Goal: Task Accomplishment & Management: Complete application form

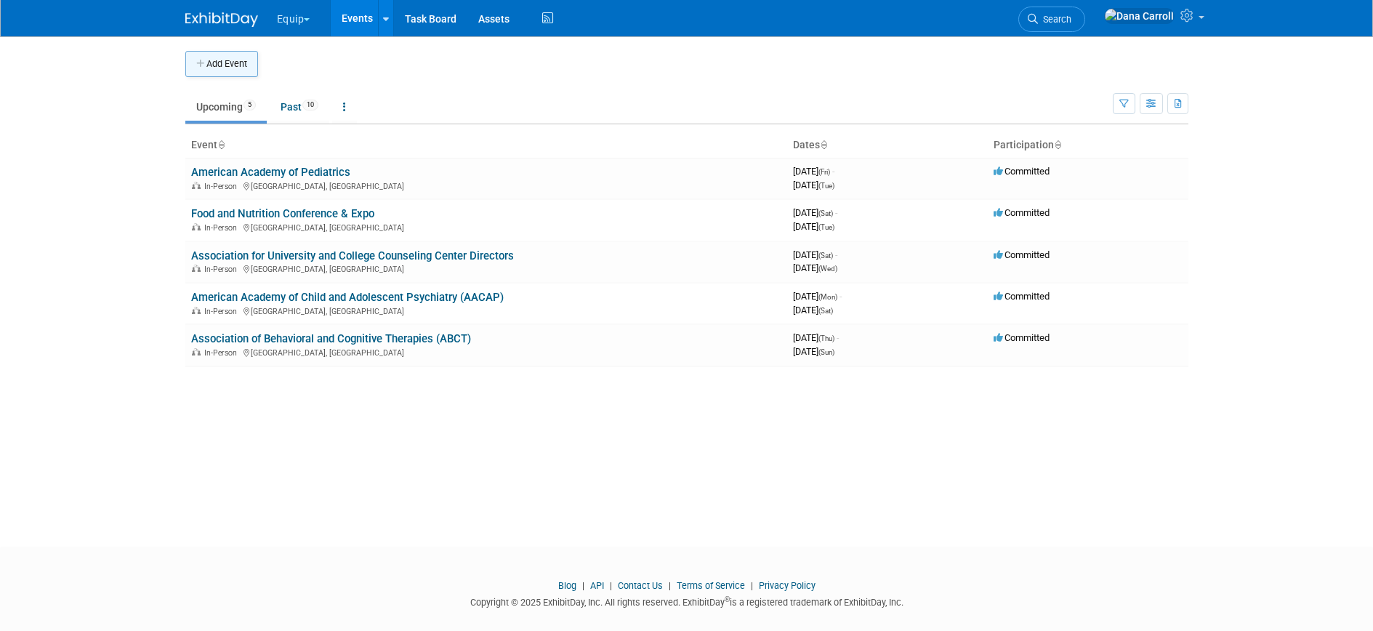
click at [223, 68] on button "Add Event" at bounding box center [221, 64] width 73 height 26
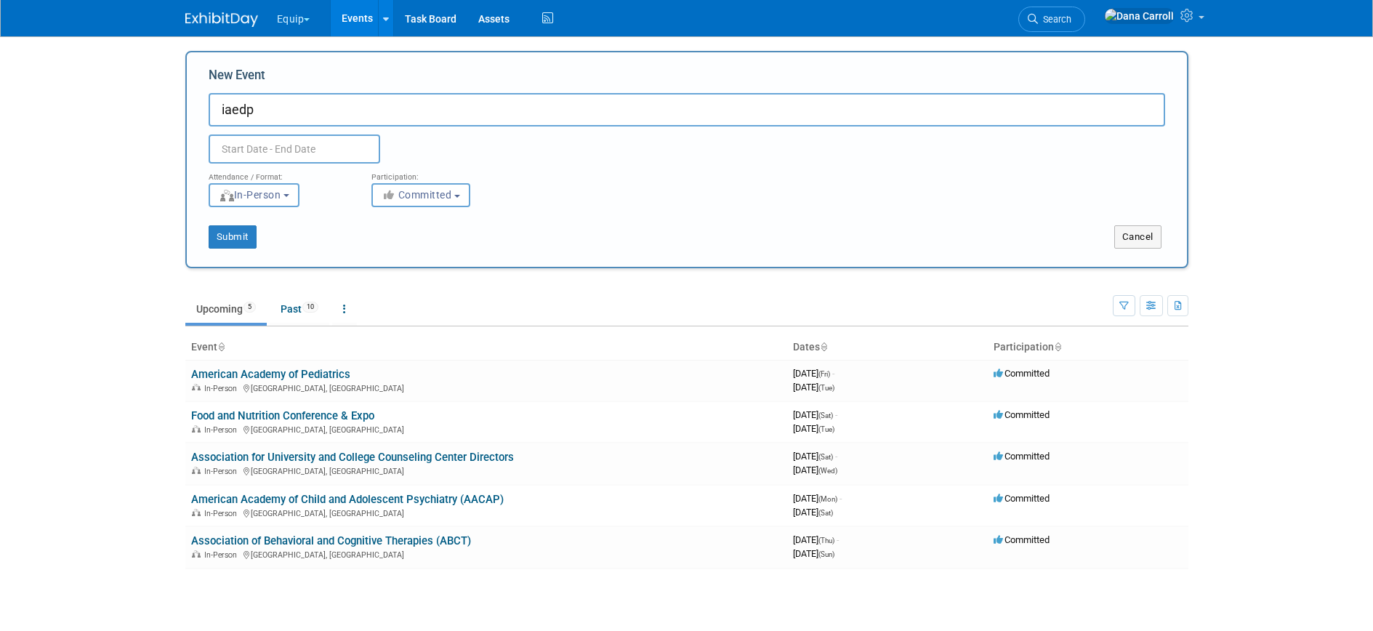
type input "iaedp"
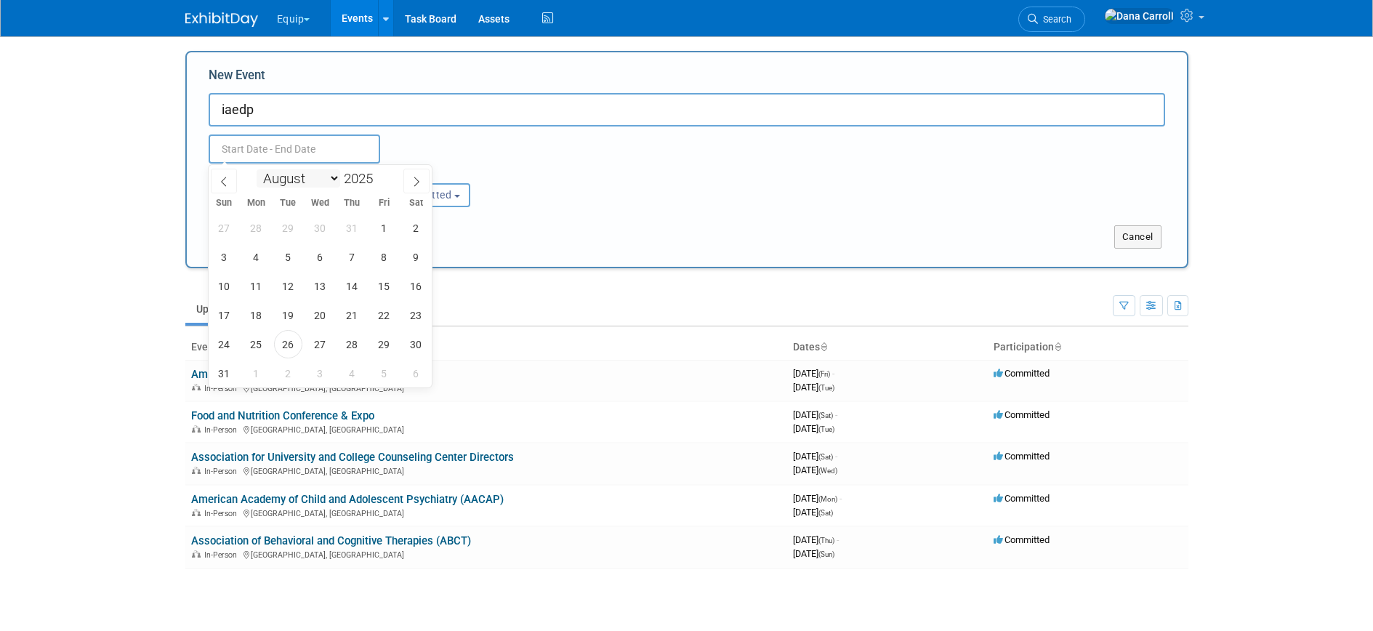
click at [334, 176] on select "January February March April May June July August September October November De…" at bounding box center [298, 178] width 84 height 18
select select "1"
click at [256, 169] on select "January February March April May June July August September October November De…" at bounding box center [298, 178] width 84 height 18
click at [377, 175] on span at bounding box center [378, 174] width 10 height 9
type input "2026"
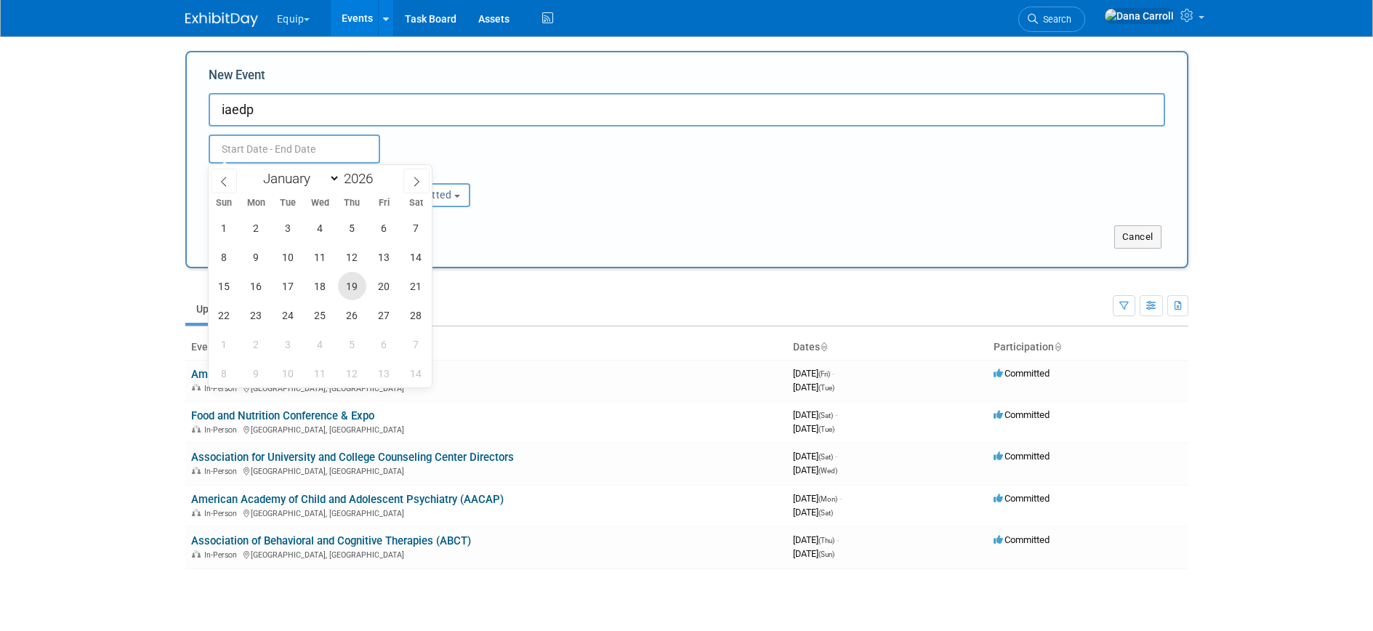
click at [349, 286] on span "19" at bounding box center [352, 286] width 28 height 28
click at [416, 291] on span "21" at bounding box center [416, 286] width 28 height 28
type input "Feb 19, 2026 to Feb 21, 2026"
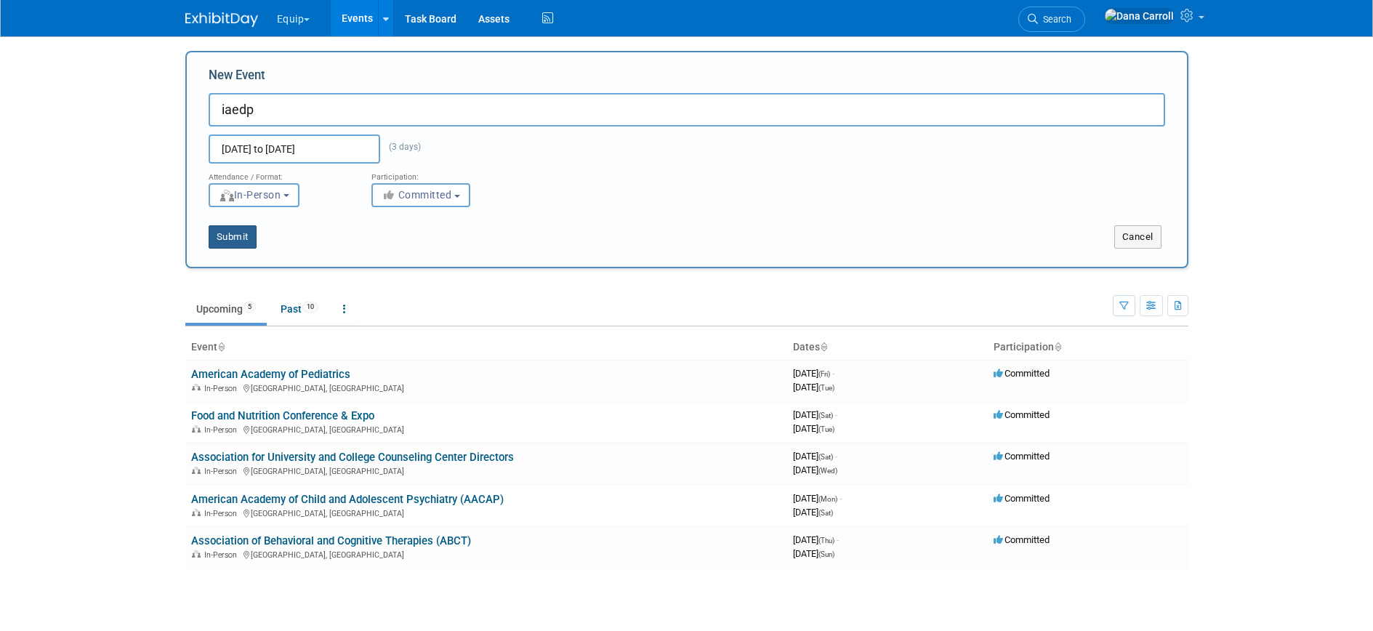
click at [234, 239] on button "Submit" at bounding box center [233, 236] width 48 height 23
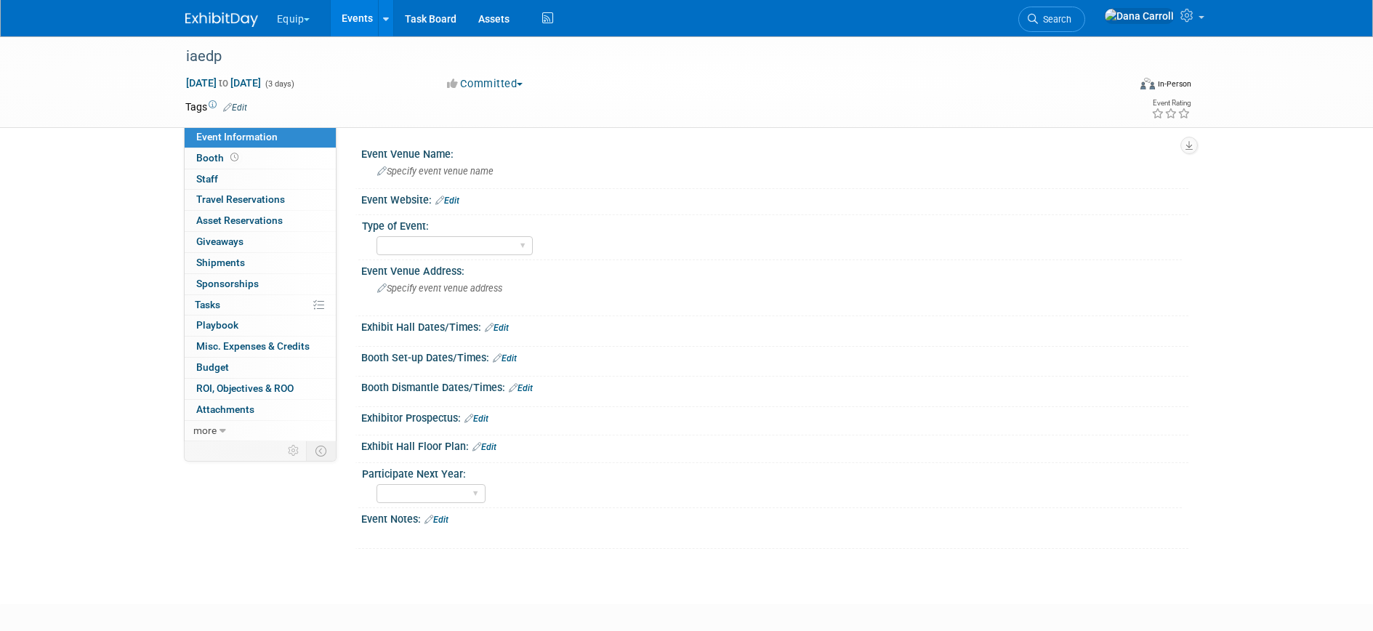
click at [356, 20] on link "Events" at bounding box center [357, 18] width 53 height 36
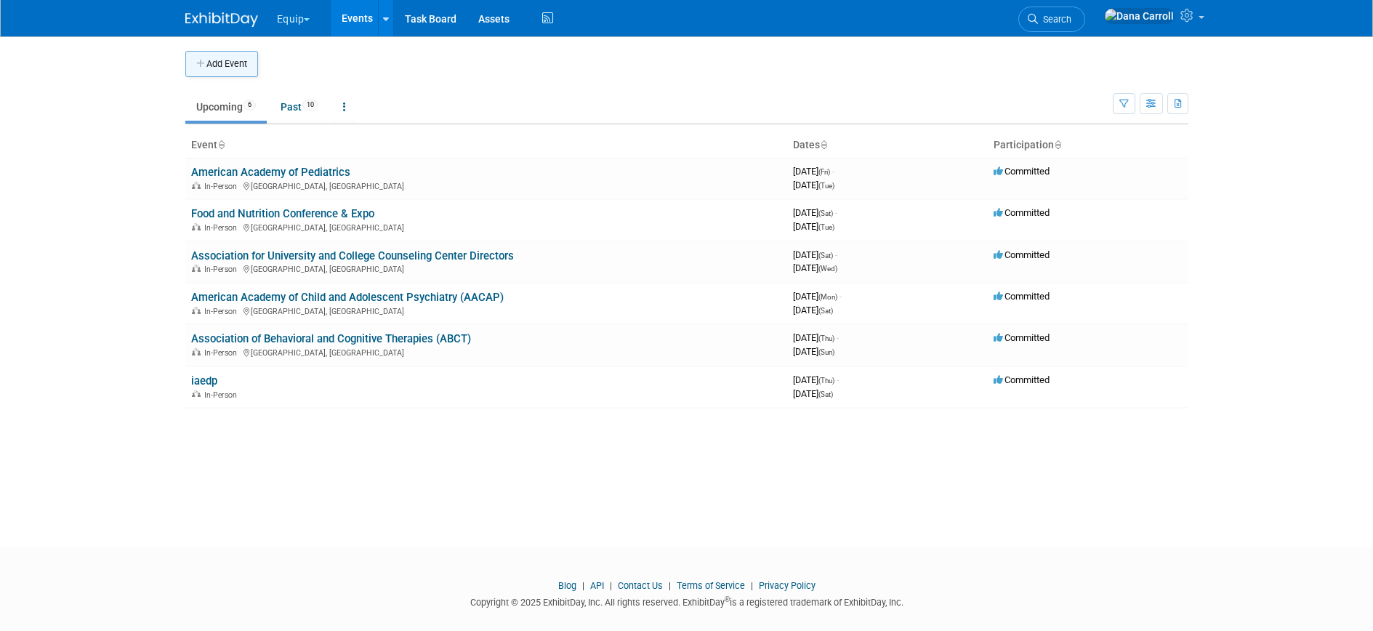
click at [225, 65] on button "Add Event" at bounding box center [221, 64] width 73 height 26
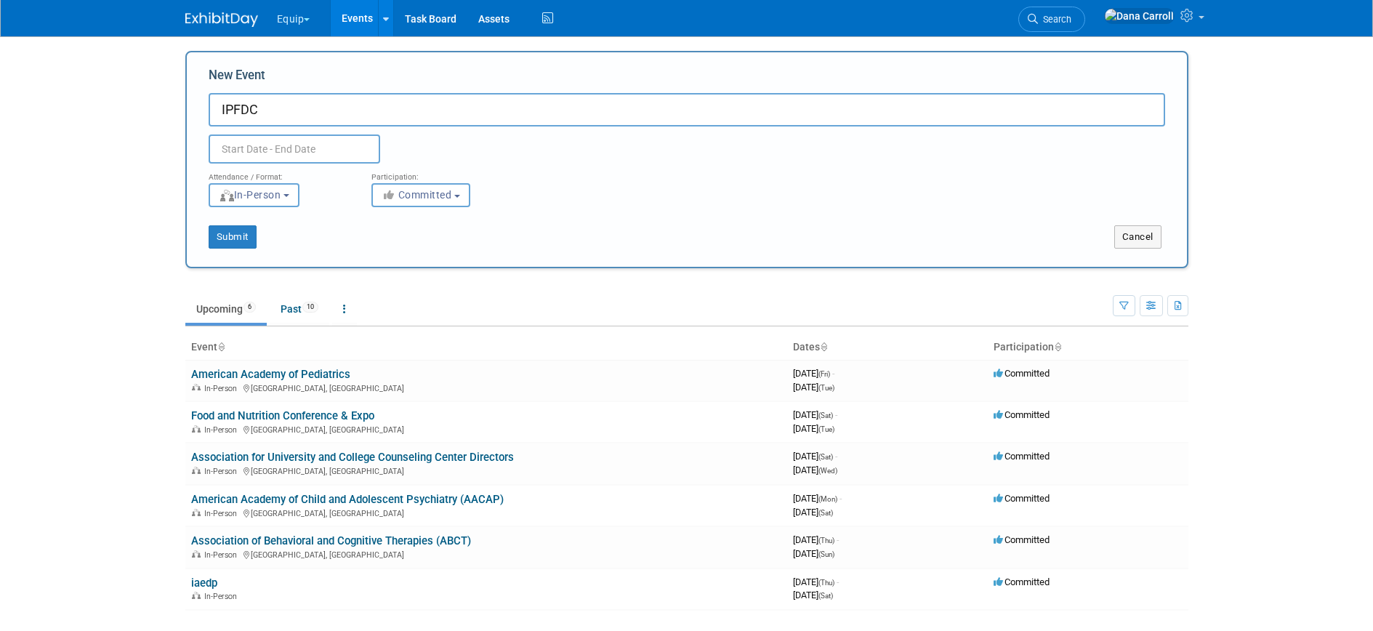
type input "IPFDC"
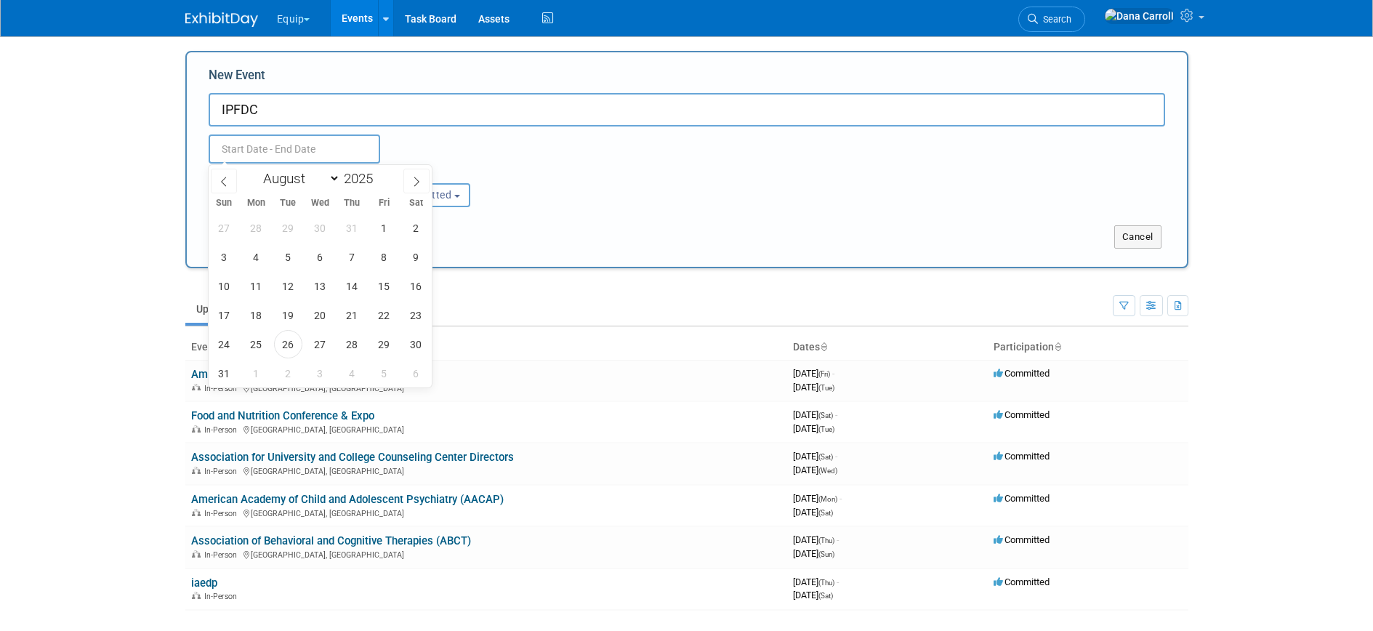
click at [214, 150] on input "text" at bounding box center [294, 148] width 171 height 29
click at [330, 177] on select "January February March April May June July August September October November De…" at bounding box center [298, 178] width 84 height 18
select select "1"
click at [256, 169] on select "January February March April May June July August September October November De…" at bounding box center [298, 178] width 84 height 18
click at [381, 177] on span at bounding box center [378, 174] width 10 height 9
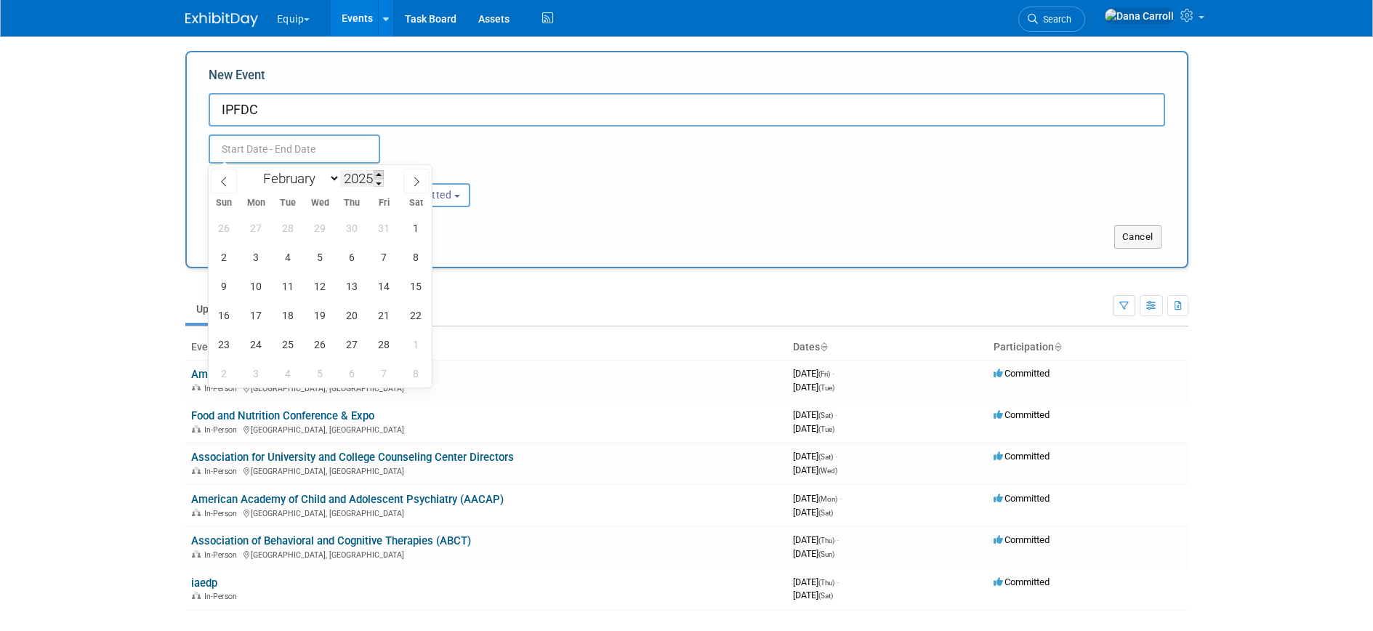
type input "2026"
click at [357, 312] on span "26" at bounding box center [352, 315] width 28 height 28
click at [387, 320] on span "27" at bounding box center [384, 315] width 28 height 28
type input "Feb 26, 2026 to Feb 27, 2026"
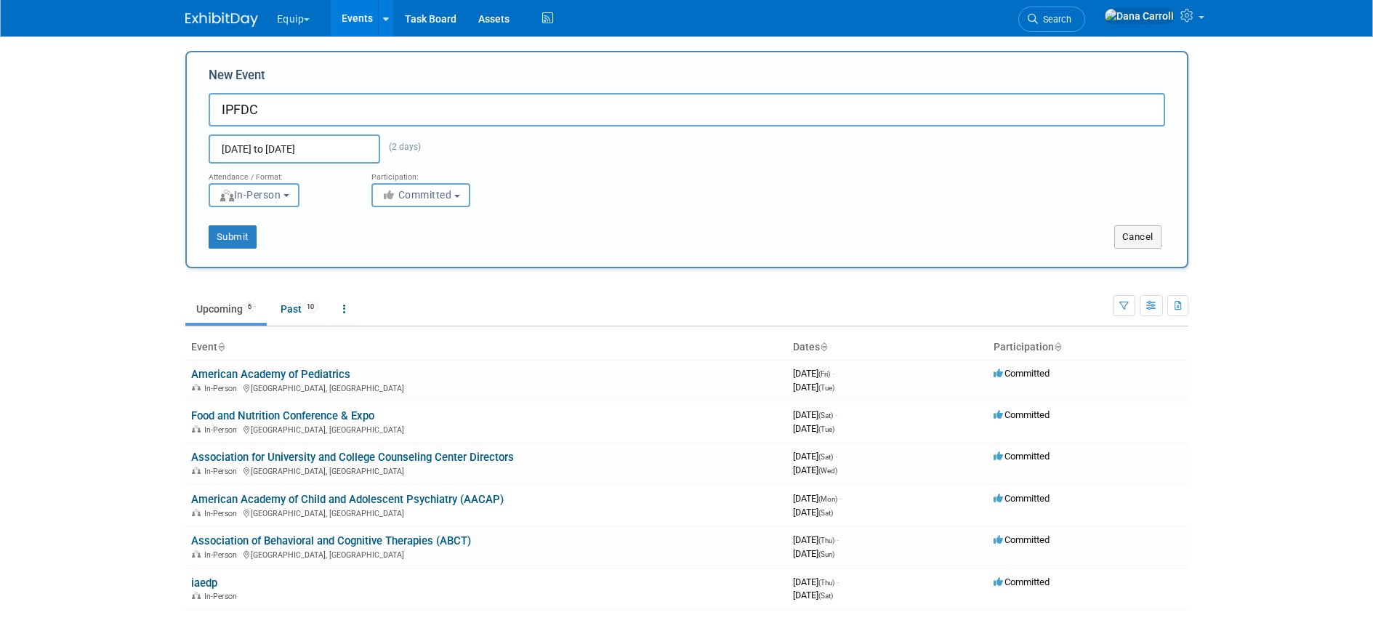
click at [270, 192] on span "In-Person" at bounding box center [250, 195] width 62 height 12
click at [264, 245] on label "Virtual" at bounding box center [259, 251] width 84 height 20
click at [222, 246] on input "Virtual" at bounding box center [217, 250] width 9 height 9
select select "2"
click at [235, 235] on button "Submit" at bounding box center [233, 236] width 48 height 23
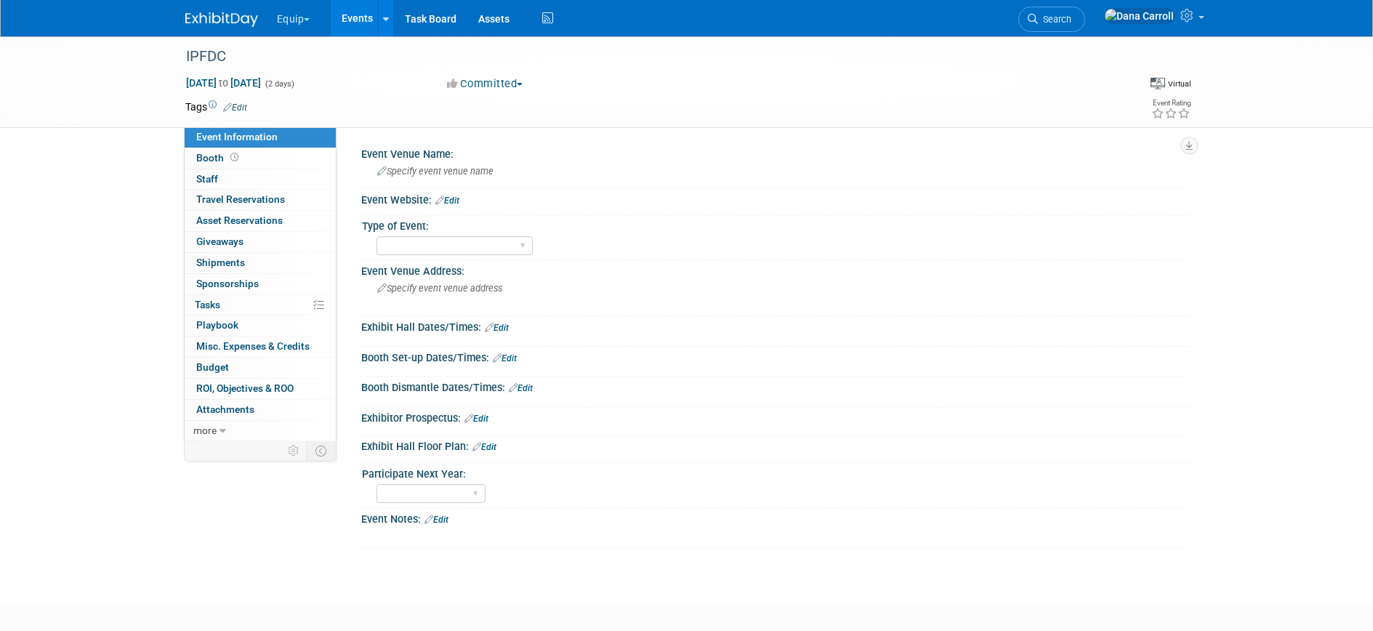
click at [367, 17] on link "Events" at bounding box center [357, 18] width 53 height 36
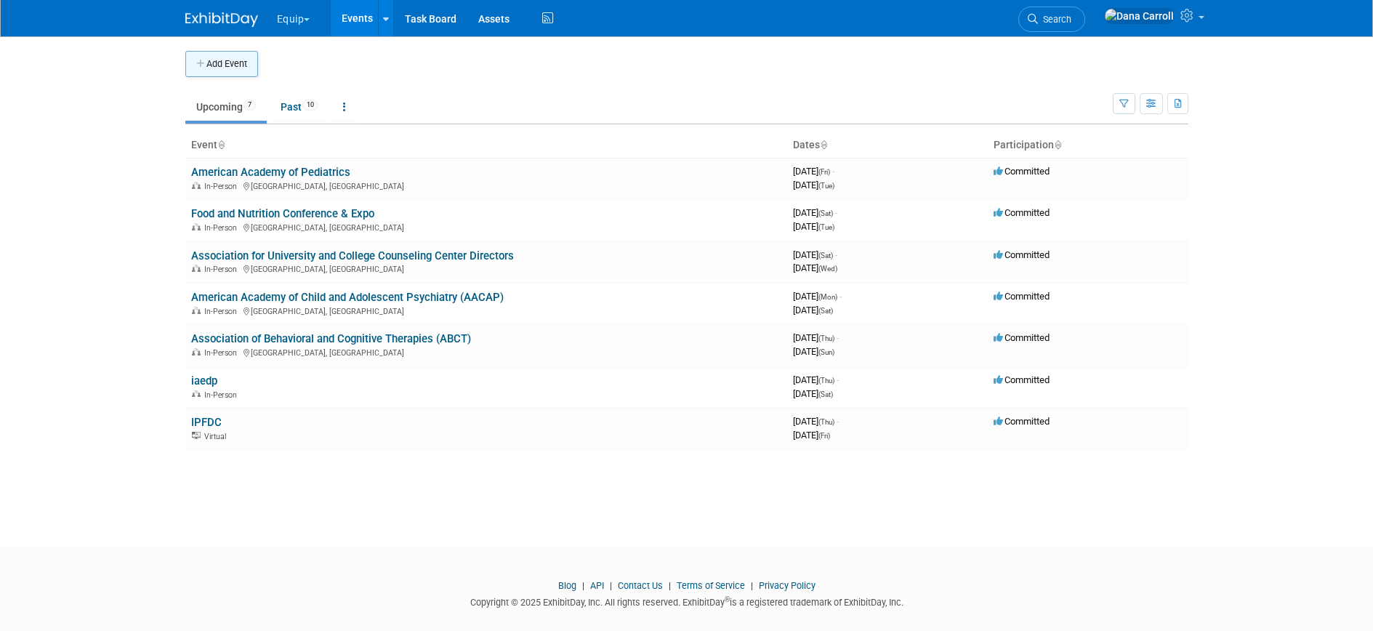
click at [222, 62] on button "Add Event" at bounding box center [221, 64] width 73 height 26
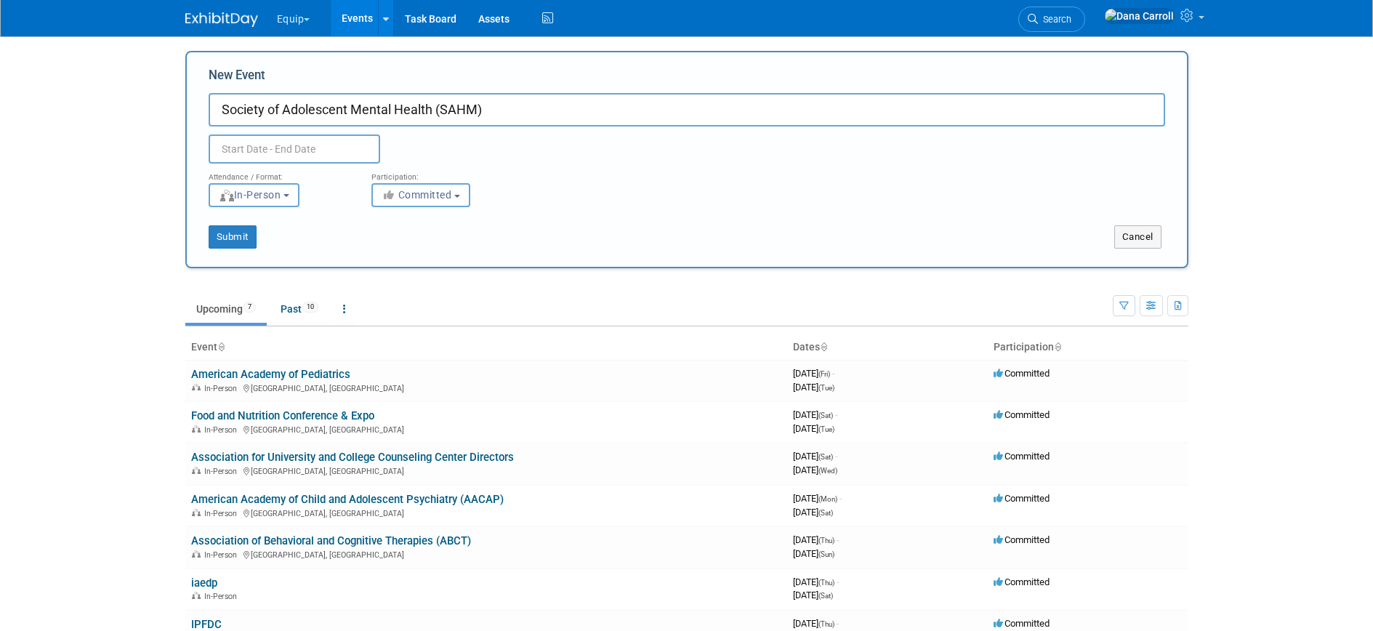
type input "Society of Adolescent Mental Health (SAHM)"
click at [309, 145] on input "text" at bounding box center [294, 148] width 171 height 29
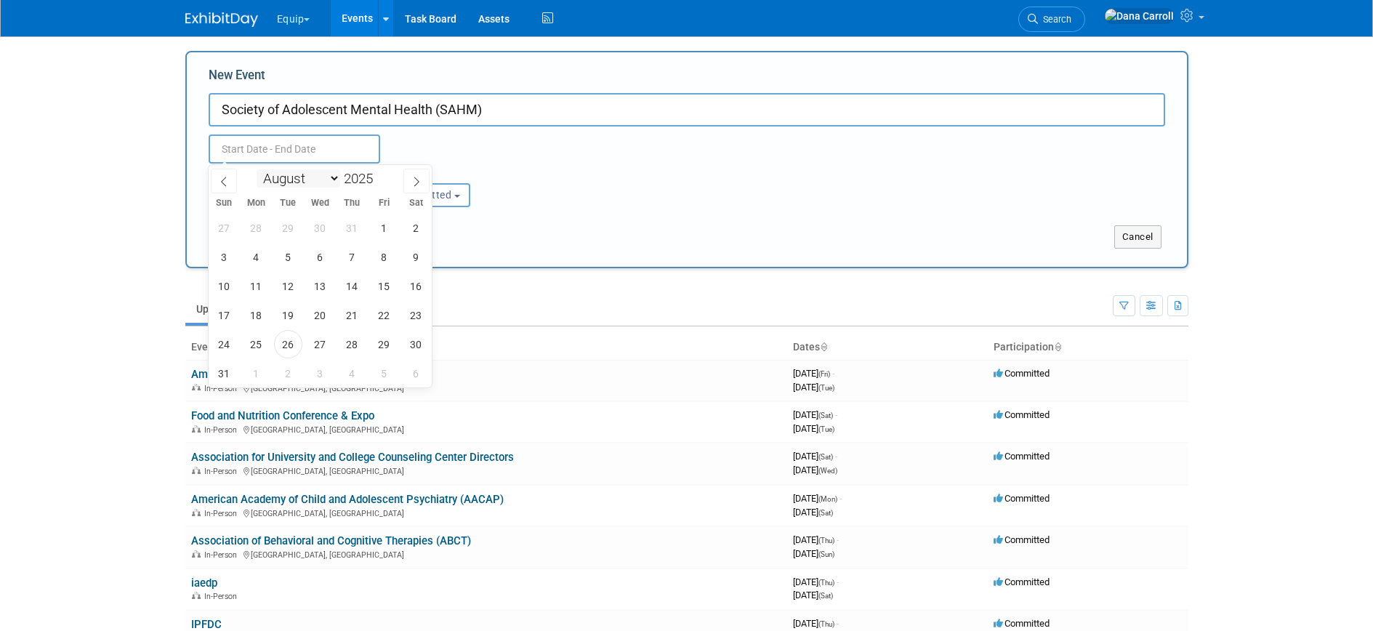
click at [304, 179] on select "January February March April May June July August September October November De…" at bounding box center [298, 178] width 84 height 18
select select "2"
click at [256, 169] on select "January February March April May June July August September October November De…" at bounding box center [298, 178] width 84 height 18
click at [379, 174] on span at bounding box center [378, 174] width 10 height 9
type input "2026"
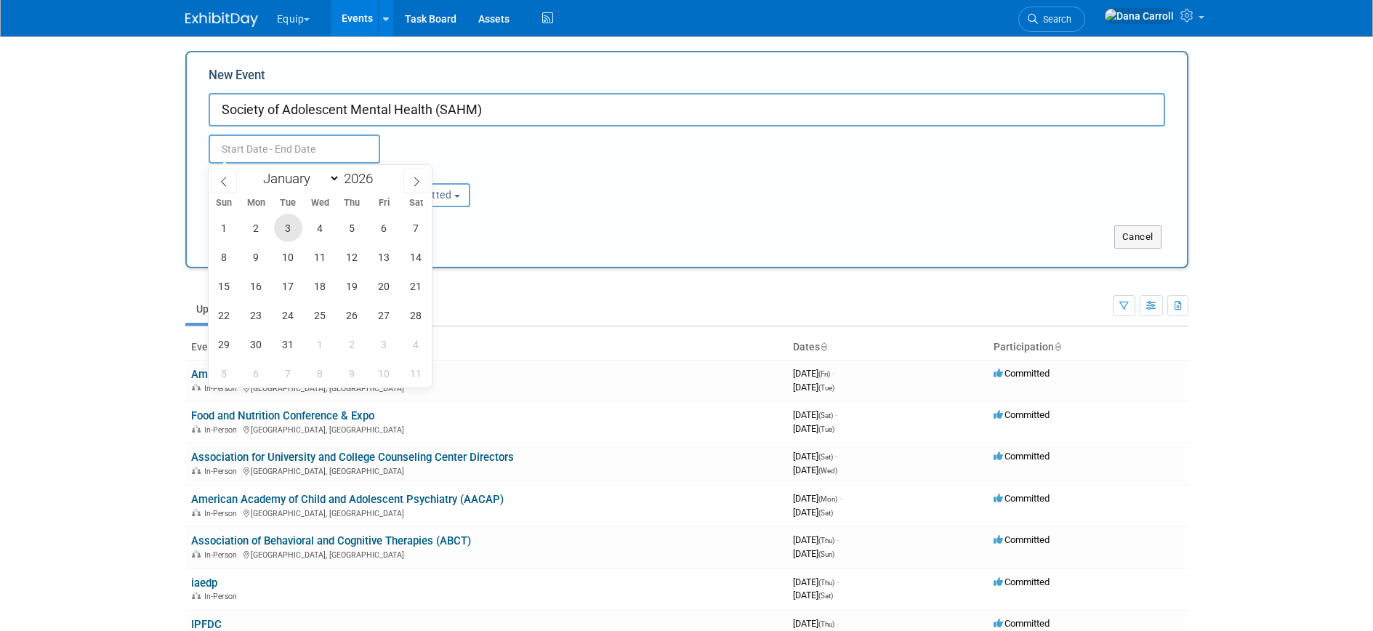
click at [288, 226] on span "3" at bounding box center [288, 228] width 28 height 28
click at [373, 229] on span "6" at bounding box center [384, 228] width 28 height 28
type input "Mar 3, 2026 to Mar 6, 2026"
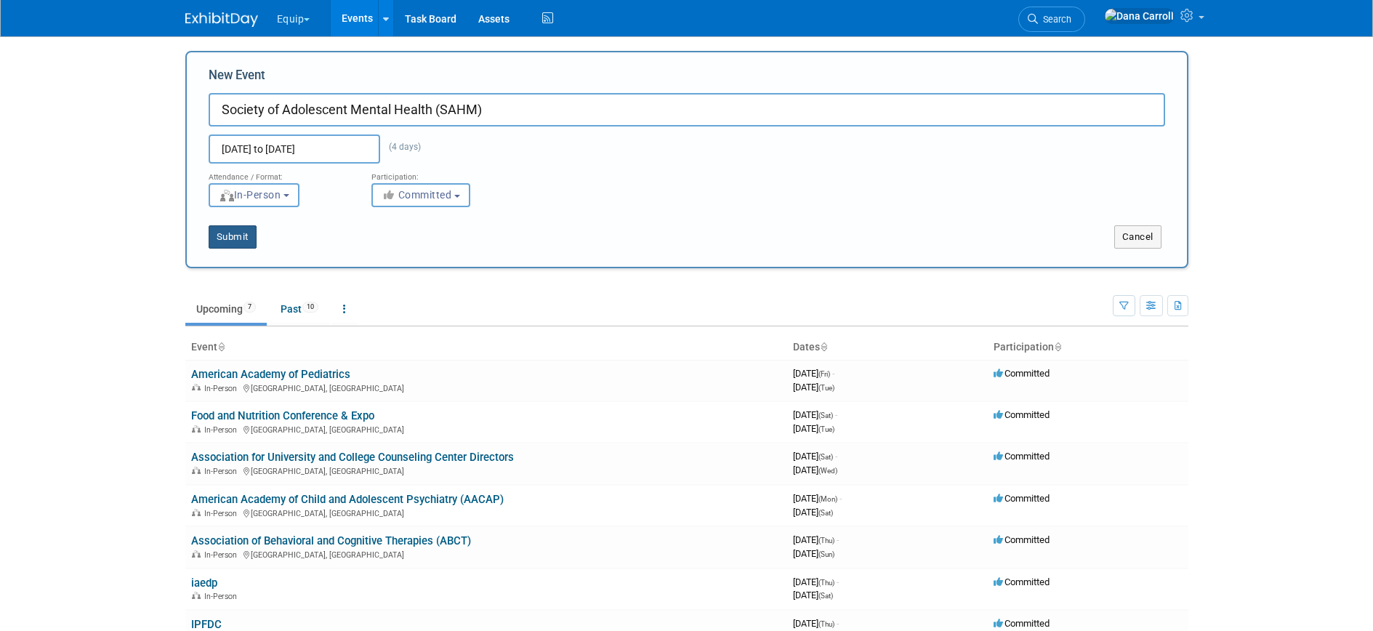
click at [233, 238] on button "Submit" at bounding box center [233, 236] width 48 height 23
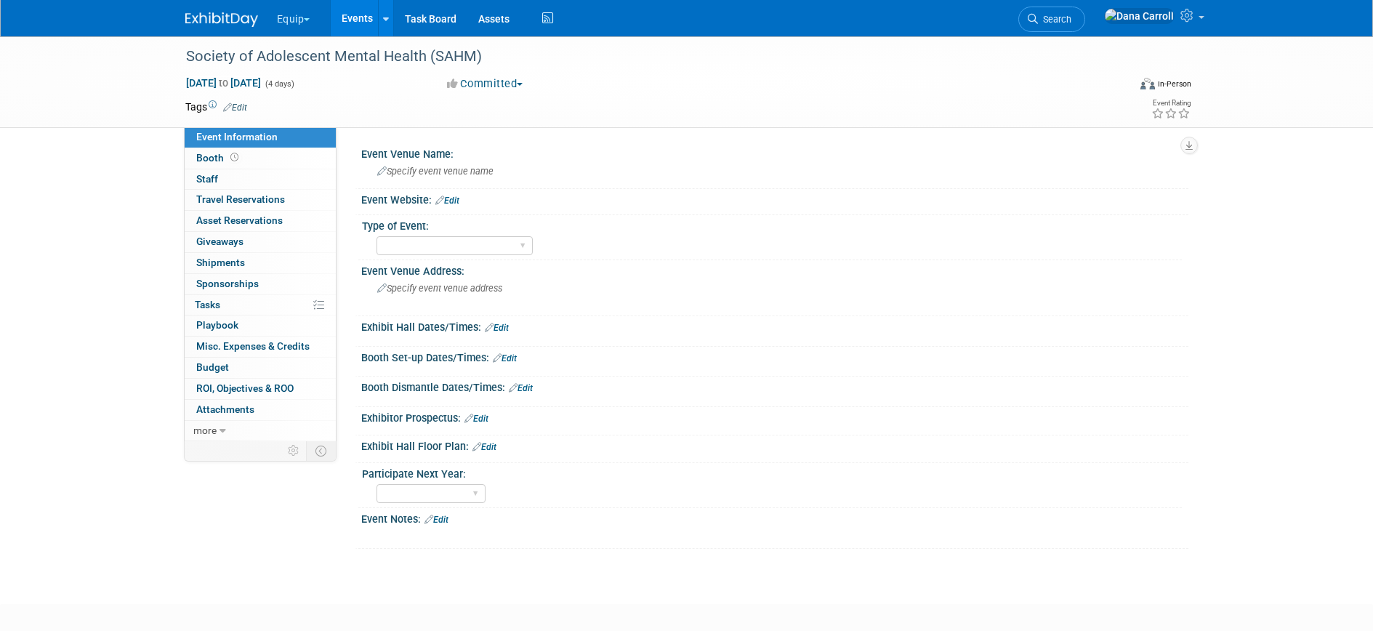
click at [362, 17] on link "Events" at bounding box center [357, 18] width 53 height 36
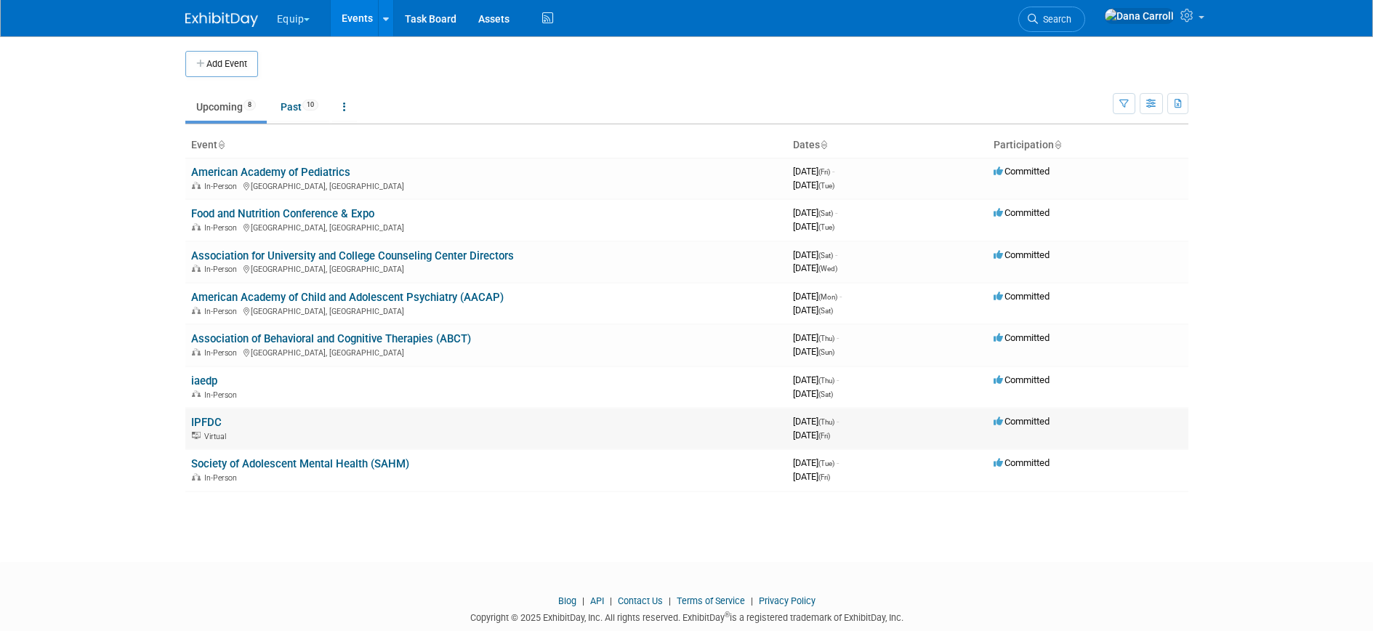
click at [220, 421] on link "IPFDC" at bounding box center [206, 422] width 31 height 13
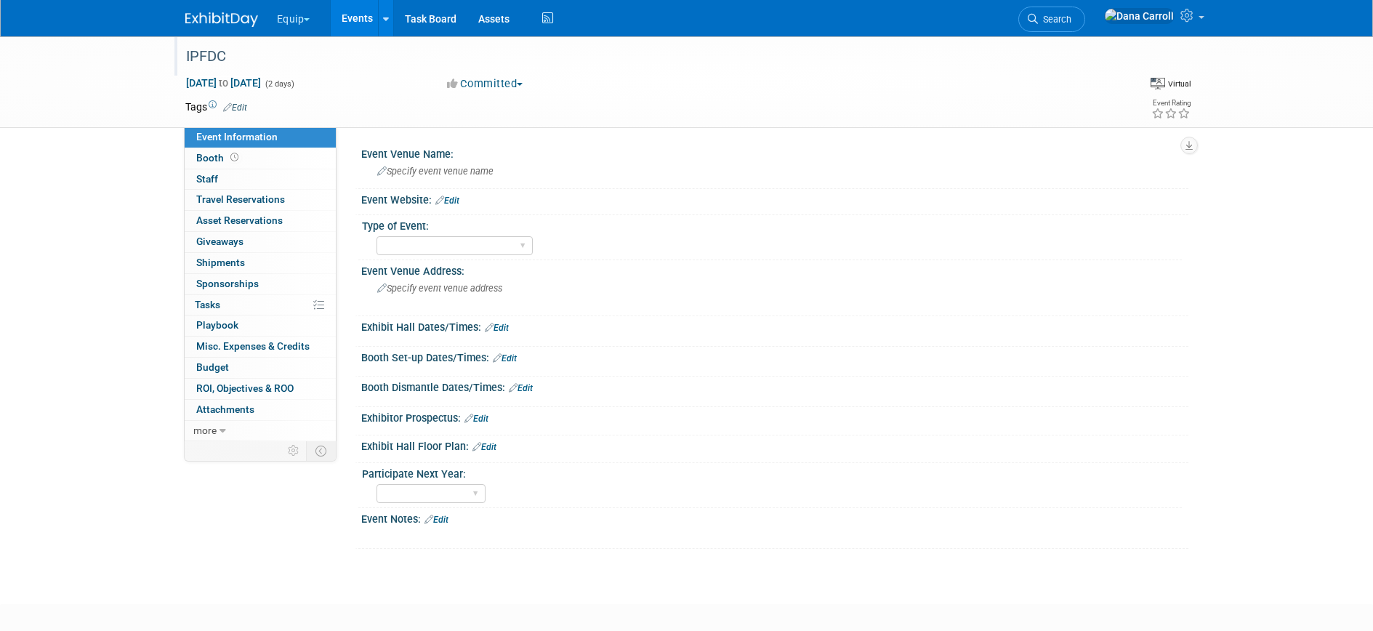
click at [212, 60] on div "IPFDC" at bounding box center [643, 57] width 925 height 26
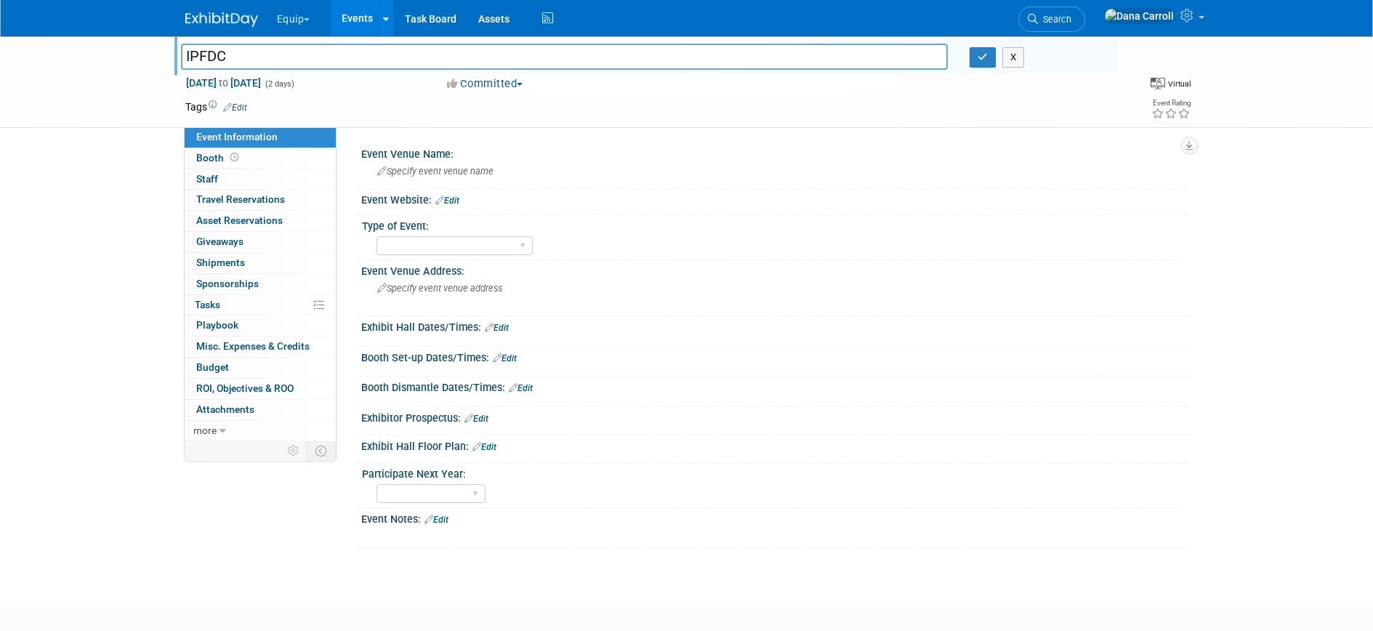
drag, startPoint x: 241, startPoint y: 54, endPoint x: 233, endPoint y: 54, distance: 8.0
click at [233, 54] on input "IPFDC" at bounding box center [564, 56] width 767 height 25
click at [183, 57] on input "IPFDC" at bounding box center [564, 56] width 767 height 25
paste input "International Pediatric Feeding Disorder Conference"
type input "International Pediatric [MEDICAL_DATA] Conference (IPFDC)"
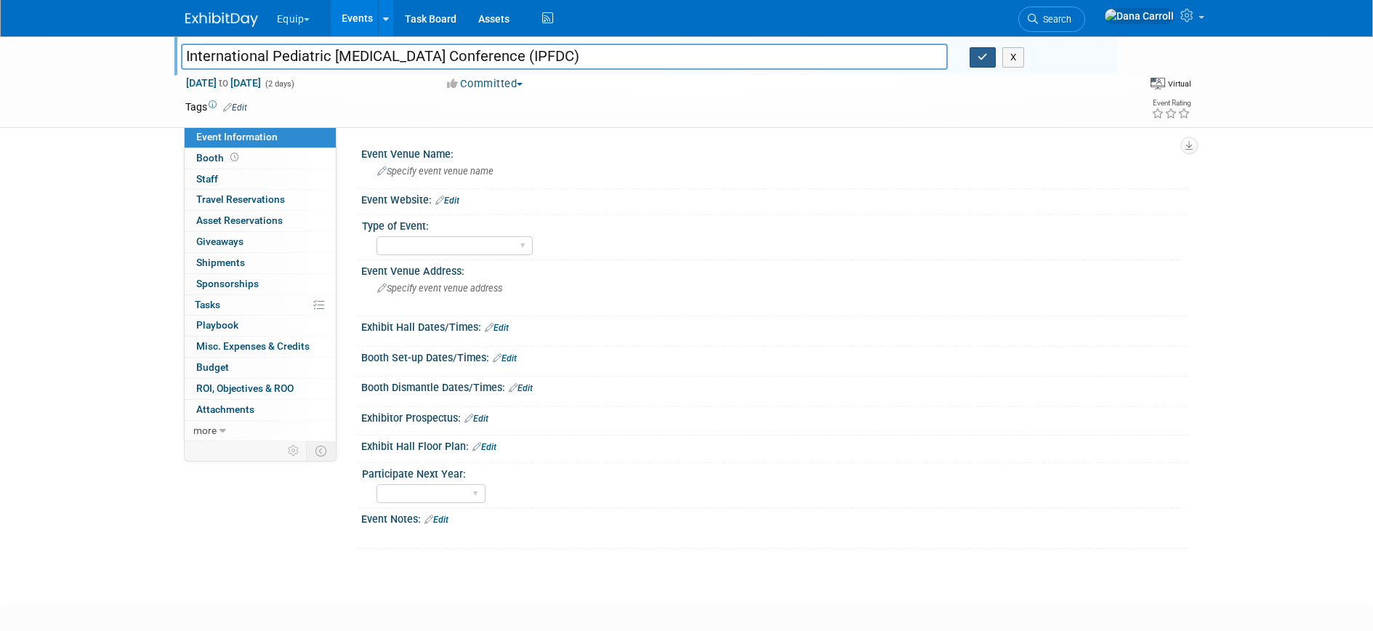
click at [977, 54] on button "button" at bounding box center [982, 57] width 26 height 20
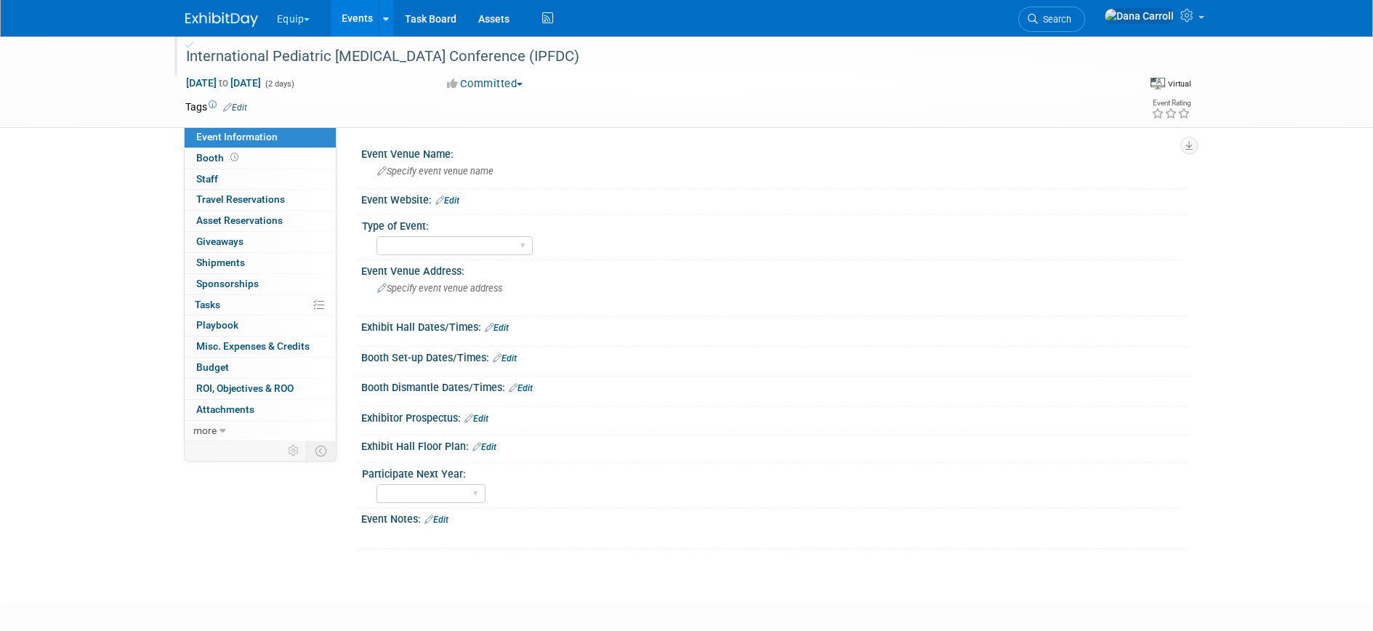
click at [347, 17] on link "Events" at bounding box center [357, 18] width 53 height 36
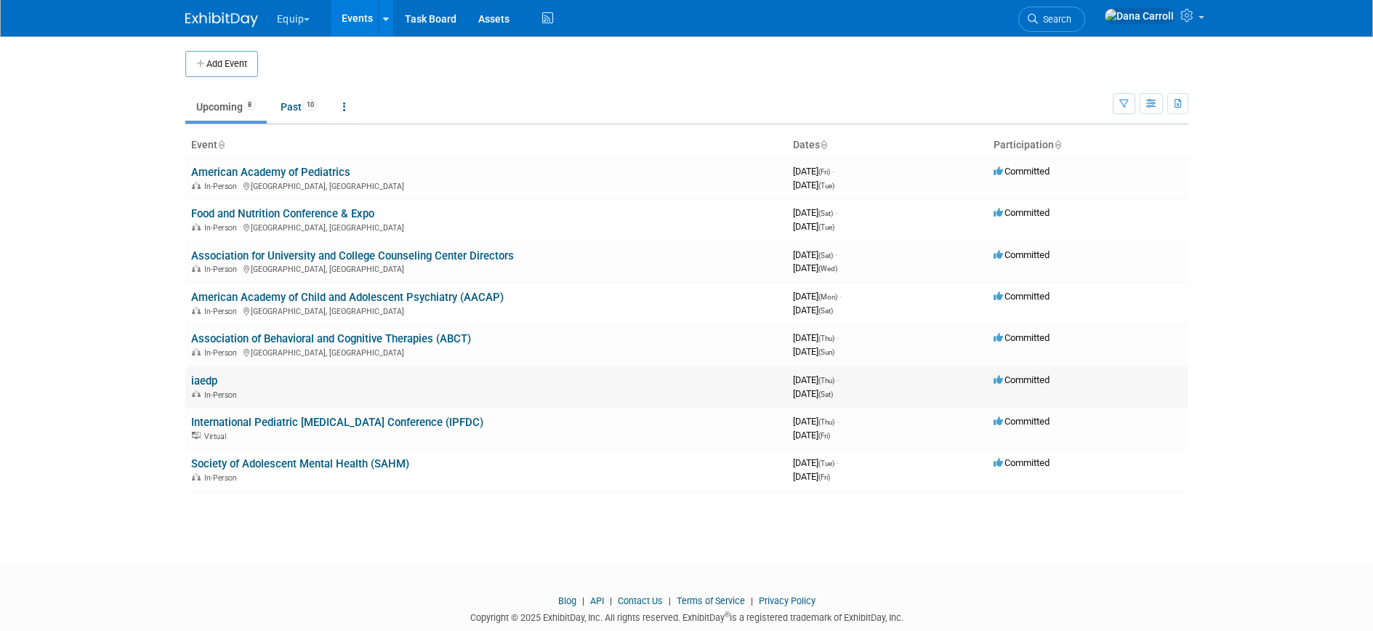
click at [225, 381] on td "iaedp In-Person" at bounding box center [486, 386] width 602 height 41
click at [208, 381] on link "iaedp" at bounding box center [204, 380] width 26 height 13
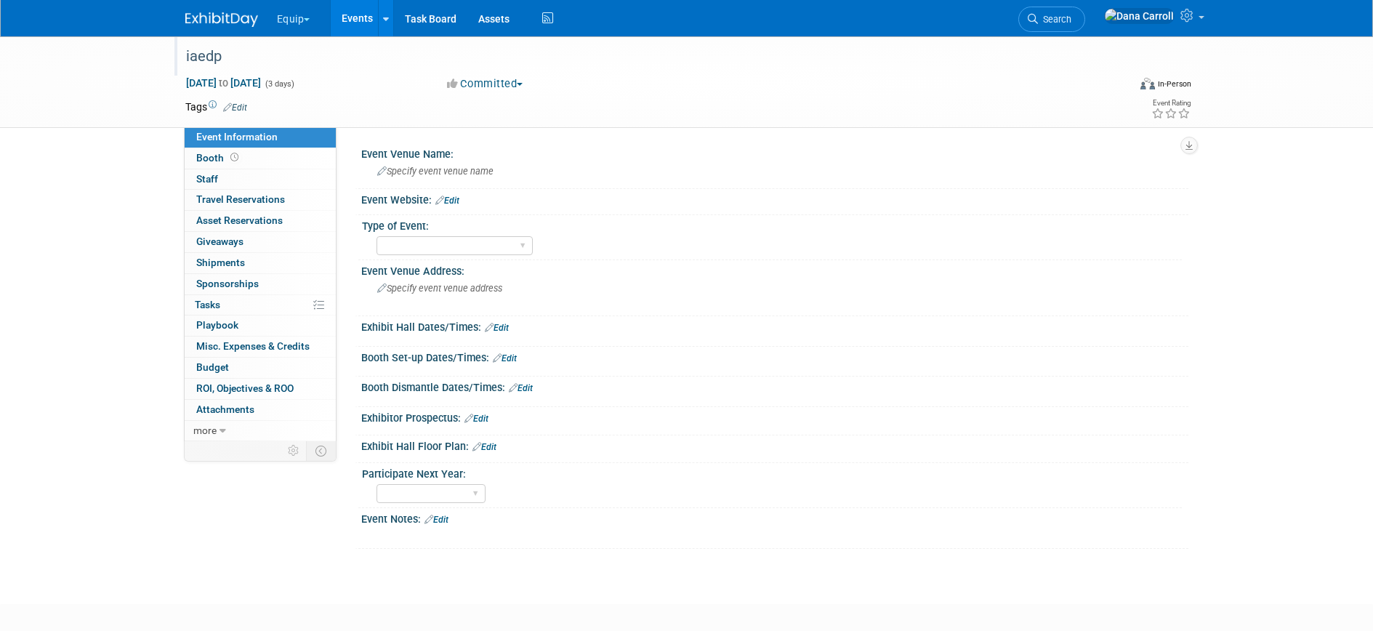
click at [206, 58] on div "iaedp" at bounding box center [643, 57] width 925 height 26
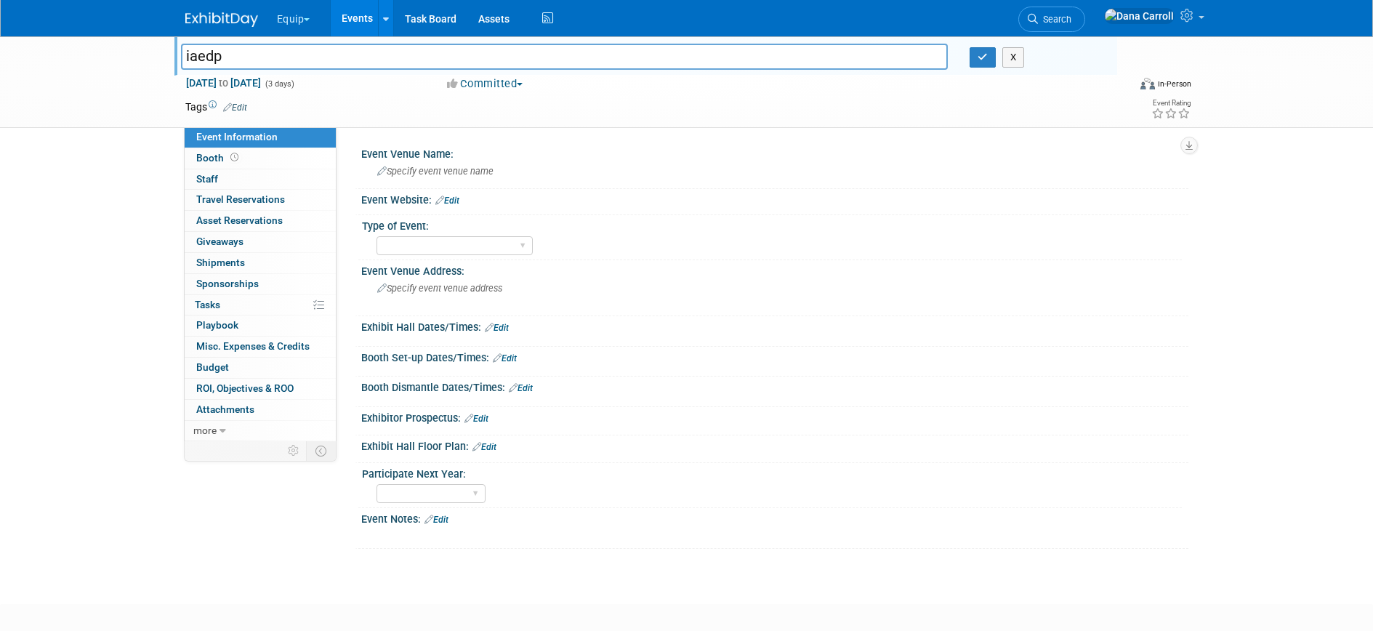
click at [186, 57] on input "iaedp" at bounding box center [564, 56] width 767 height 25
drag, startPoint x: 560, startPoint y: 53, endPoint x: 186, endPoint y: 57, distance: 374.2
click at [186, 57] on input "International Association of [MEDICAL_DATA] Professionals (iaedp)" at bounding box center [564, 56] width 767 height 25
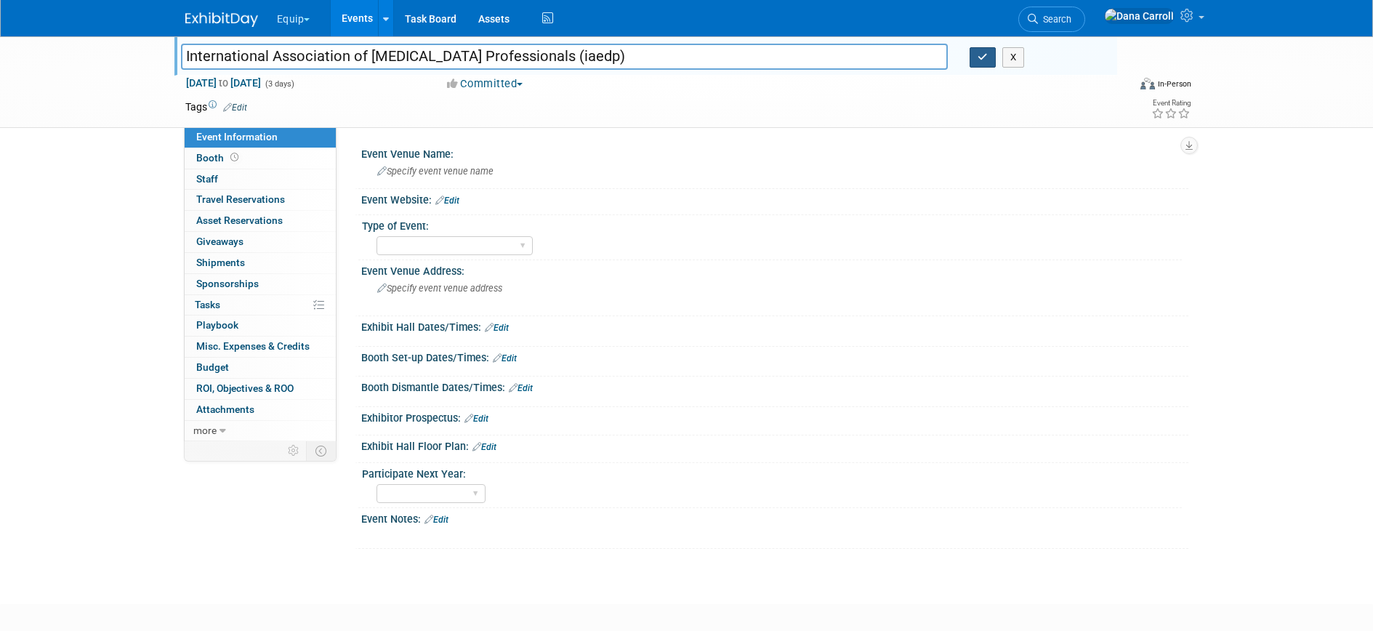
type input "International Association of [MEDICAL_DATA] Professionals (iaedp)"
click at [983, 57] on icon "button" at bounding box center [982, 56] width 10 height 9
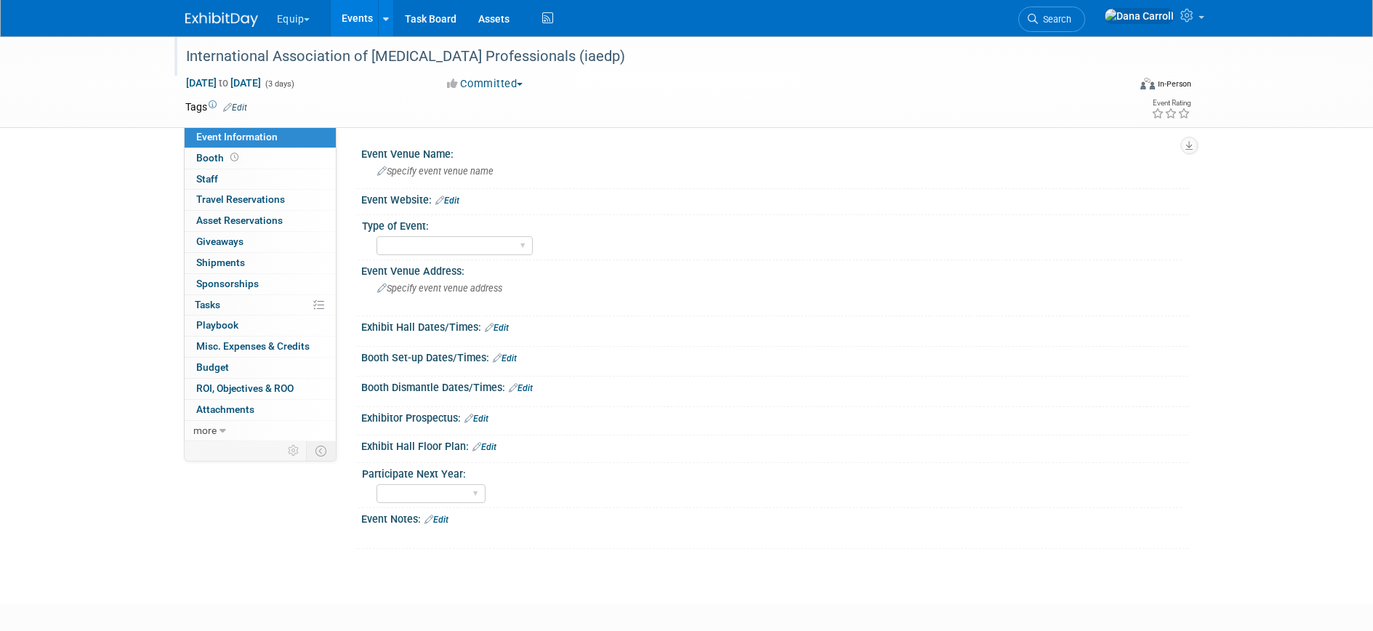
click at [359, 20] on link "Events" at bounding box center [357, 18] width 53 height 36
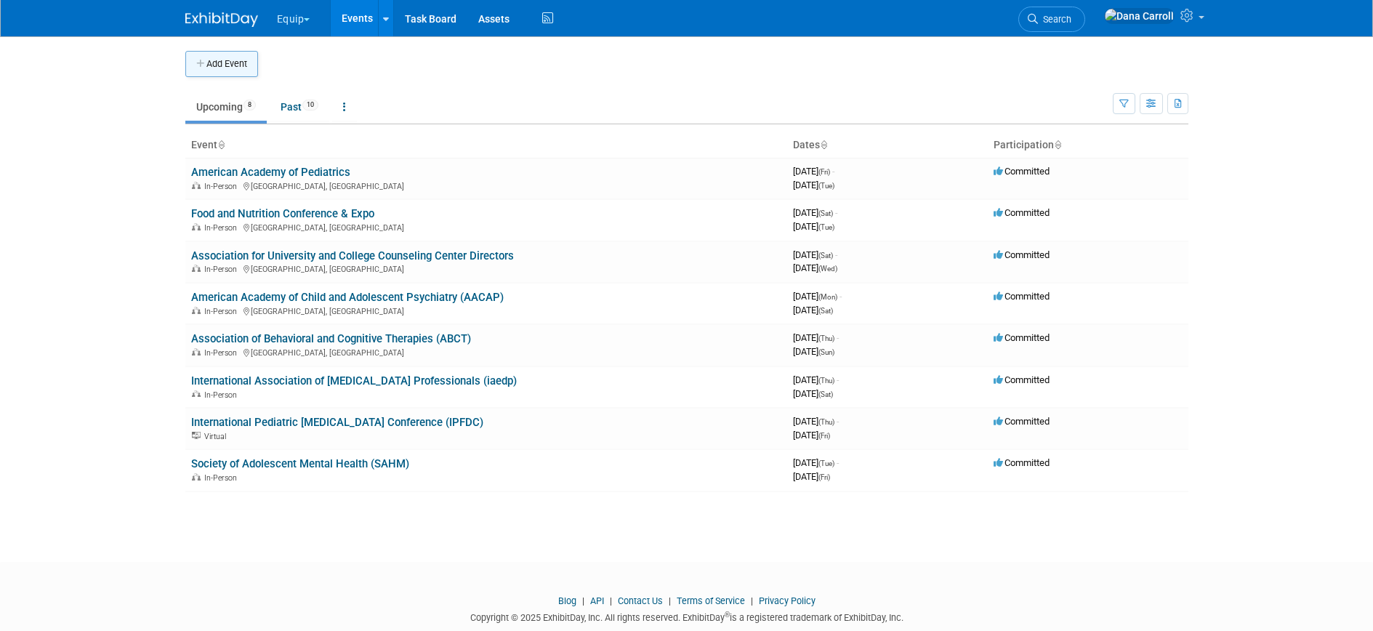
click at [232, 64] on button "Add Event" at bounding box center [221, 64] width 73 height 26
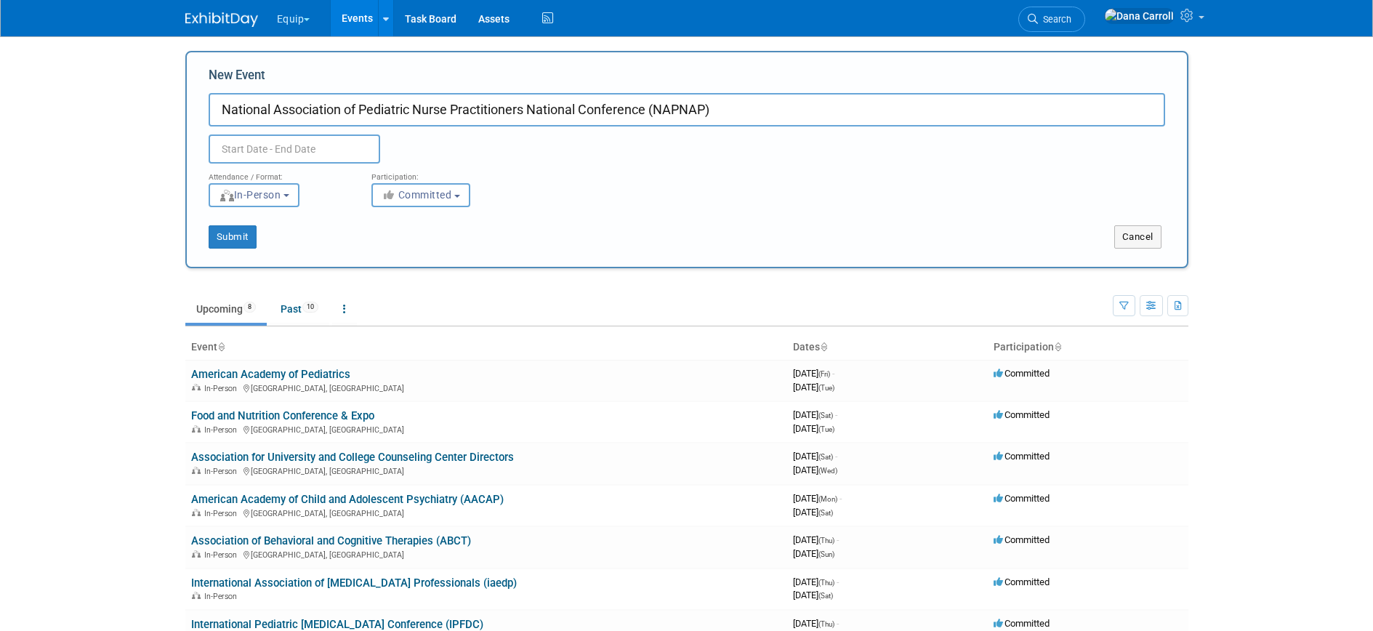
type input "National Association of Pediatric Nurse Practitioners National Conference (NAPN…"
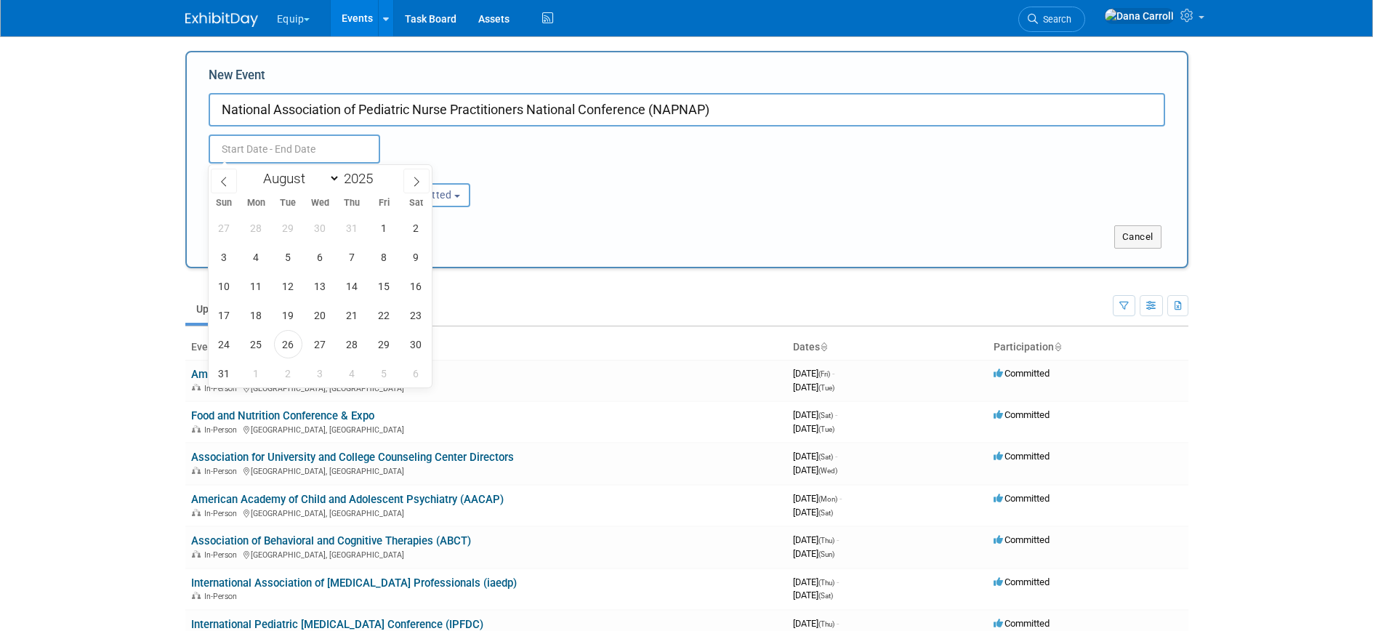
click at [279, 155] on input "text" at bounding box center [294, 148] width 171 height 29
click at [313, 174] on select "January February March April May June July August September October November De…" at bounding box center [298, 178] width 84 height 18
select select "2"
click at [256, 169] on select "January February March April May June July August September October November De…" at bounding box center [298, 178] width 84 height 18
click at [379, 177] on span at bounding box center [378, 174] width 10 height 9
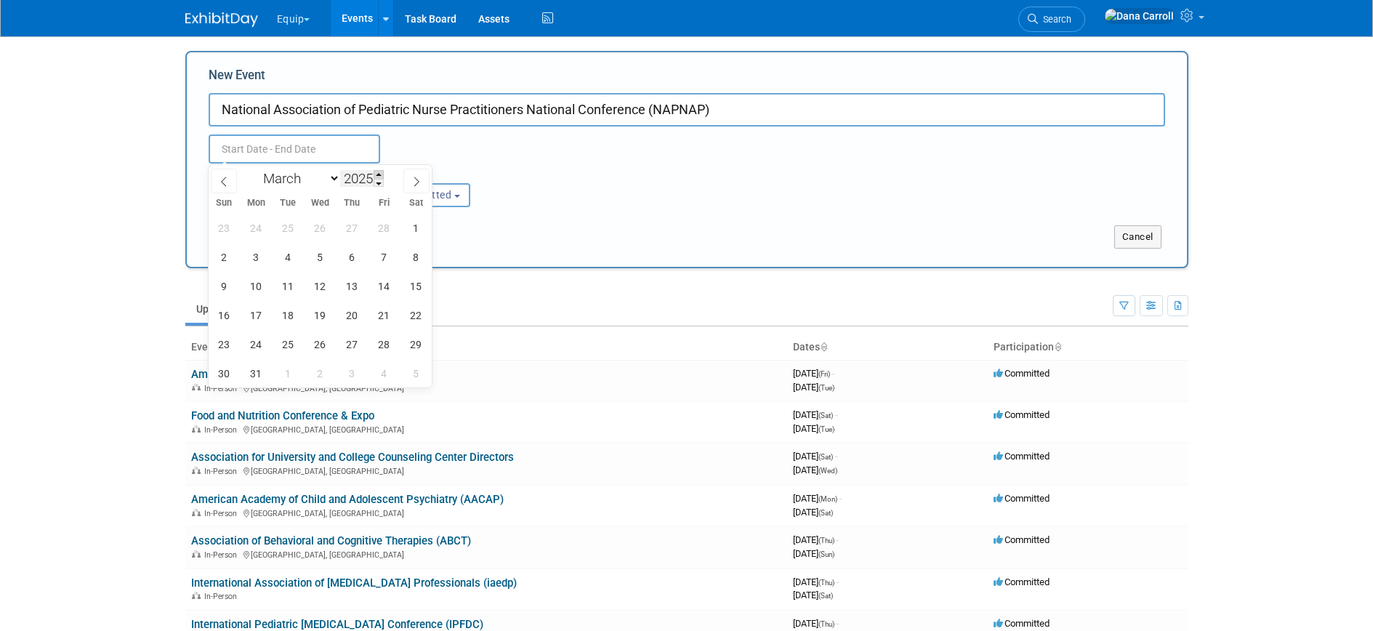
type input "2026"
click at [318, 286] on span "18" at bounding box center [320, 286] width 28 height 28
click at [407, 288] on span "21" at bounding box center [416, 286] width 28 height 28
type input "Mar 18, 2026 to Mar 21, 2026"
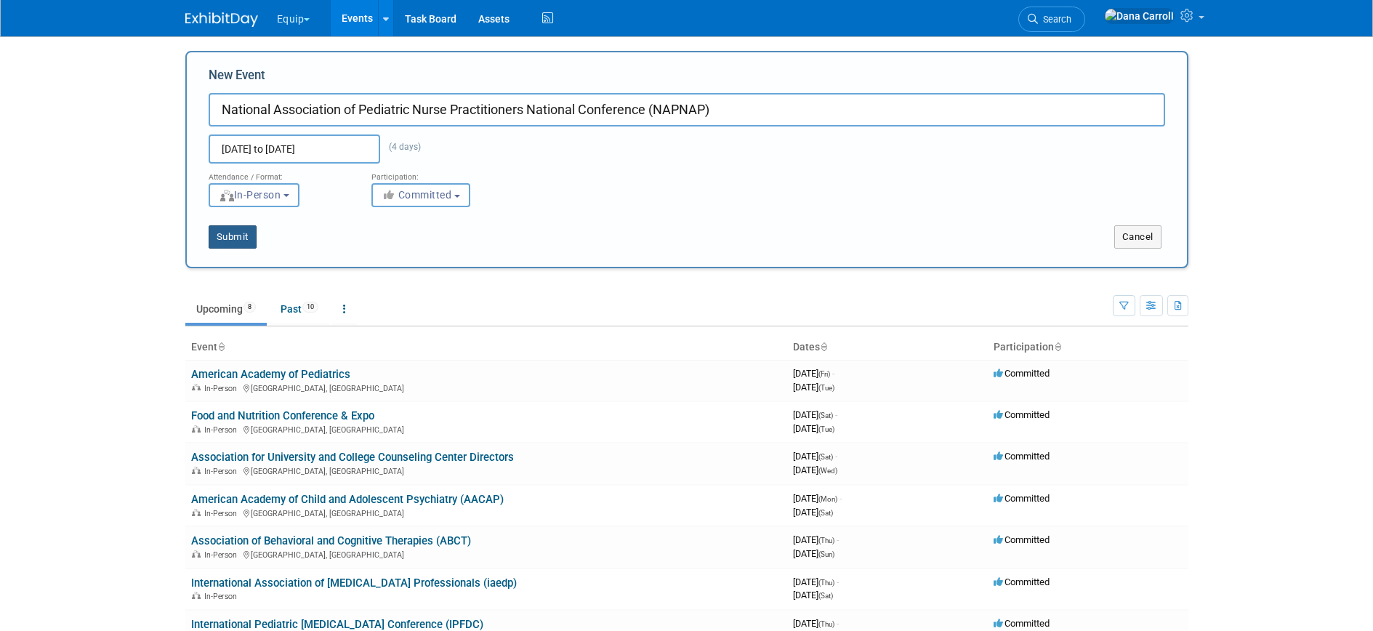
click at [237, 237] on button "Submit" at bounding box center [233, 236] width 48 height 23
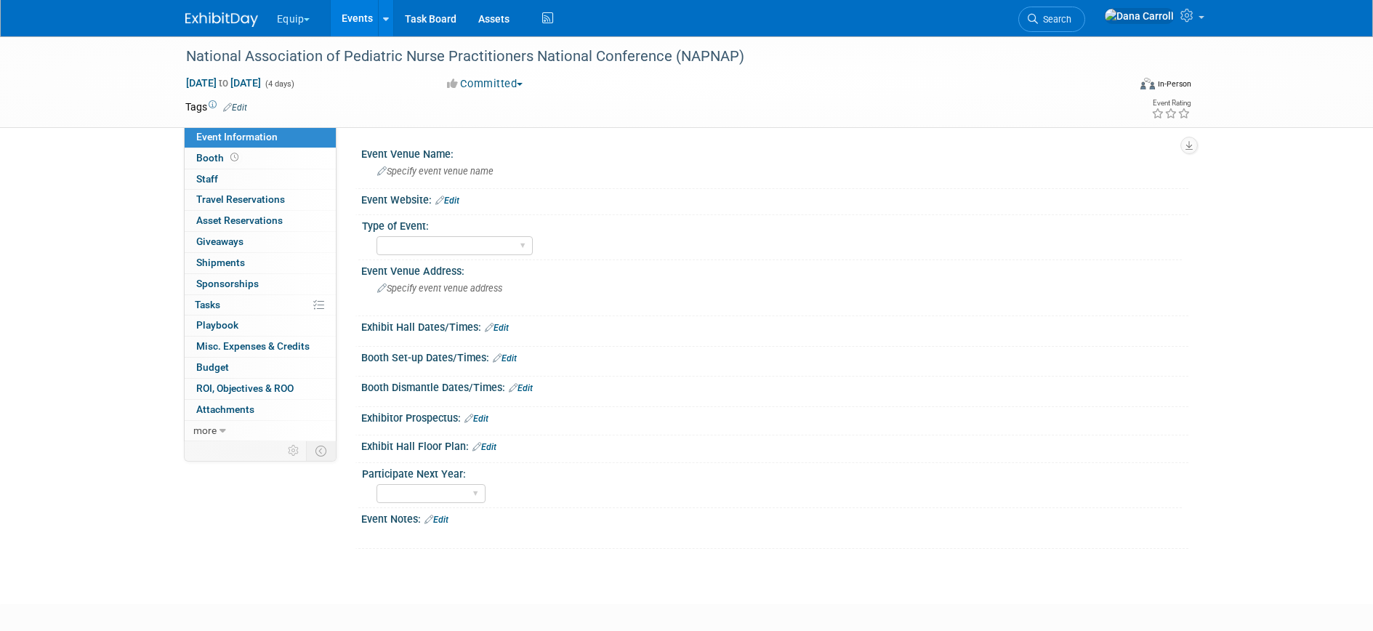
click at [357, 28] on link "Events" at bounding box center [357, 18] width 53 height 36
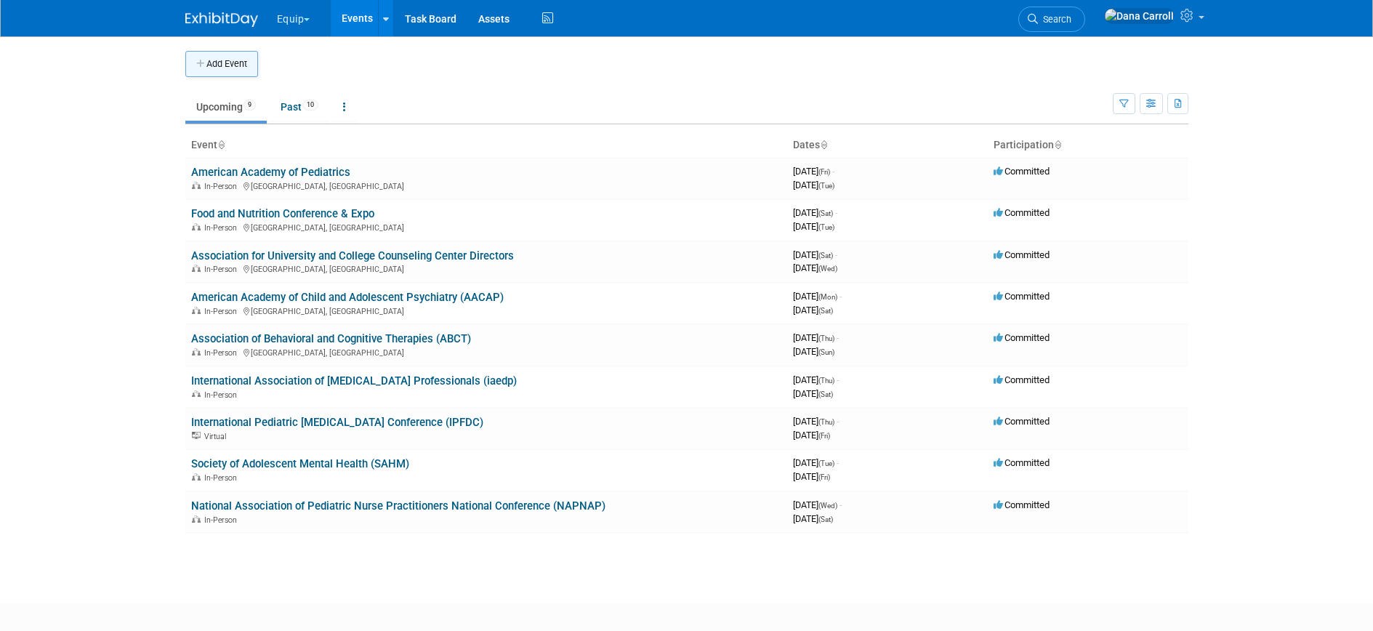
click at [218, 59] on button "Add Event" at bounding box center [221, 64] width 73 height 26
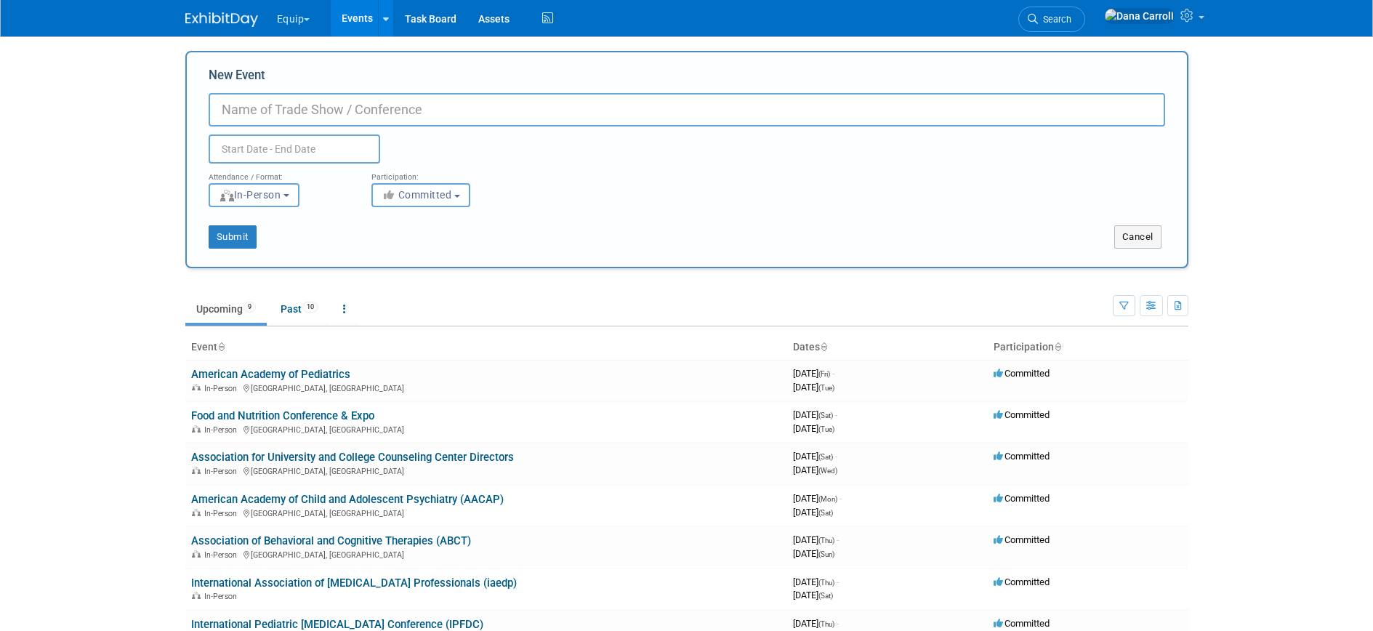
click at [248, 108] on input "New Event" at bounding box center [687, 109] width 956 height 33
type input "American Counseling Association (ACA)"
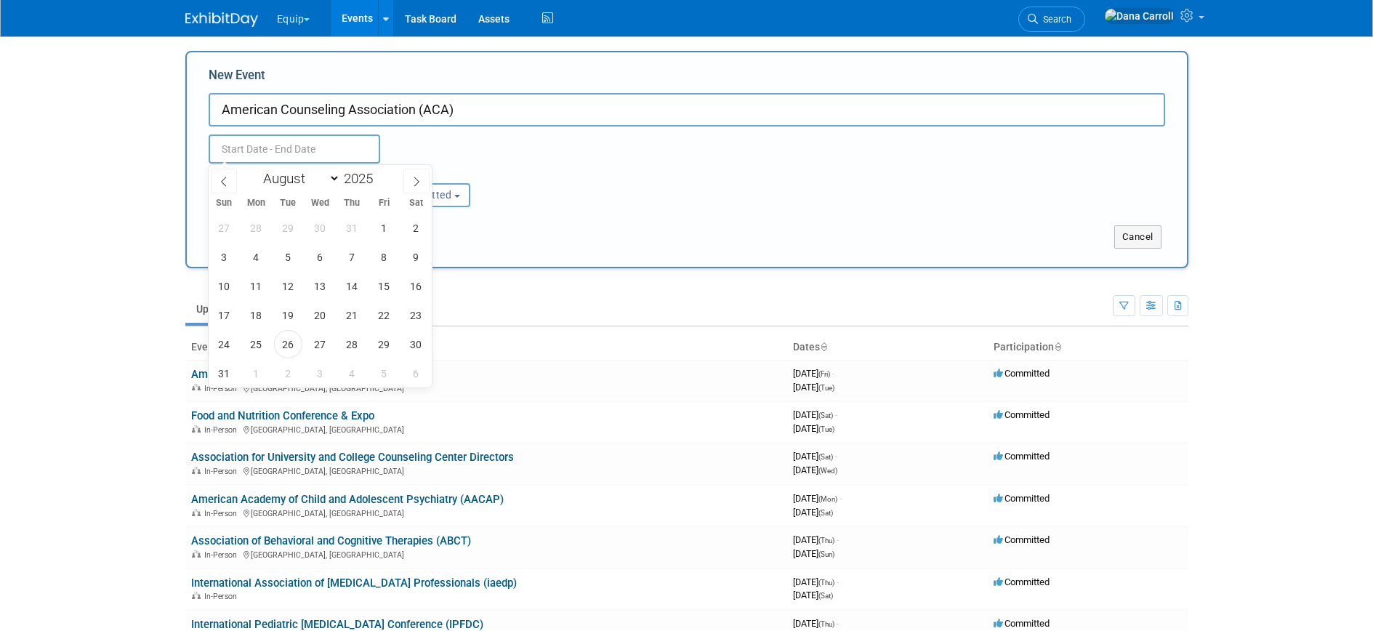
click at [273, 150] on input "text" at bounding box center [294, 148] width 171 height 29
click at [328, 176] on select "January February March April May June July August September October November De…" at bounding box center [298, 178] width 84 height 18
select select "3"
click at [256, 169] on select "January February March April May June July August September October November De…" at bounding box center [298, 178] width 84 height 18
click at [380, 174] on span at bounding box center [378, 174] width 10 height 9
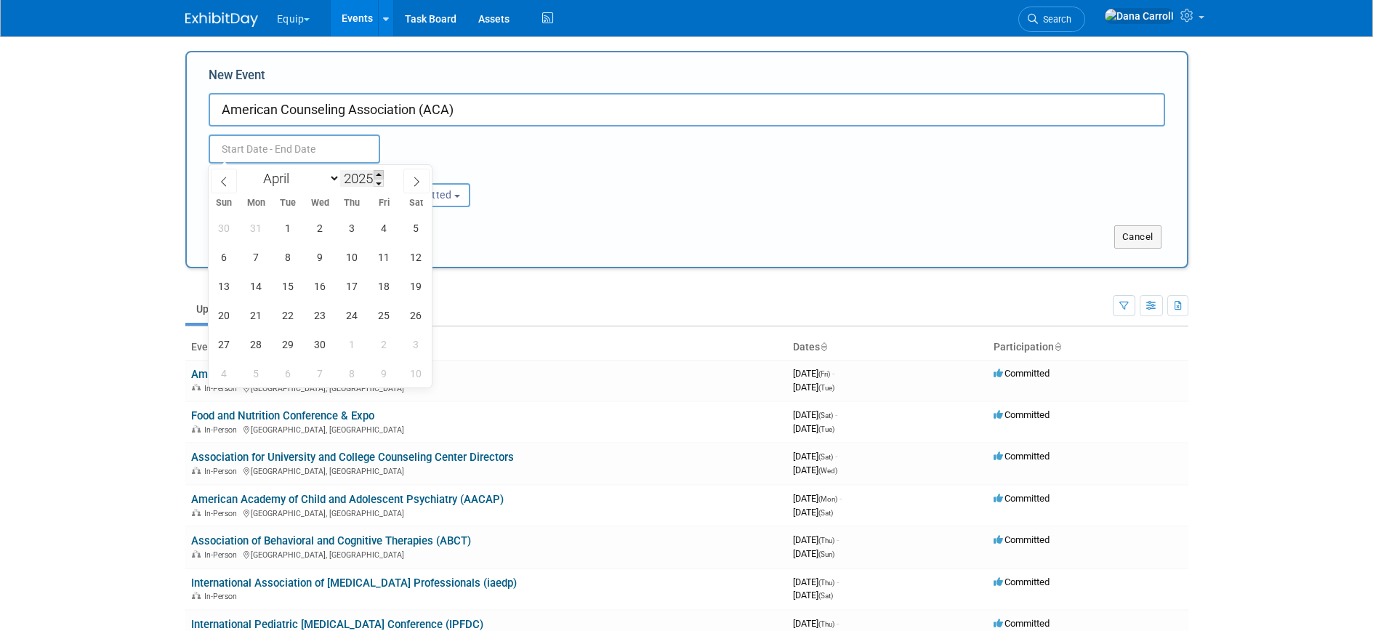
type input "2026"
click at [347, 256] on span "9" at bounding box center [352, 257] width 28 height 28
click at [413, 251] on span "11" at bounding box center [416, 257] width 28 height 28
type input "Apr 9, 2026 to Apr 11, 2026"
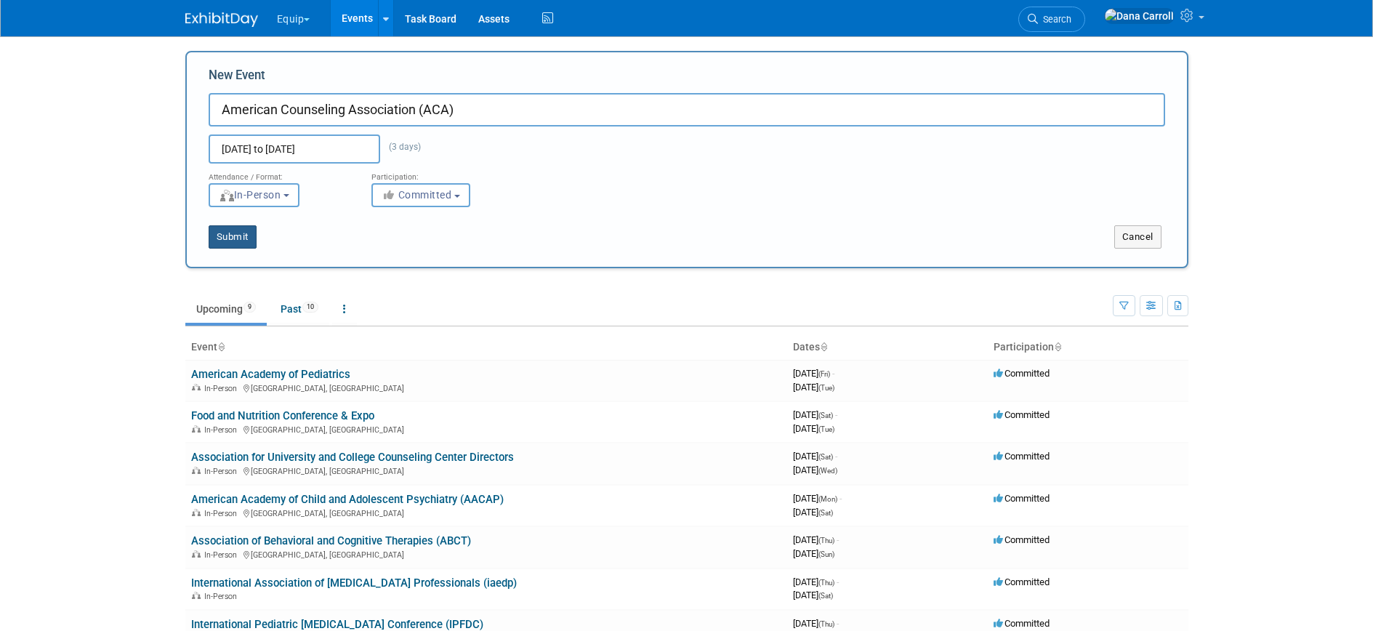
click at [242, 230] on button "Submit" at bounding box center [233, 236] width 48 height 23
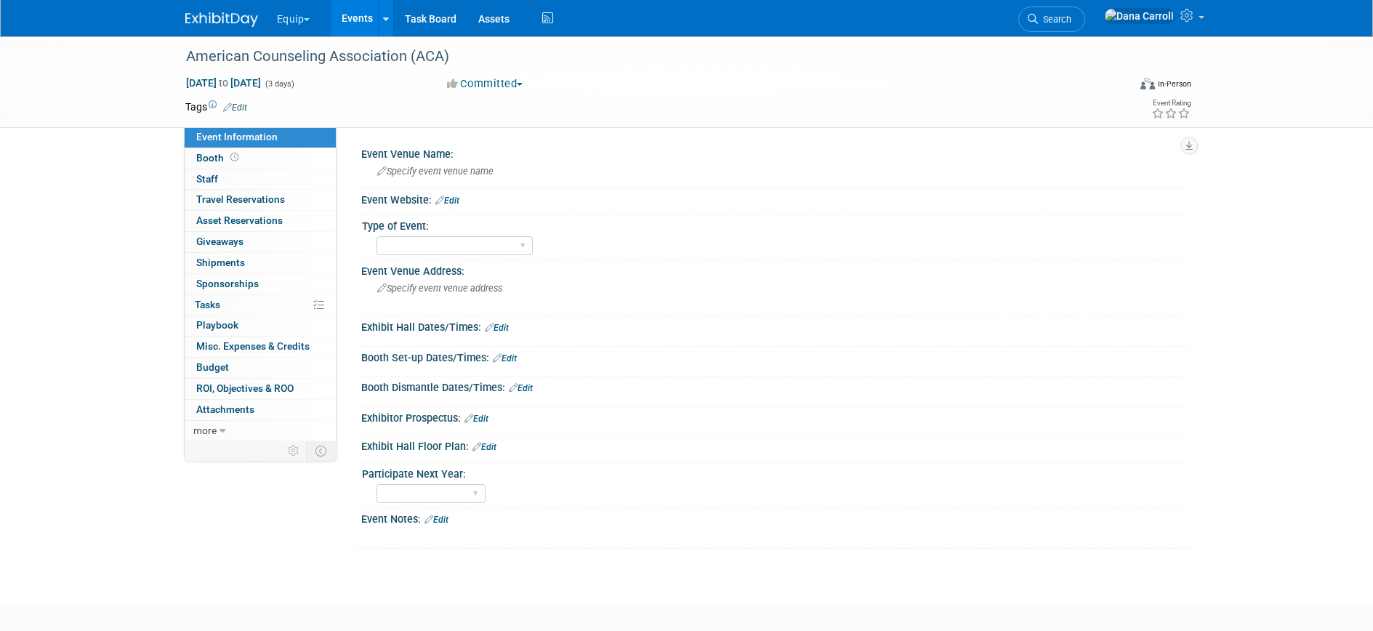
click at [356, 14] on link "Events" at bounding box center [357, 18] width 53 height 36
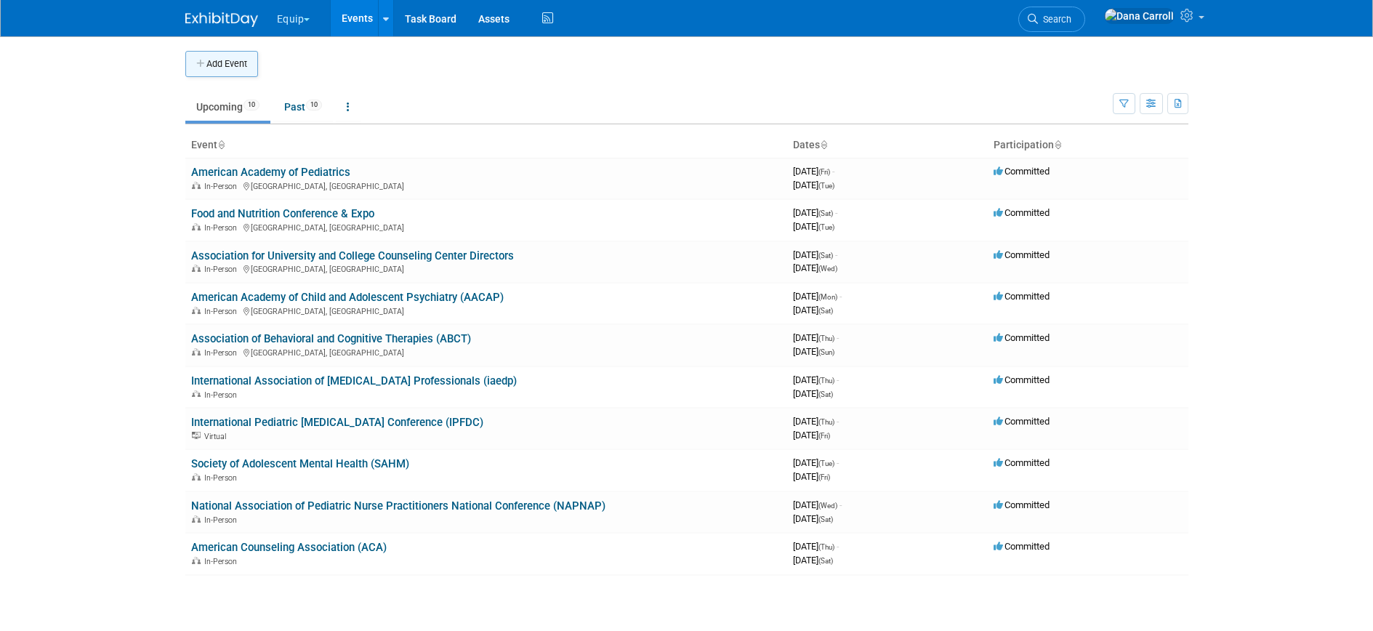
click at [210, 61] on button "Add Event" at bounding box center [221, 64] width 73 height 26
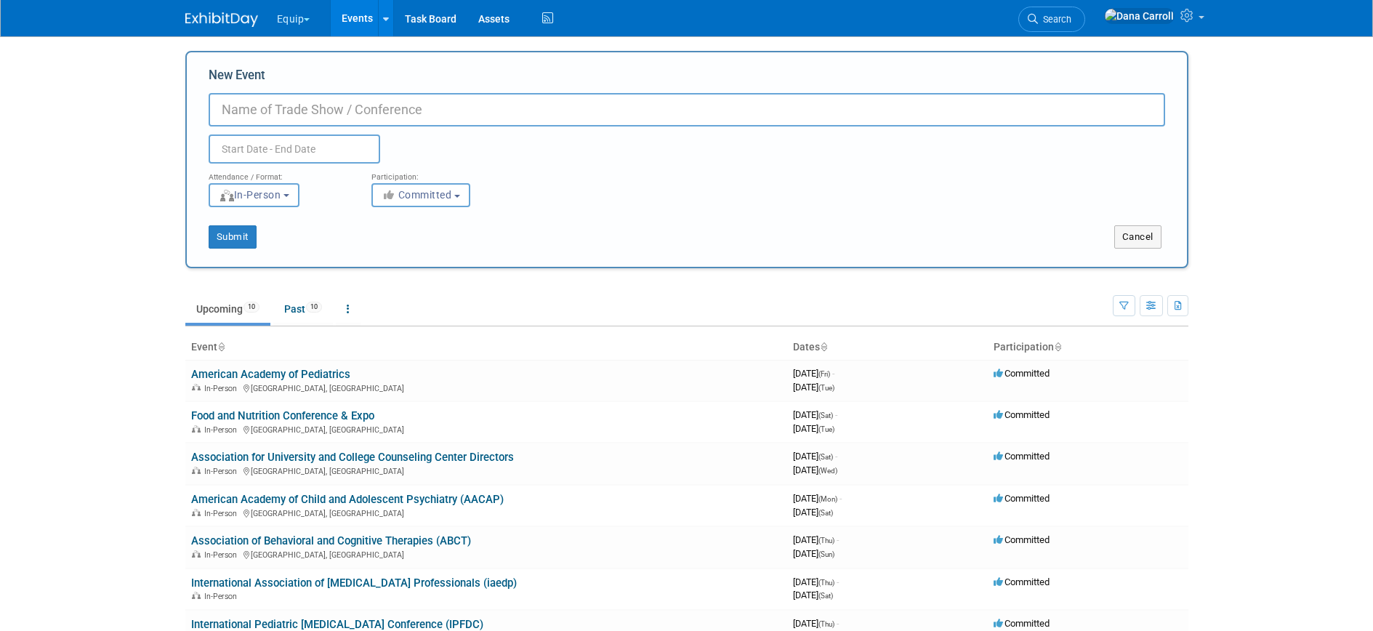
click at [275, 110] on input "New Event" at bounding box center [687, 109] width 956 height 33
type input "World Congress on Pediatric Adolescent Gynecology (WCPAG)"
click at [294, 145] on input "text" at bounding box center [294, 148] width 171 height 29
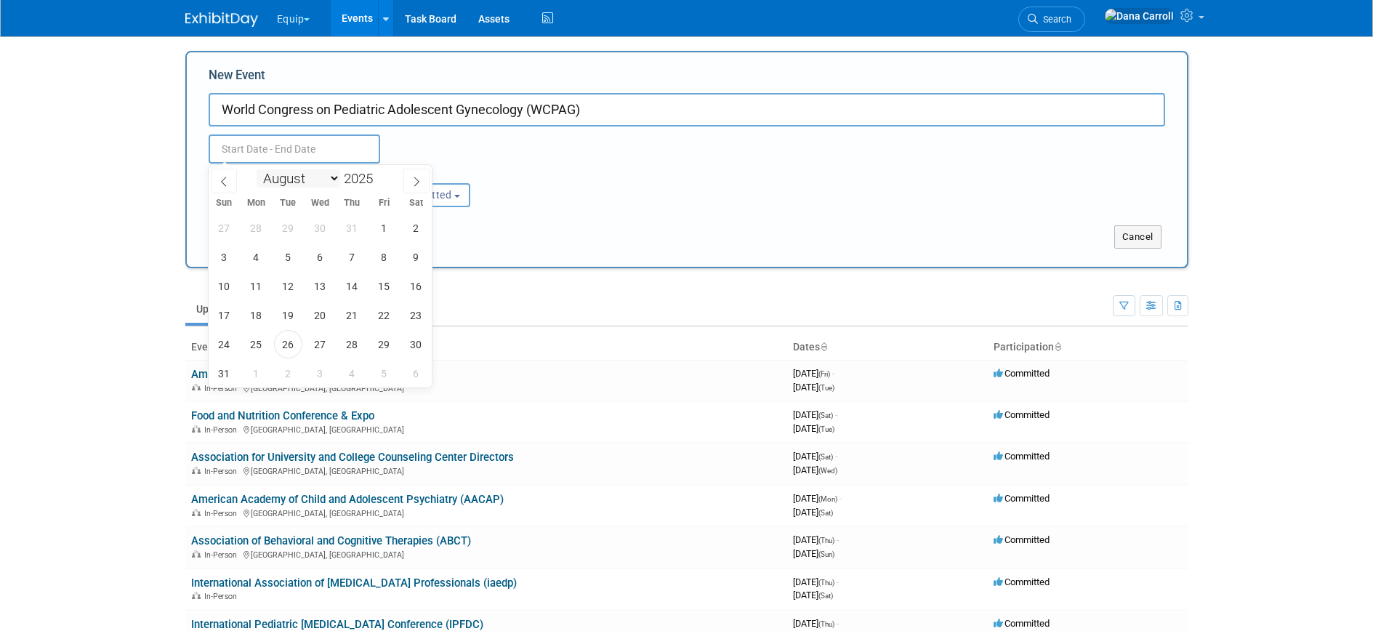
click at [326, 177] on select "January February March April May June July August September October November De…" at bounding box center [298, 178] width 84 height 18
select select "3"
click at [256, 169] on select "January February March April May June July August September October November De…" at bounding box center [298, 178] width 84 height 18
click at [381, 176] on span at bounding box center [378, 174] width 10 height 9
type input "2026"
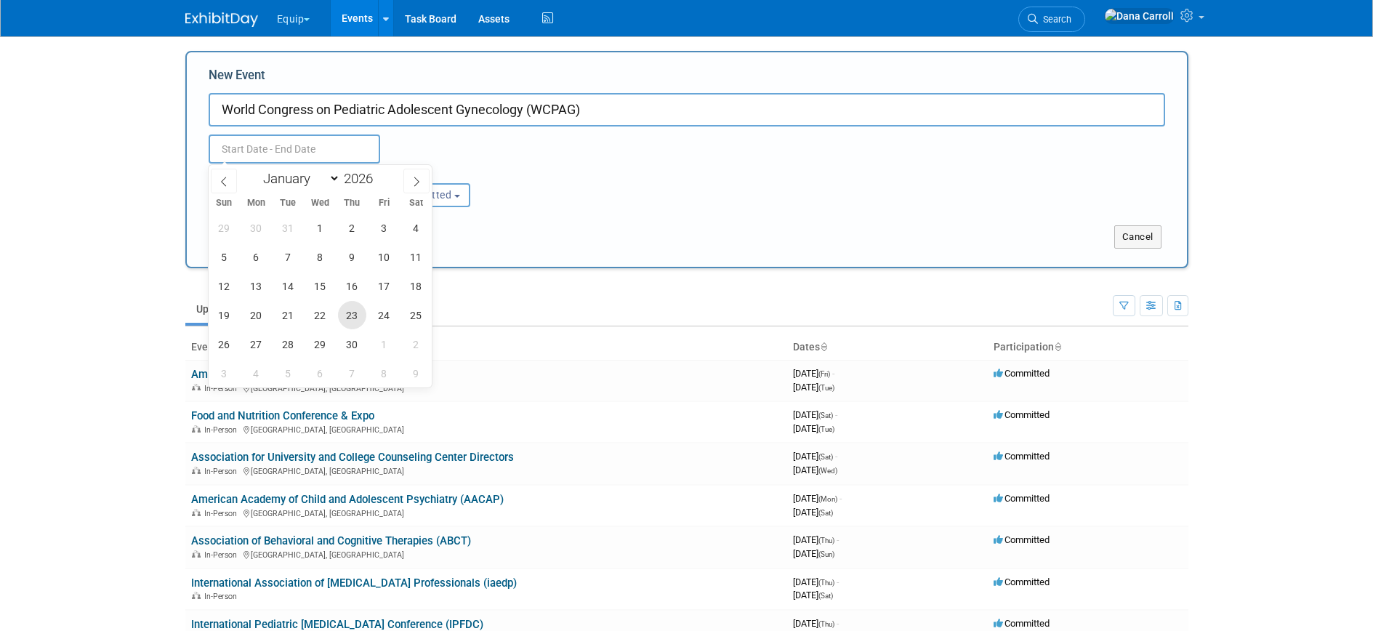
click at [358, 311] on span "23" at bounding box center [352, 315] width 28 height 28
click at [419, 312] on span "25" at bounding box center [416, 315] width 28 height 28
type input "Apr 23, 2026 to Apr 25, 2026"
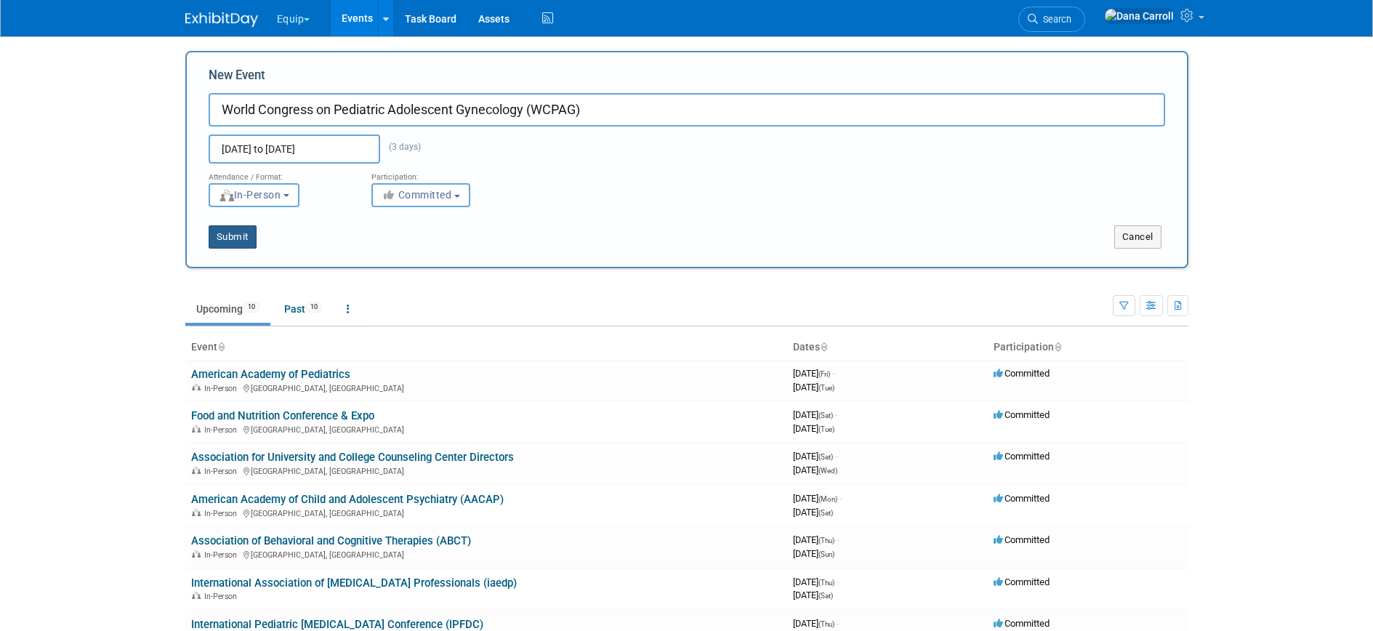
click at [227, 233] on button "Submit" at bounding box center [233, 236] width 48 height 23
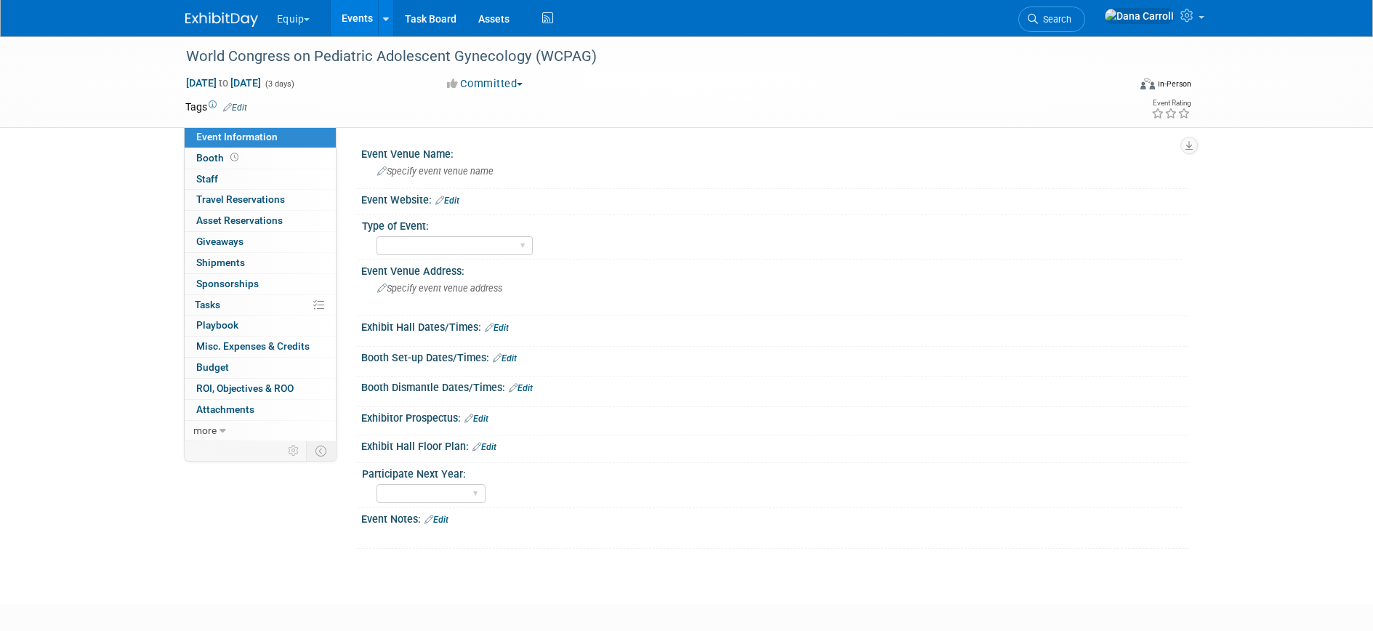
click at [349, 18] on link "Events" at bounding box center [357, 18] width 53 height 36
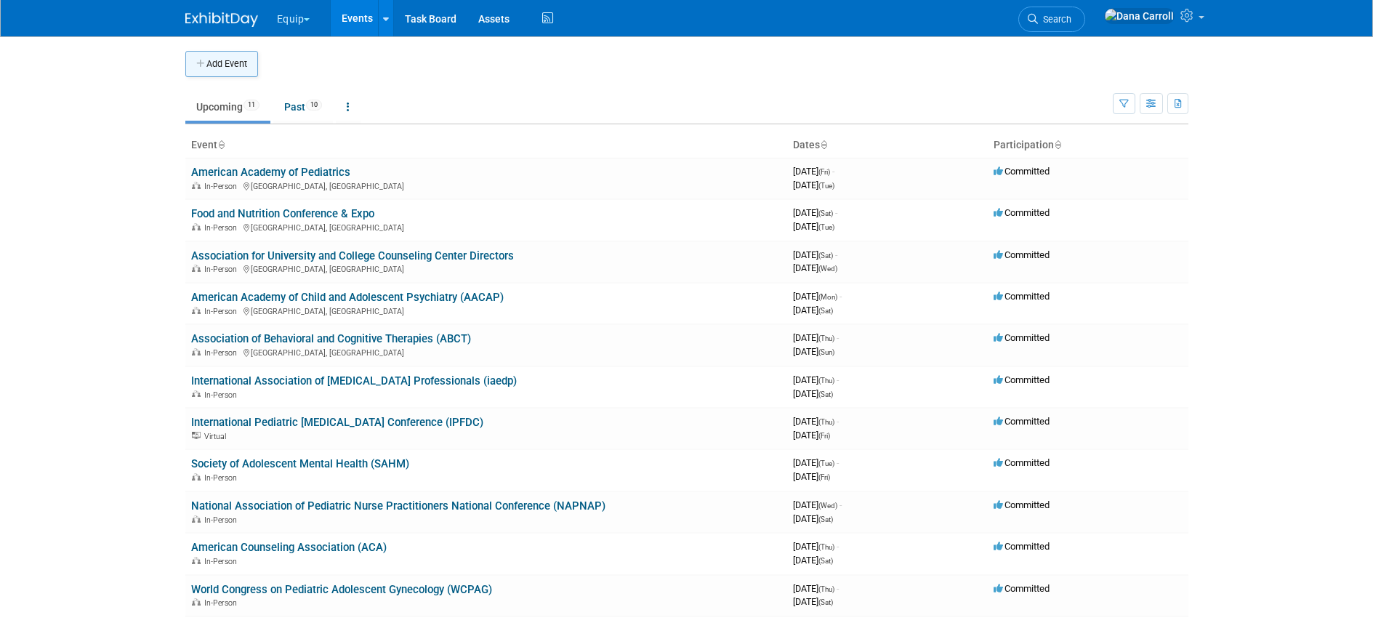
click at [230, 64] on button "Add Event" at bounding box center [221, 64] width 73 height 26
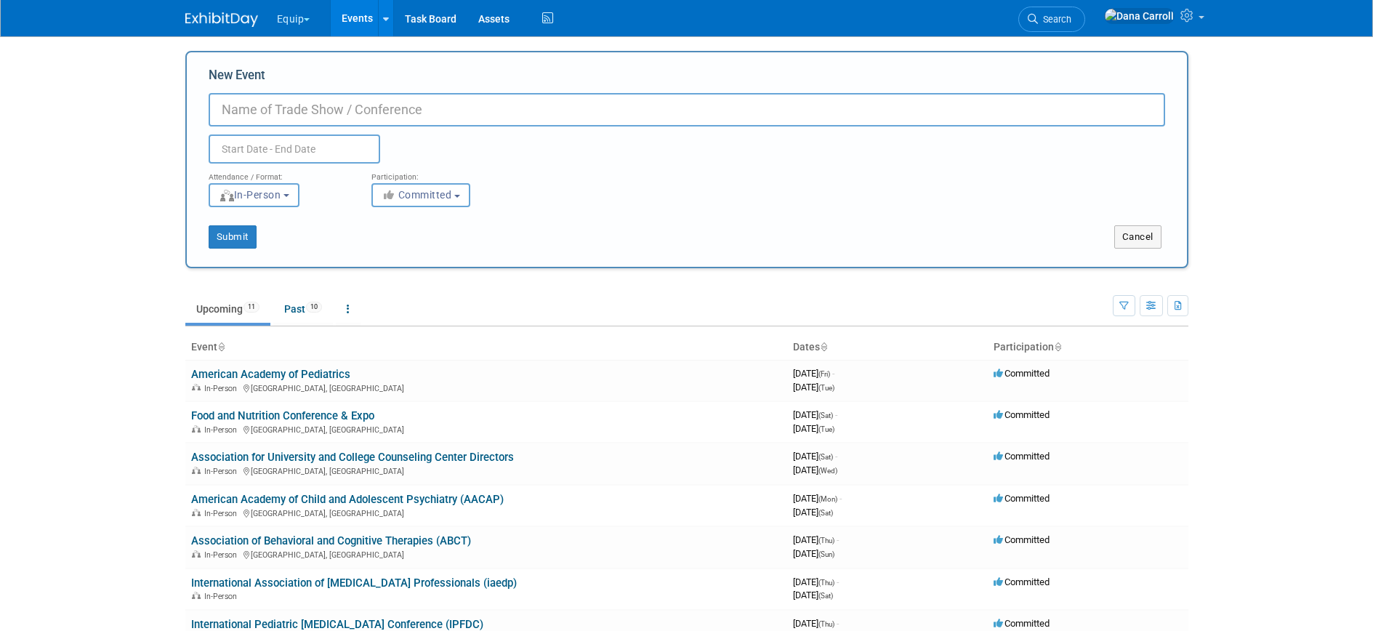
paste input "National Council for Mental Wellbeing National Conference"
type input "National Council for Mental Wellbeing National Conference (NATCON)"
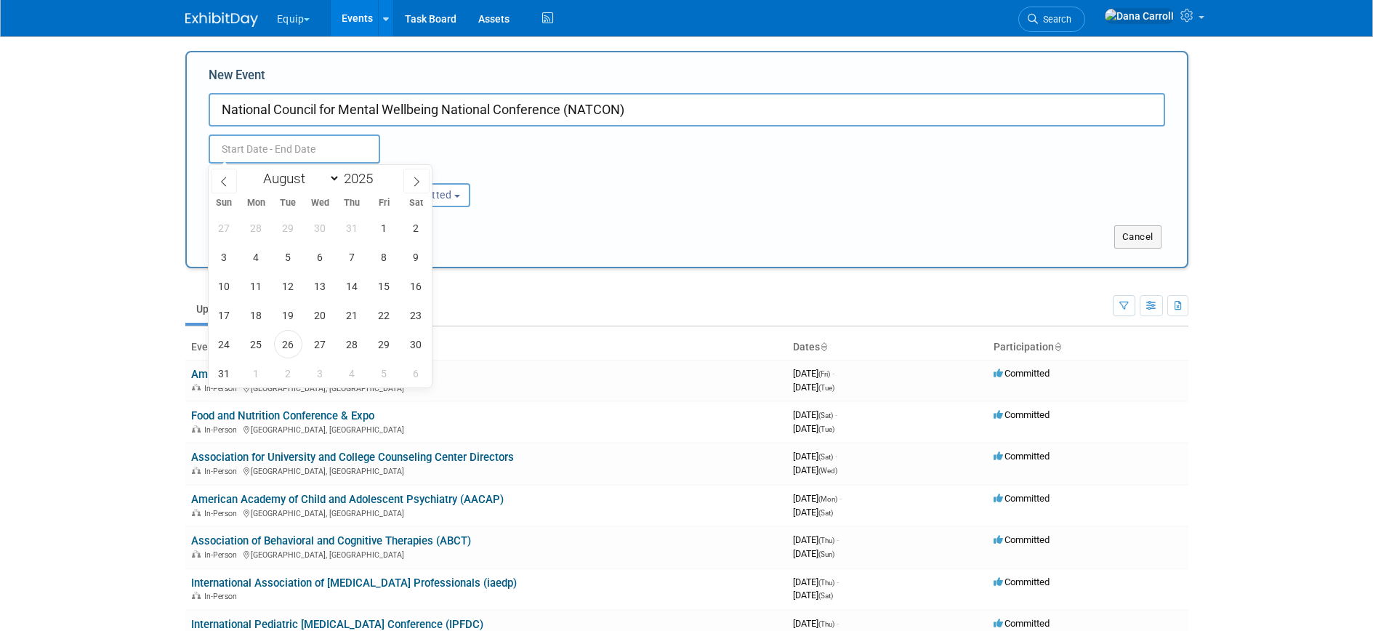
click at [274, 140] on input "text" at bounding box center [294, 148] width 171 height 29
click at [324, 177] on select "January February March April May June July August September October November De…" at bounding box center [298, 178] width 84 height 18
select select "3"
click at [256, 169] on select "January February March April May June July August September October November De…" at bounding box center [298, 178] width 84 height 18
click at [381, 175] on span at bounding box center [378, 174] width 10 height 9
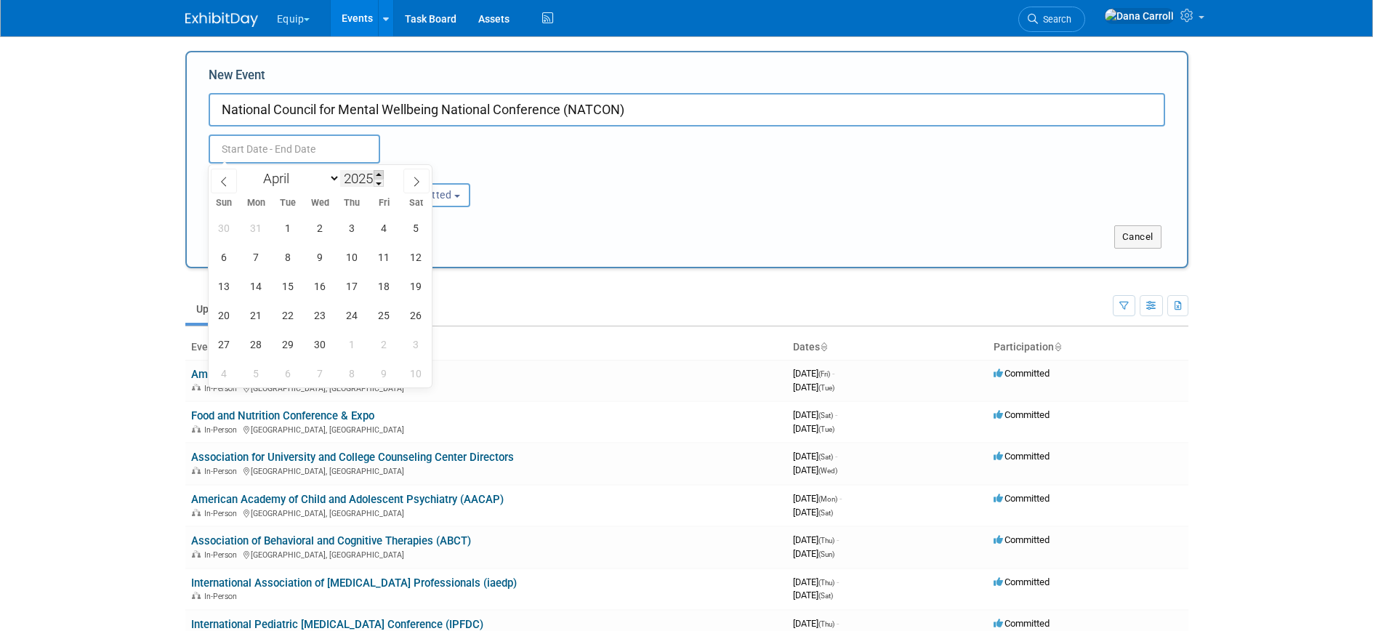
type input "2026"
click at [259, 340] on span "27" at bounding box center [256, 344] width 28 height 28
click at [318, 342] on span "29" at bounding box center [320, 344] width 28 height 28
type input "Apr 27, 2026 to Apr 29, 2026"
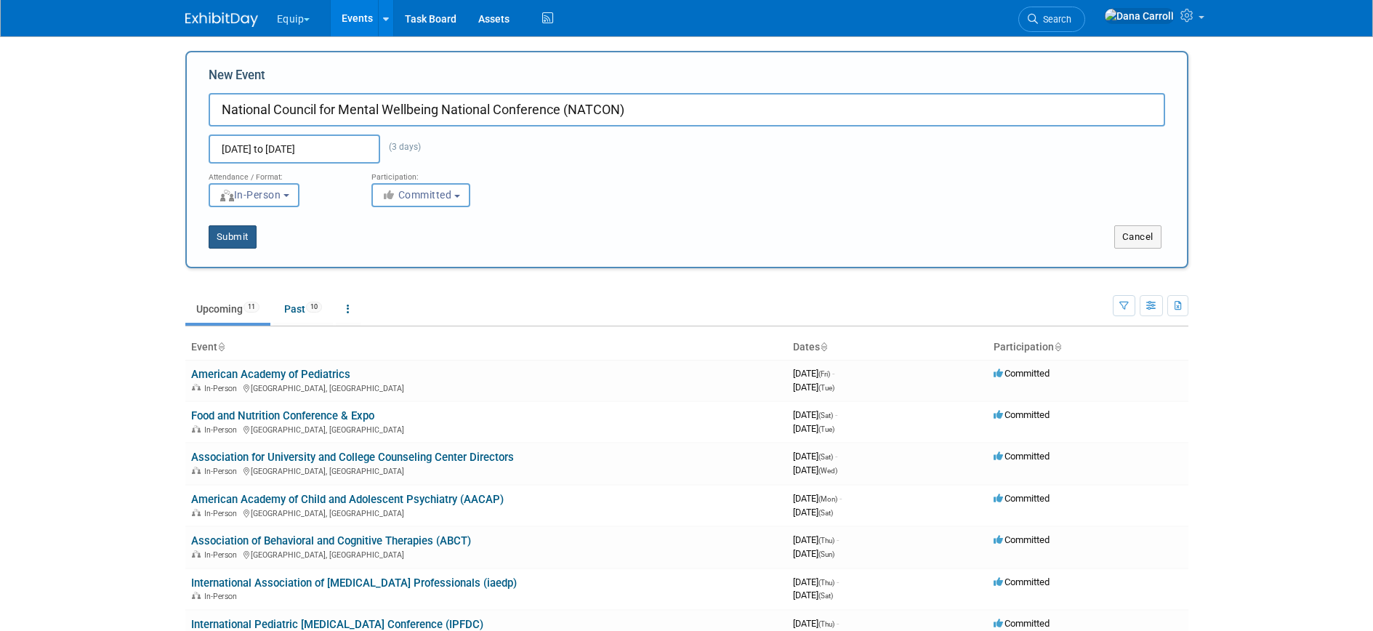
click at [232, 233] on button "Submit" at bounding box center [233, 236] width 48 height 23
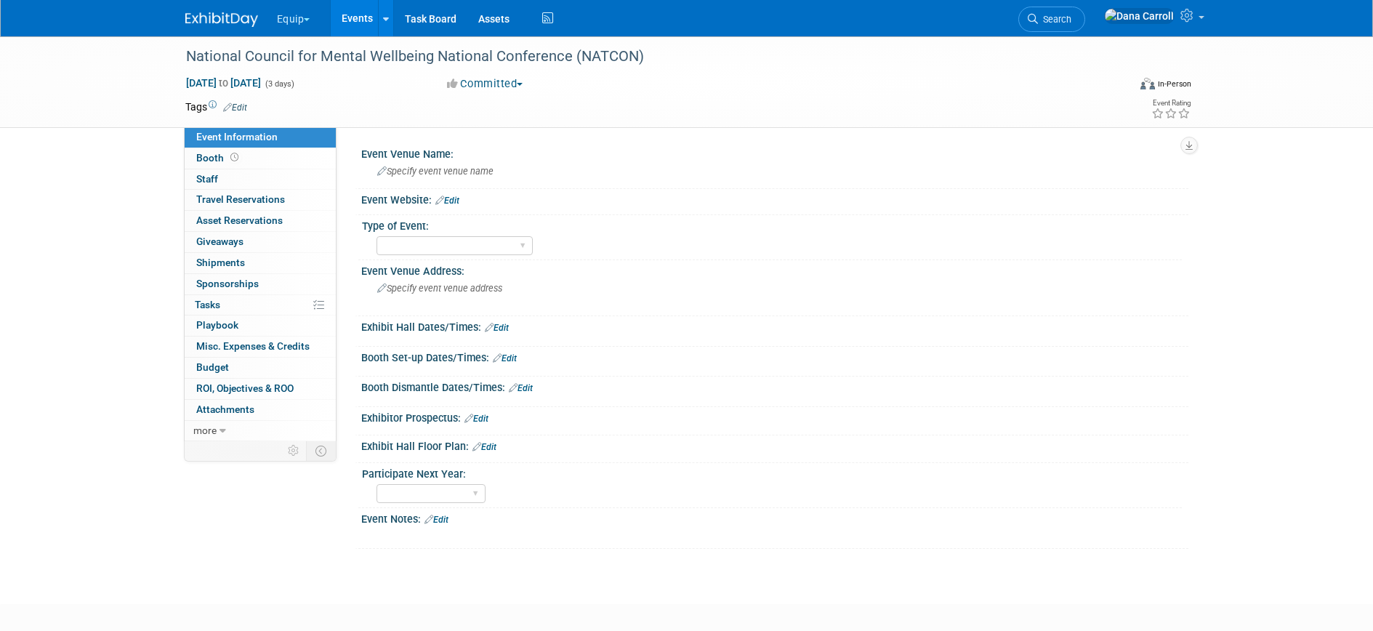
click at [368, 15] on link "Events" at bounding box center [357, 18] width 53 height 36
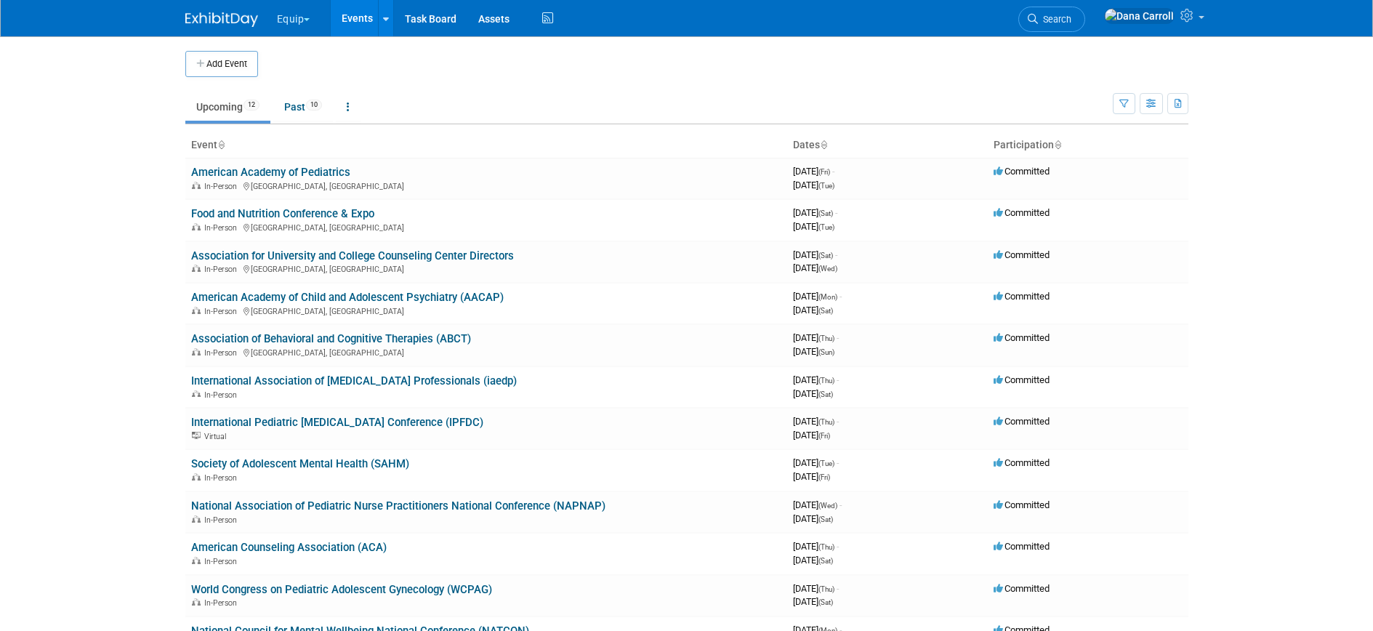
click at [227, 66] on button "Add Event" at bounding box center [221, 64] width 73 height 26
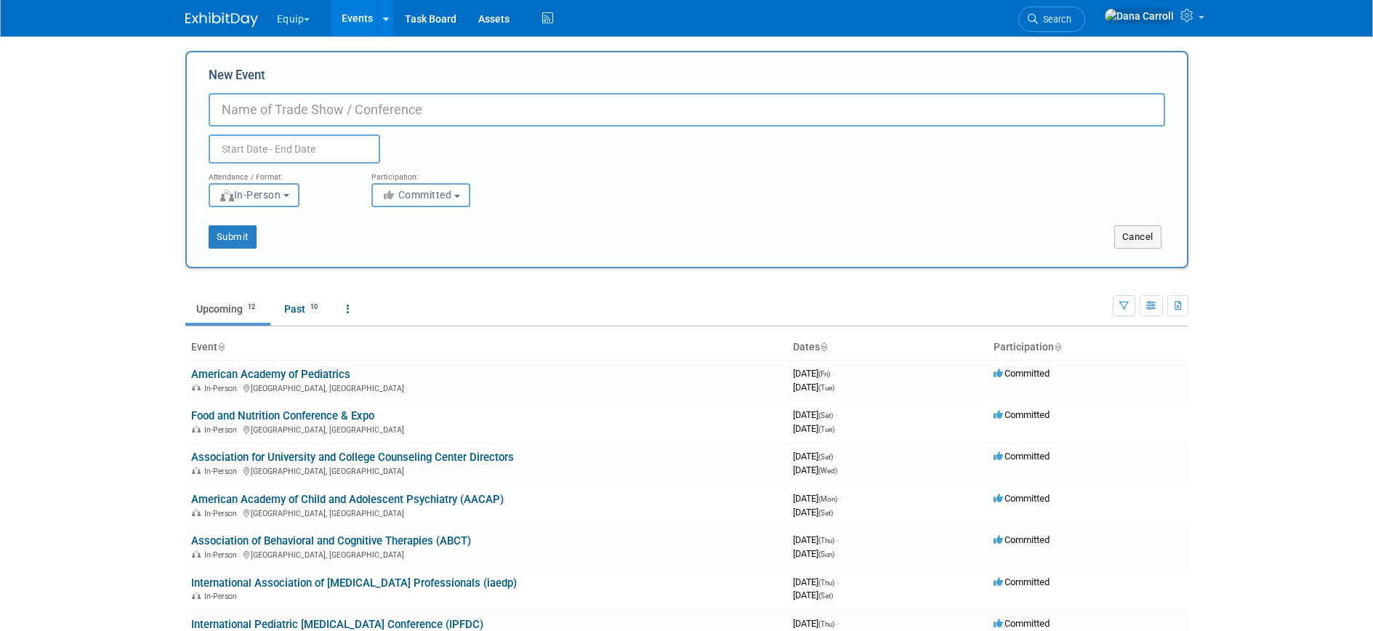
paste input "Multi-Service Eating Disorders Association"
type input "Multi-Service Eating Disorders Association (MEDA)"
click at [234, 230] on button "Submit" at bounding box center [233, 236] width 48 height 23
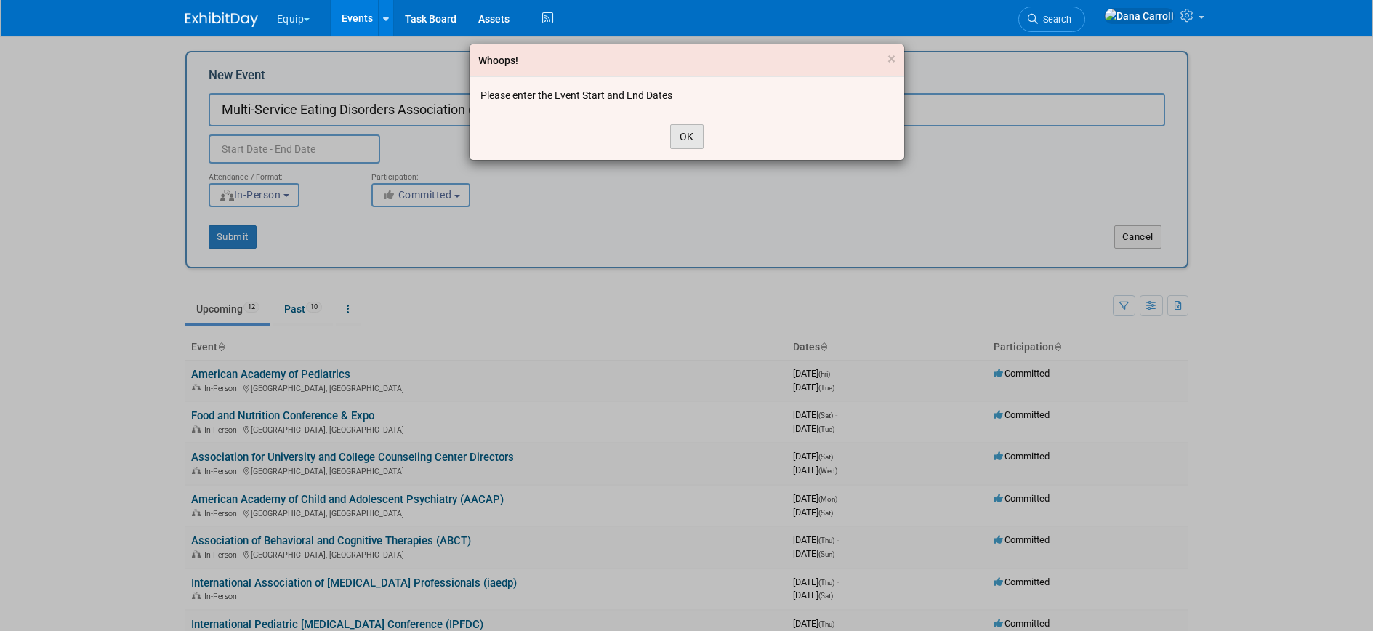
click at [690, 140] on button "OK" at bounding box center [686, 136] width 33 height 25
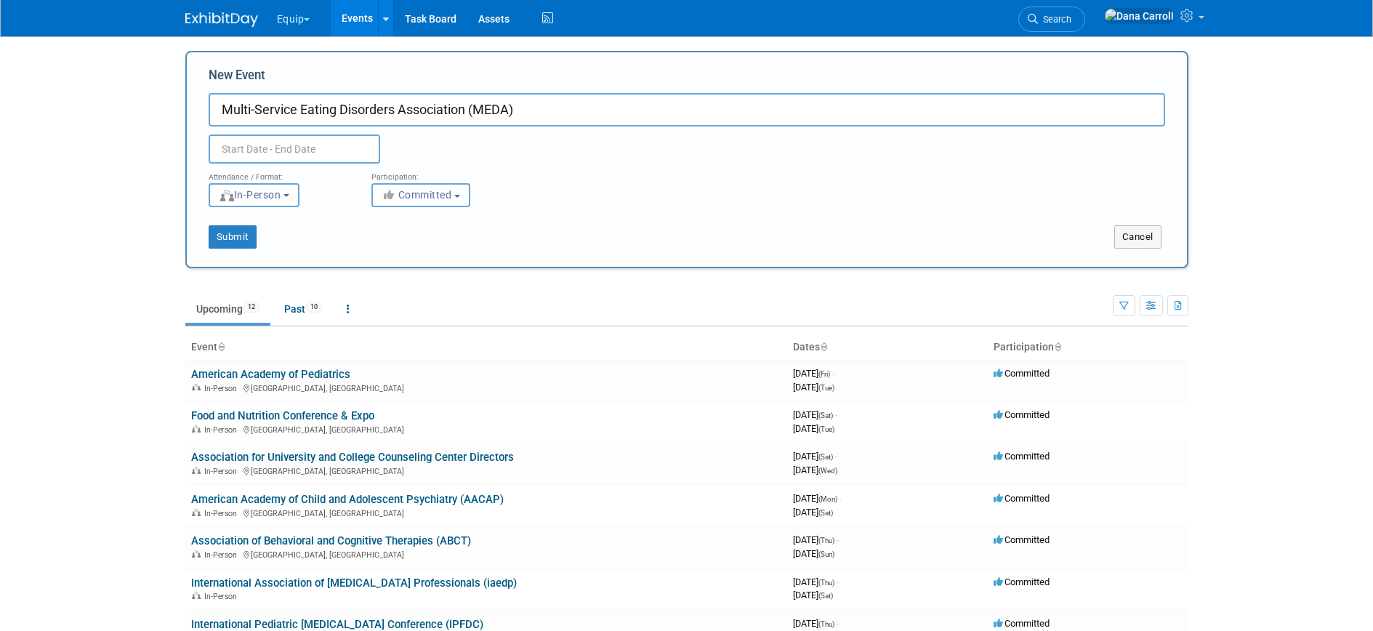
click at [290, 140] on input "text" at bounding box center [294, 148] width 171 height 29
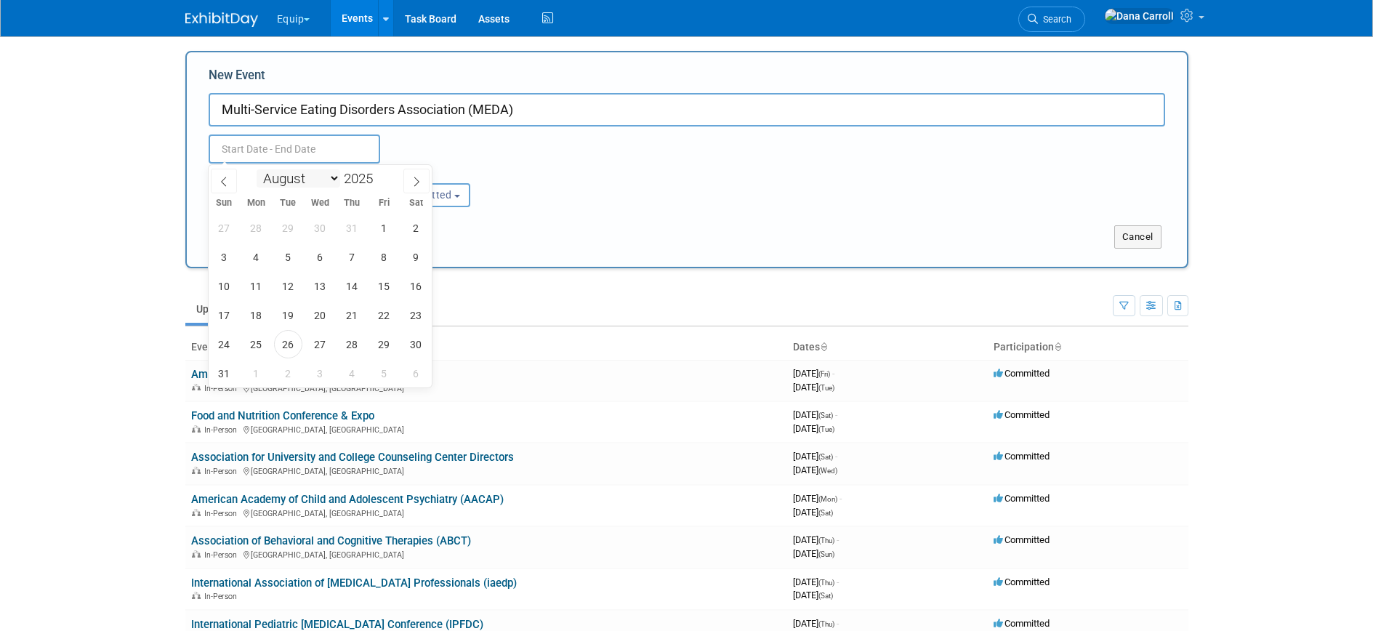
click at [334, 178] on select "January February March April May June July August September October November De…" at bounding box center [298, 178] width 84 height 18
select select "4"
click at [256, 169] on select "January February March April May June July August September October November De…" at bounding box center [298, 178] width 84 height 18
click at [376, 173] on span at bounding box center [378, 174] width 10 height 9
type input "2026"
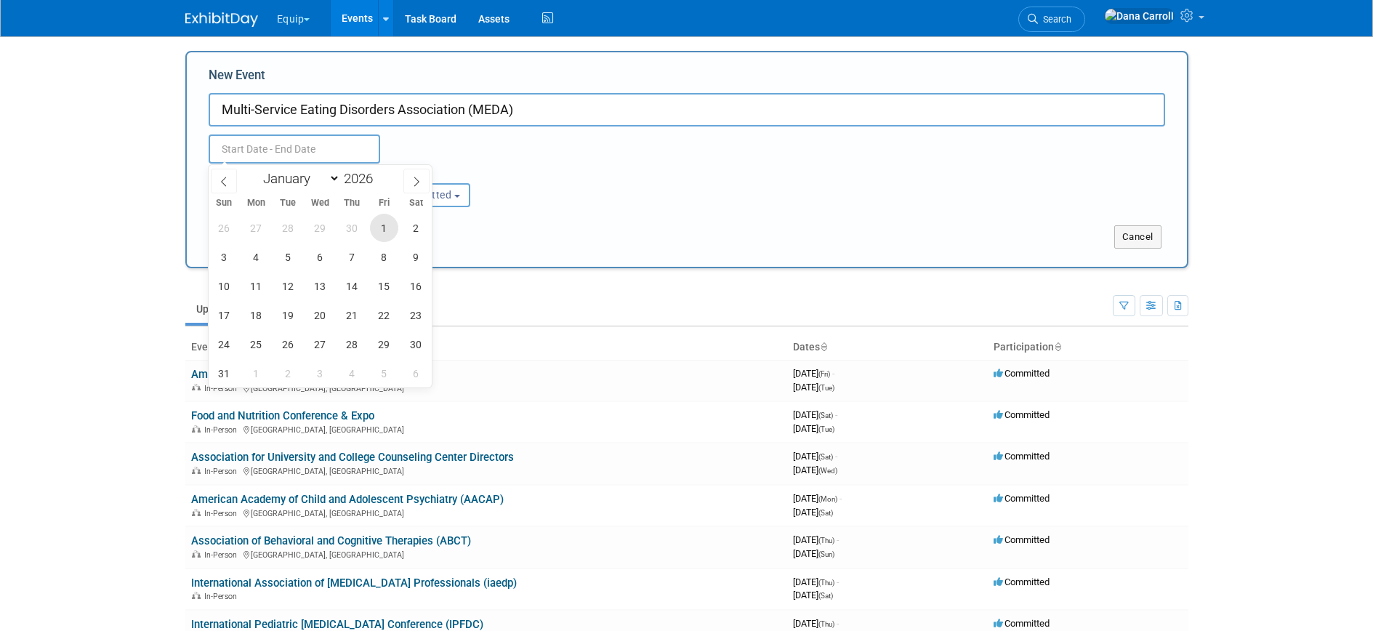
click at [381, 229] on span "1" at bounding box center [384, 228] width 28 height 28
click at [235, 261] on span "3" at bounding box center [224, 257] width 28 height 28
type input "[DATE] to [DATE]"
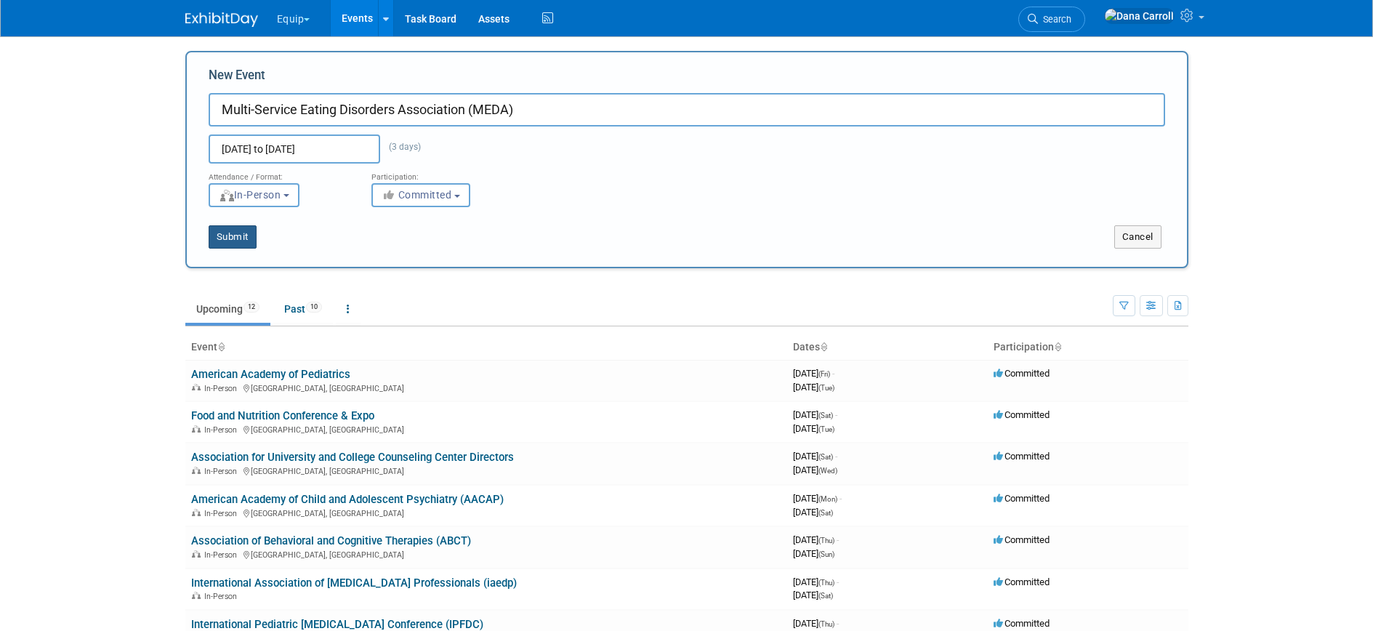
click at [235, 238] on button "Submit" at bounding box center [233, 236] width 48 height 23
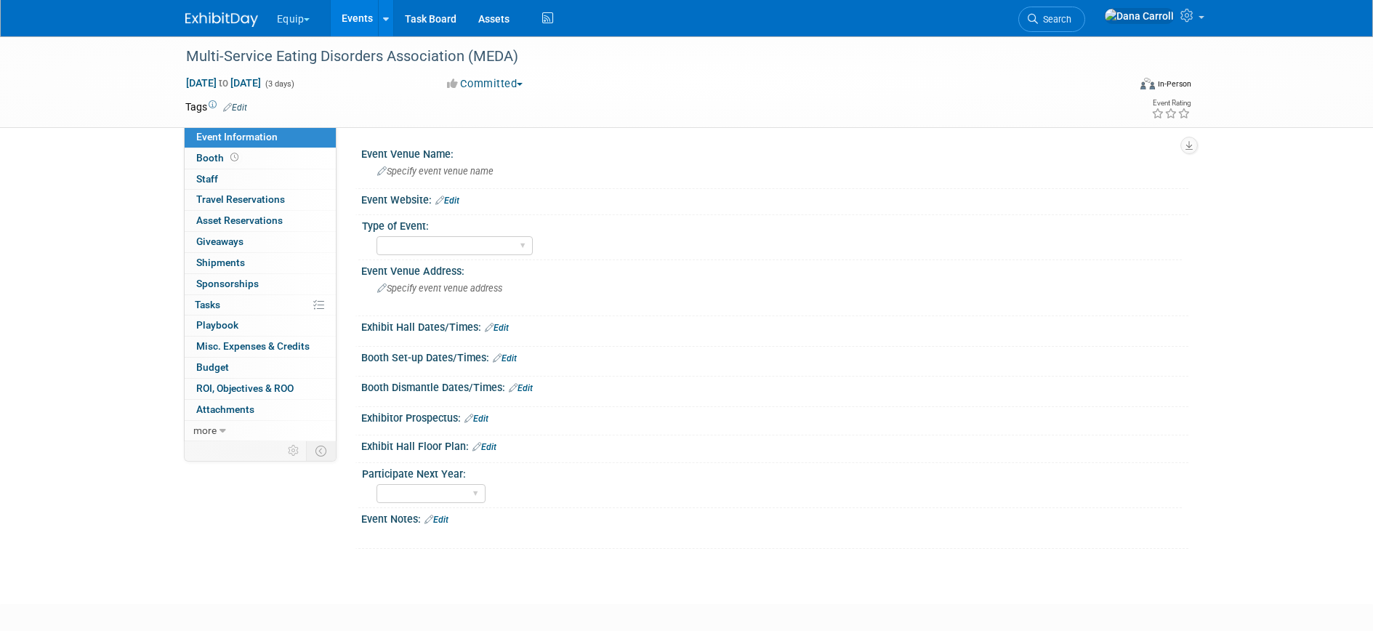
click at [360, 11] on link "Events" at bounding box center [357, 18] width 53 height 36
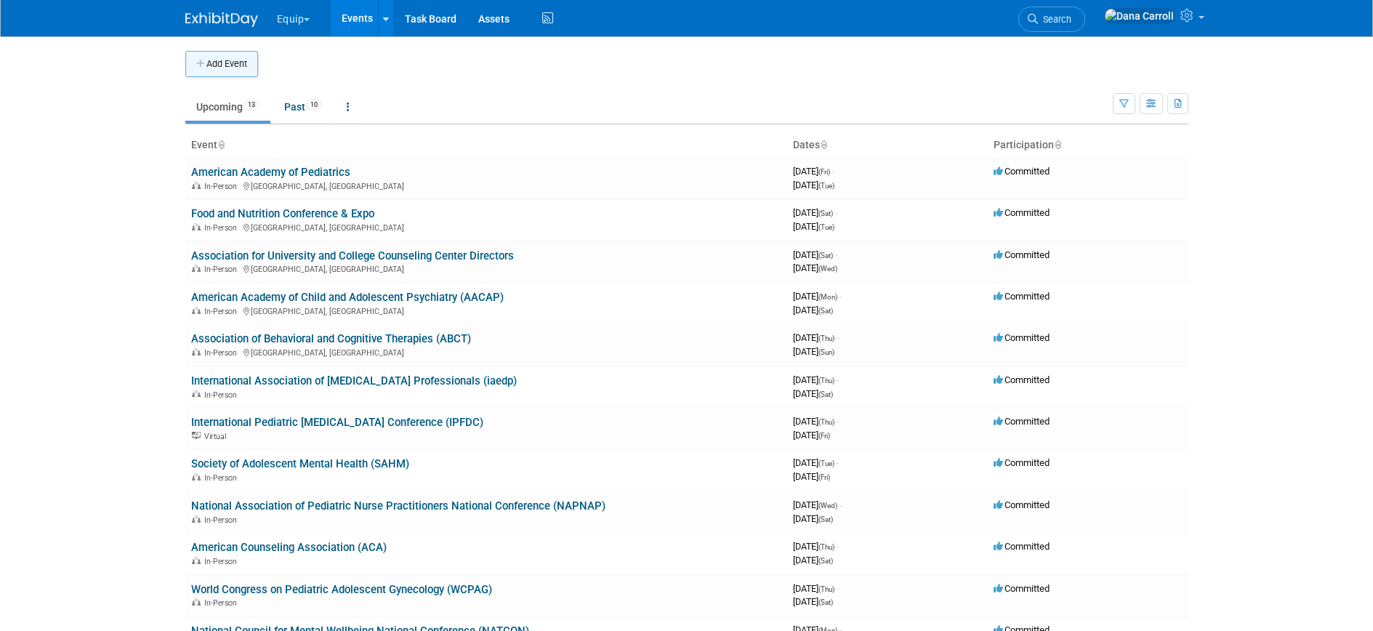
click at [225, 64] on button "Add Event" at bounding box center [221, 64] width 73 height 26
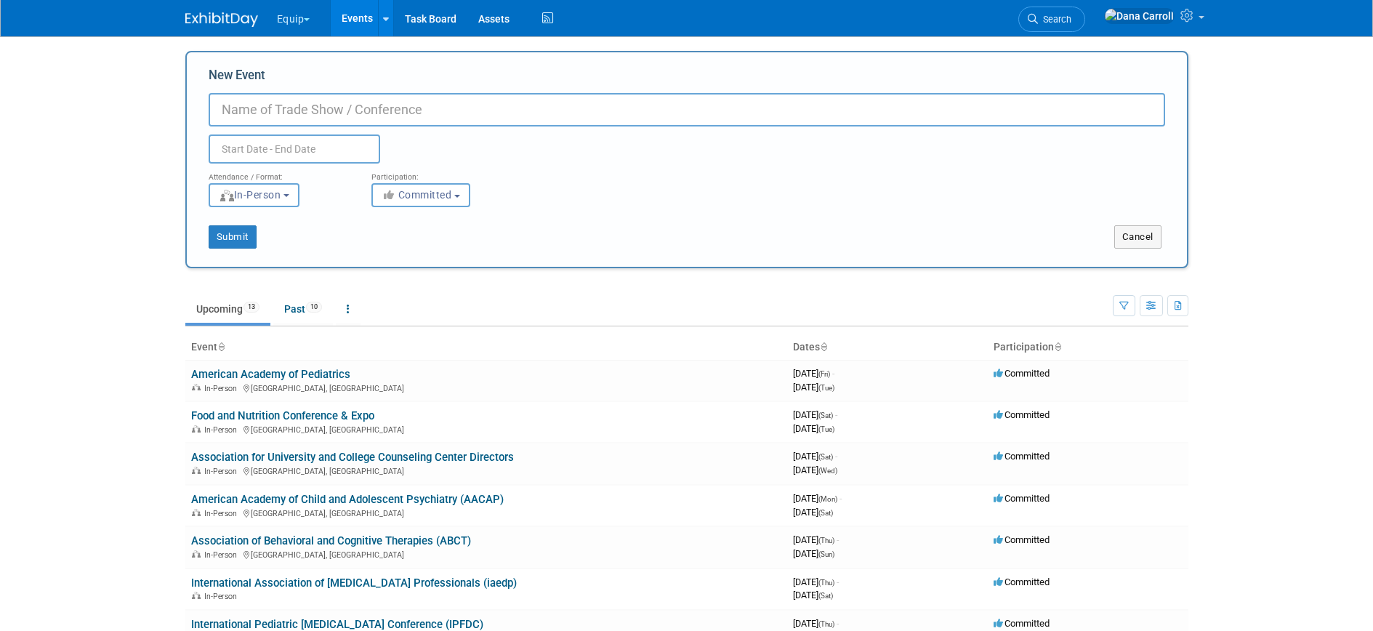
click at [262, 110] on input "New Event" at bounding box center [687, 109] width 956 height 33
paste input "American College of Obstetricians and Gynecologists Annual Clinical and Scienti…"
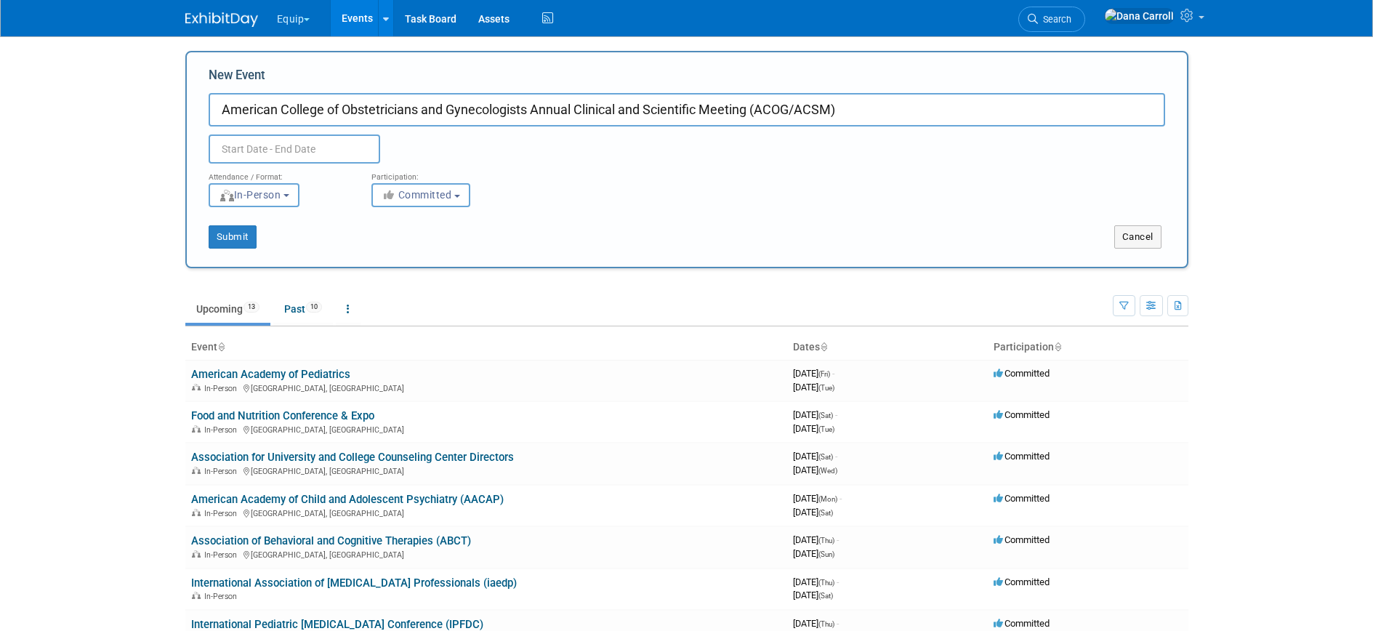
type input "American College of Obstetricians and Gynecologists Annual Clinical and Scienti…"
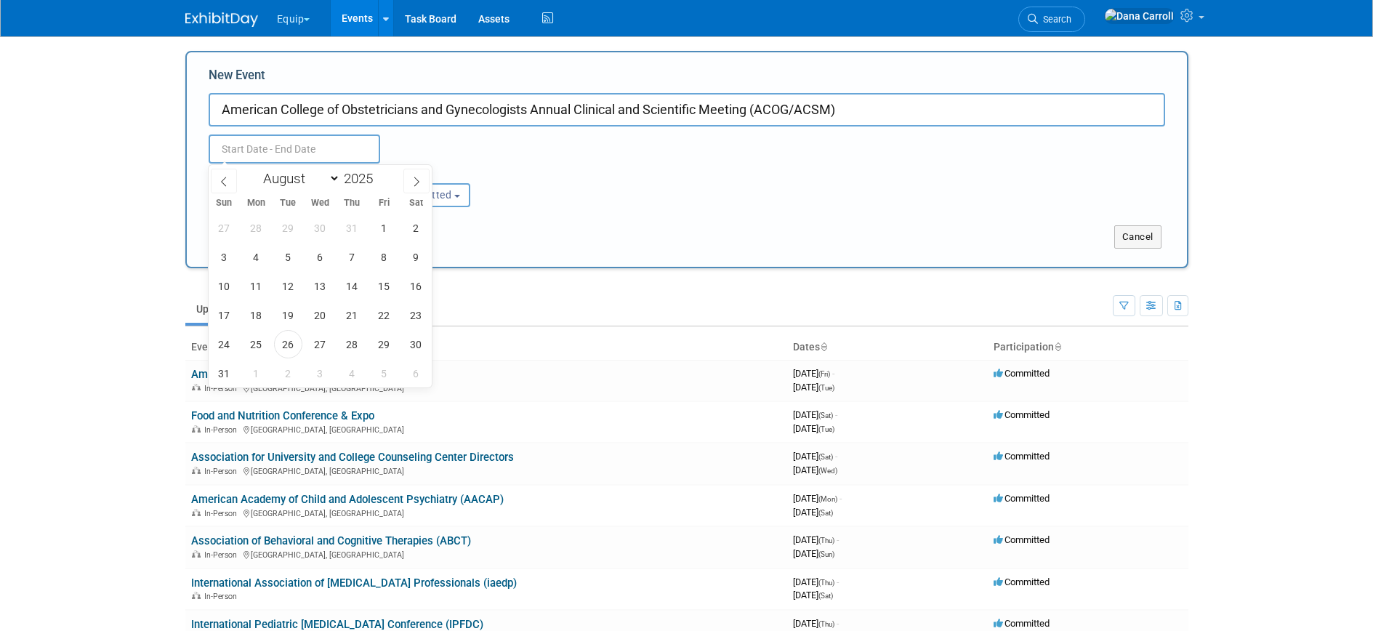
click at [316, 150] on input "text" at bounding box center [294, 148] width 171 height 29
click at [323, 181] on select "January February March April May June July August September October November De…" at bounding box center [298, 178] width 84 height 18
select select "4"
click at [256, 169] on select "January February March April May June July August September October November De…" at bounding box center [298, 178] width 84 height 18
click at [379, 174] on span at bounding box center [378, 174] width 10 height 9
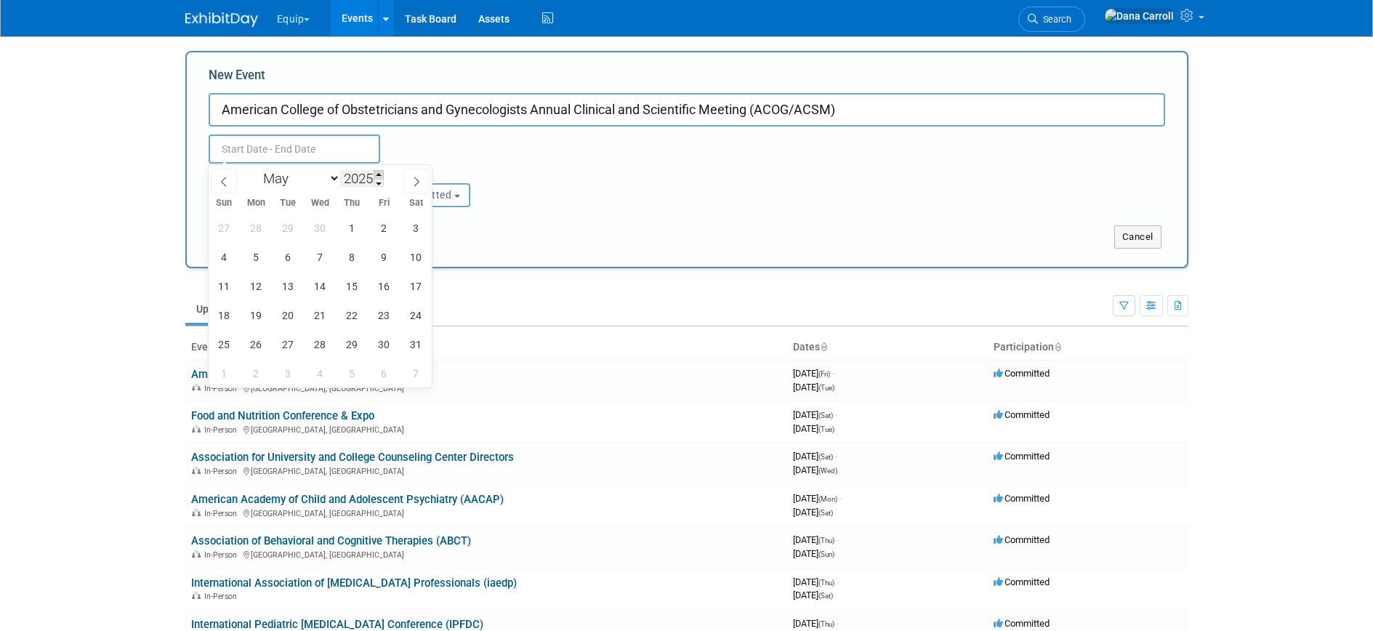
type input "2026"
click at [379, 225] on span "1" at bounding box center [384, 228] width 28 height 28
click at [222, 259] on span "3" at bounding box center [224, 257] width 28 height 28
type input "May 1, 2026 to May 3, 2026"
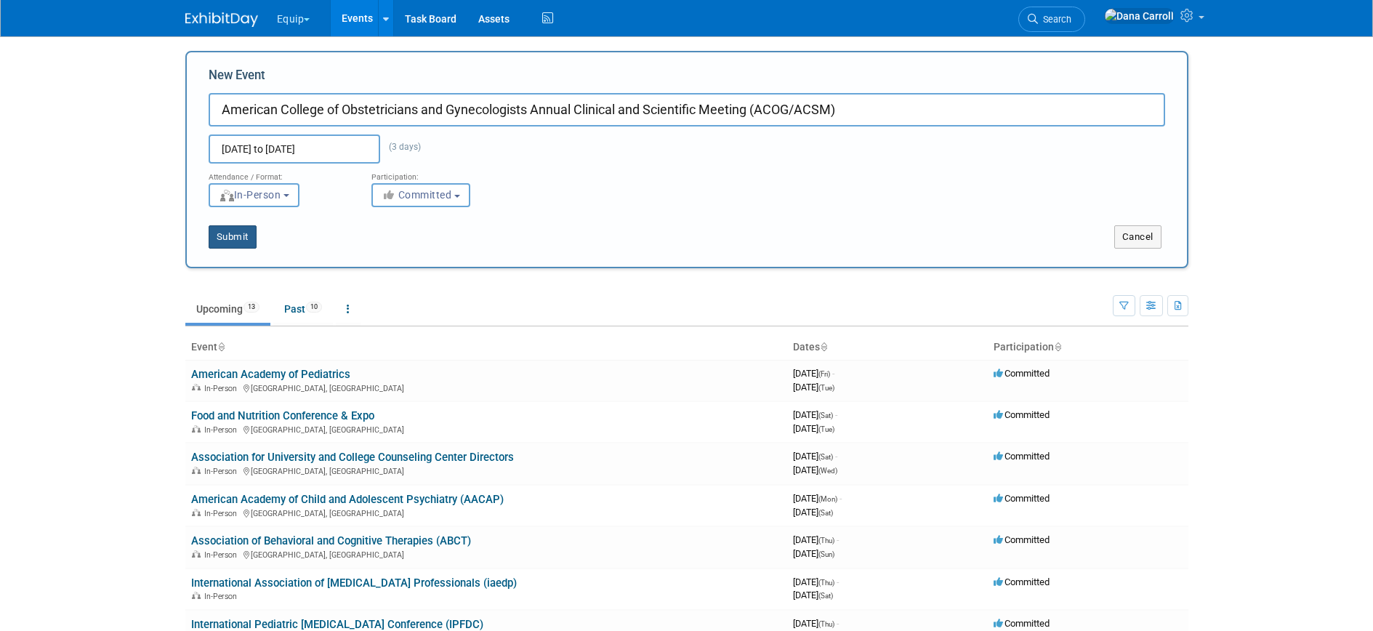
click at [233, 243] on button "Submit" at bounding box center [233, 236] width 48 height 23
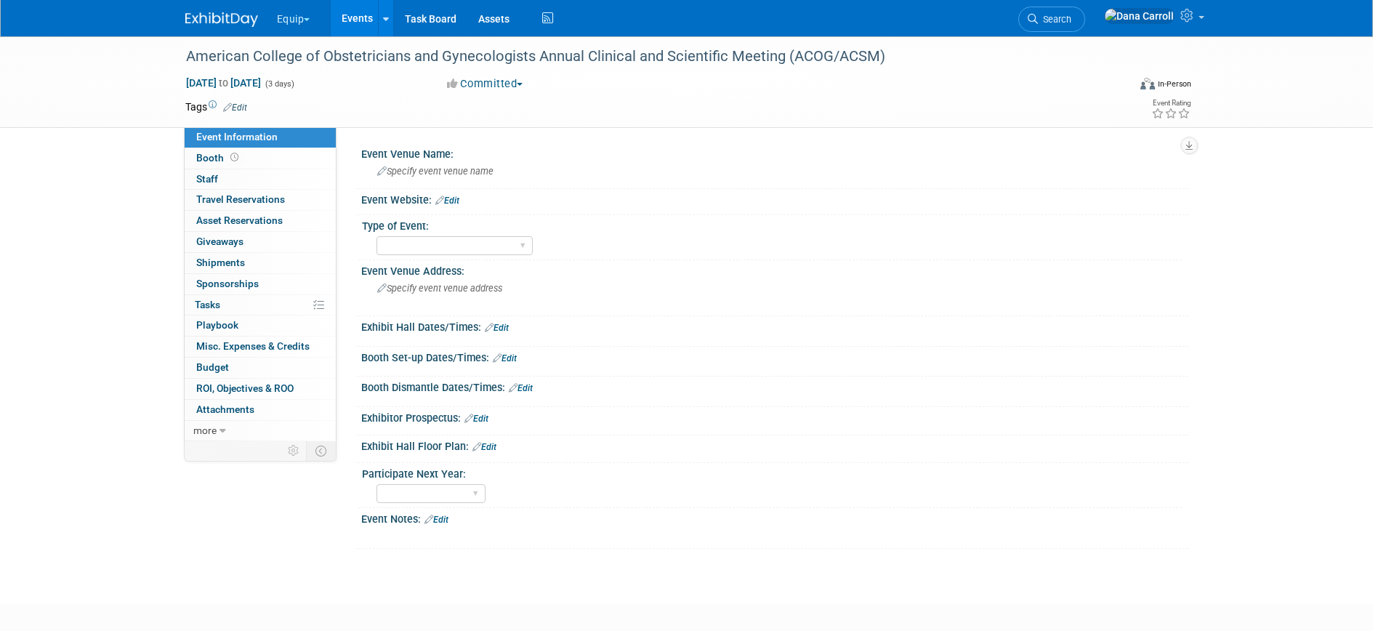
click at [347, 10] on link "Events" at bounding box center [357, 18] width 53 height 36
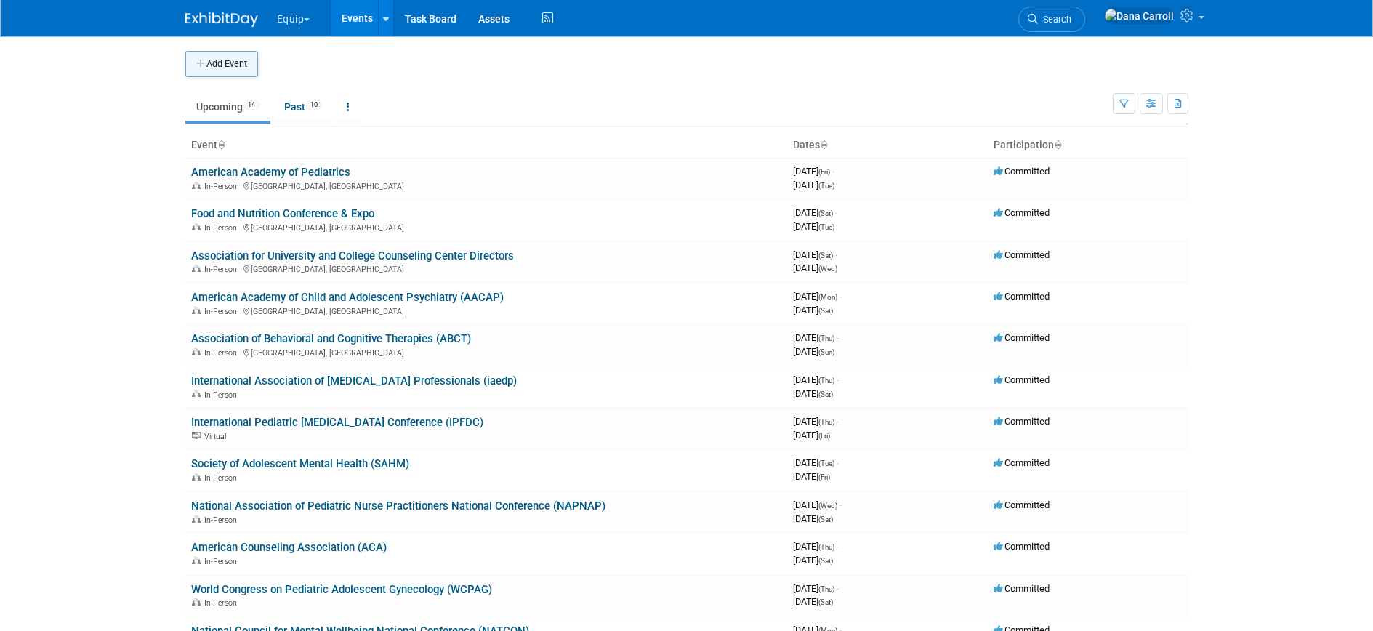
click at [237, 63] on button "Add Event" at bounding box center [221, 64] width 73 height 26
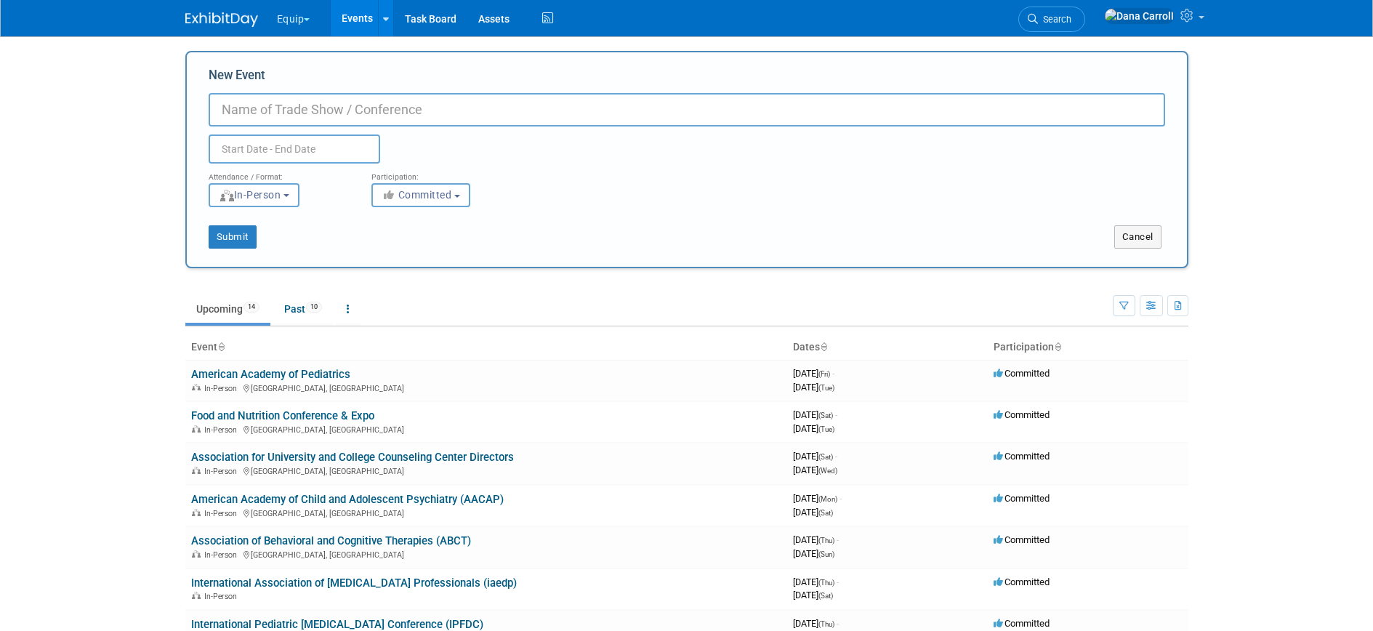
click at [320, 115] on input "New Event" at bounding box center [687, 109] width 956 height 33
paste input "International Conference on Eating Disorders"
type input "International Conference on Eating Disorders (ICED)"
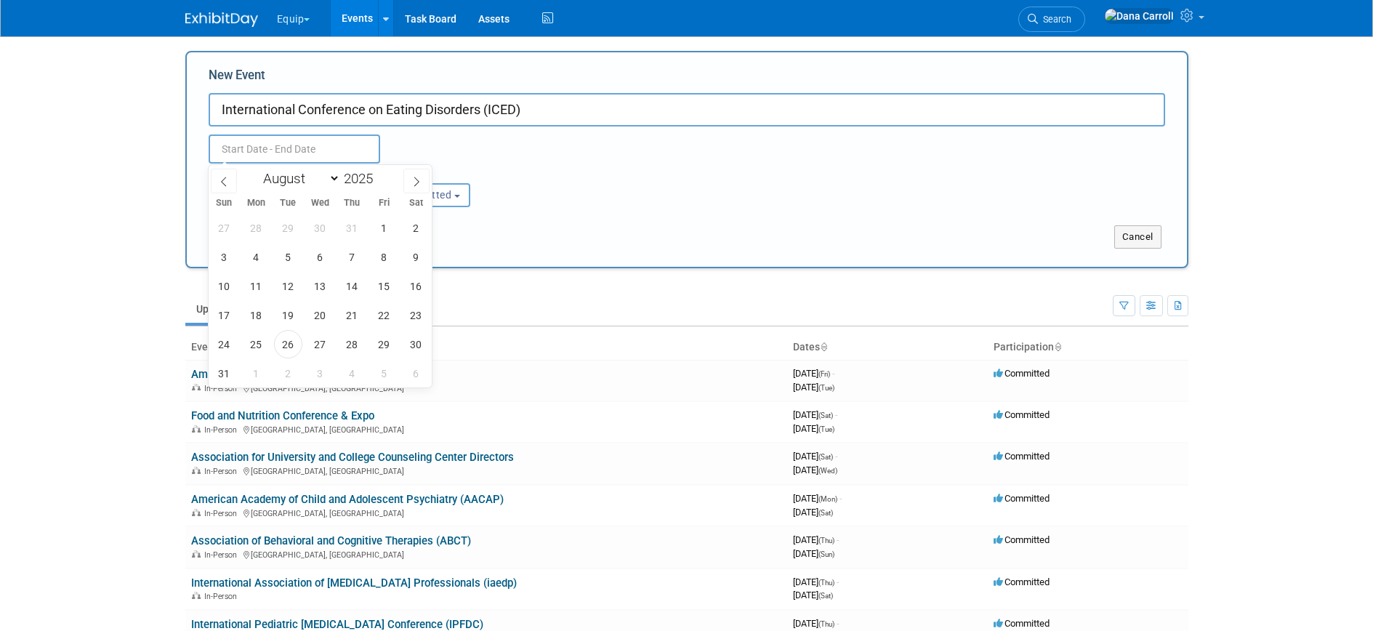
click at [322, 147] on input "text" at bounding box center [294, 148] width 171 height 29
click at [331, 179] on select "January February March April May June July August September October November De…" at bounding box center [298, 178] width 84 height 18
select select "5"
click at [256, 169] on select "January February March April May June July August September October November De…" at bounding box center [298, 178] width 84 height 18
click at [373, 225] on span "6" at bounding box center [384, 228] width 28 height 28
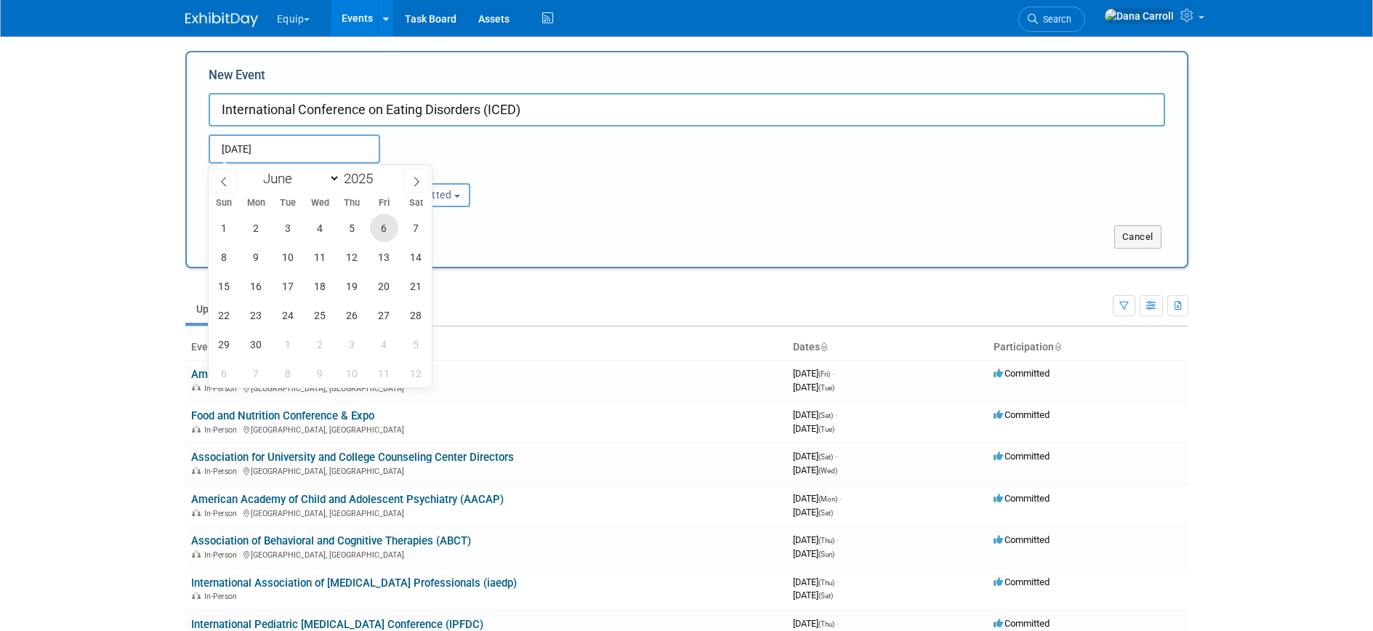
type input "Jun 6, 2025 to Jun 6, 2025"
click at [376, 174] on span at bounding box center [378, 174] width 10 height 9
type input "2026"
click at [416, 227] on span "6" at bounding box center [416, 228] width 28 height 28
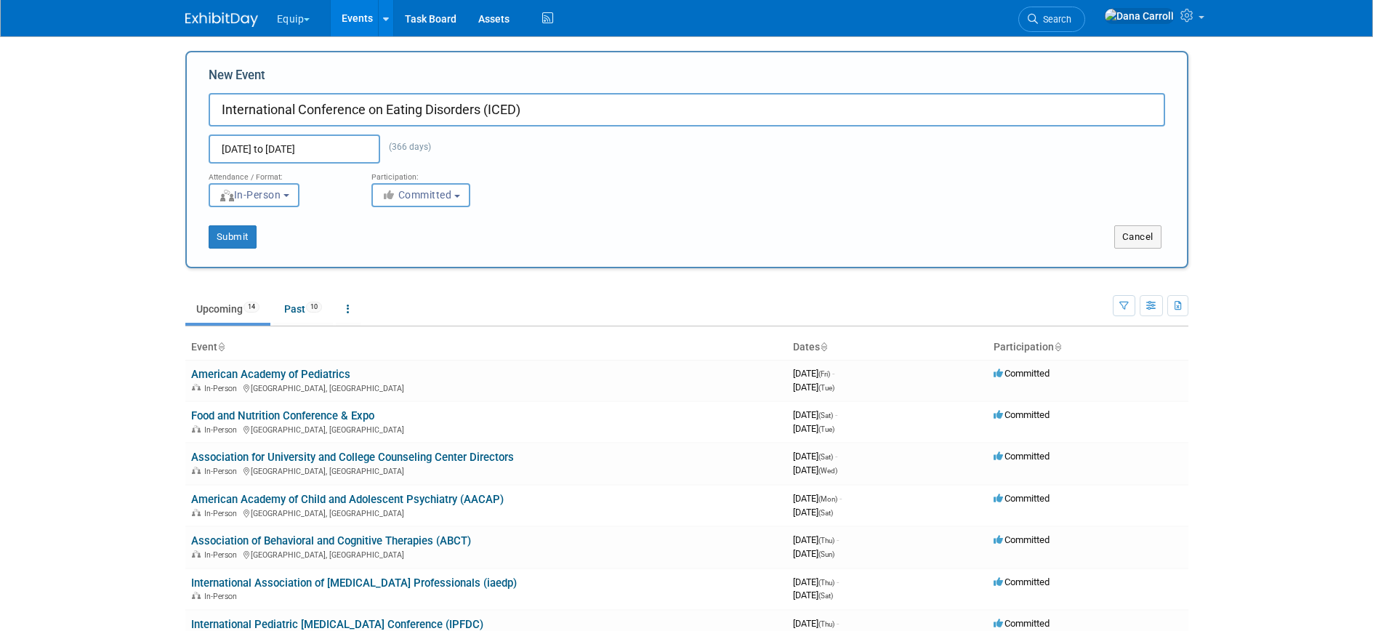
click at [315, 143] on input "Jun 6, 2025 to Jun 6, 2026" at bounding box center [294, 148] width 171 height 29
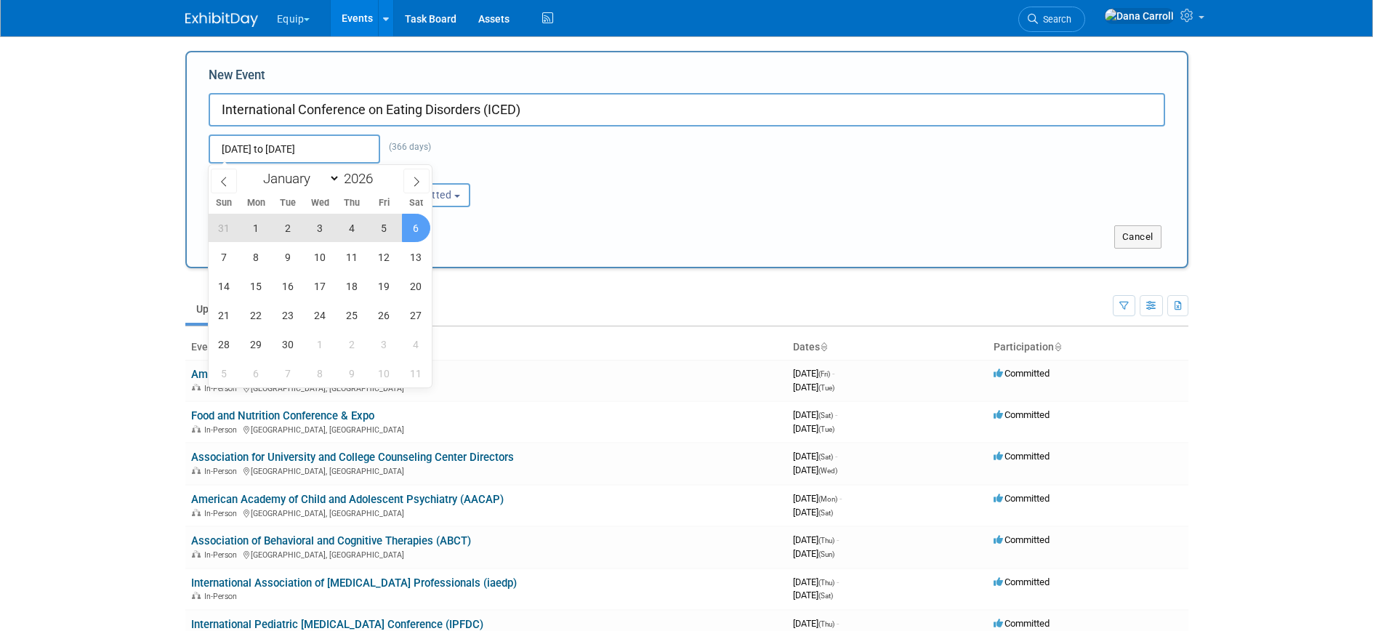
click at [289, 230] on span "2" at bounding box center [288, 228] width 28 height 28
click at [385, 230] on span "5" at bounding box center [384, 228] width 28 height 28
type input "Jun 2, 2026 to Jun 5, 2026"
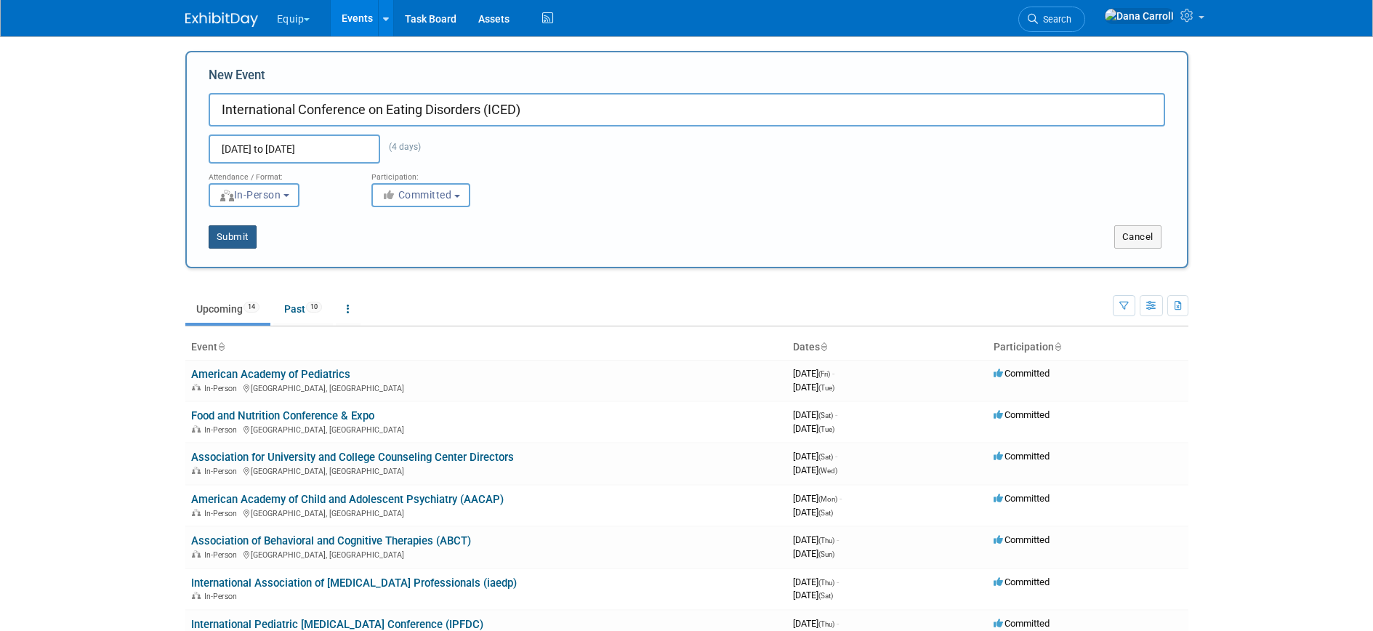
click at [230, 237] on button "Submit" at bounding box center [233, 236] width 48 height 23
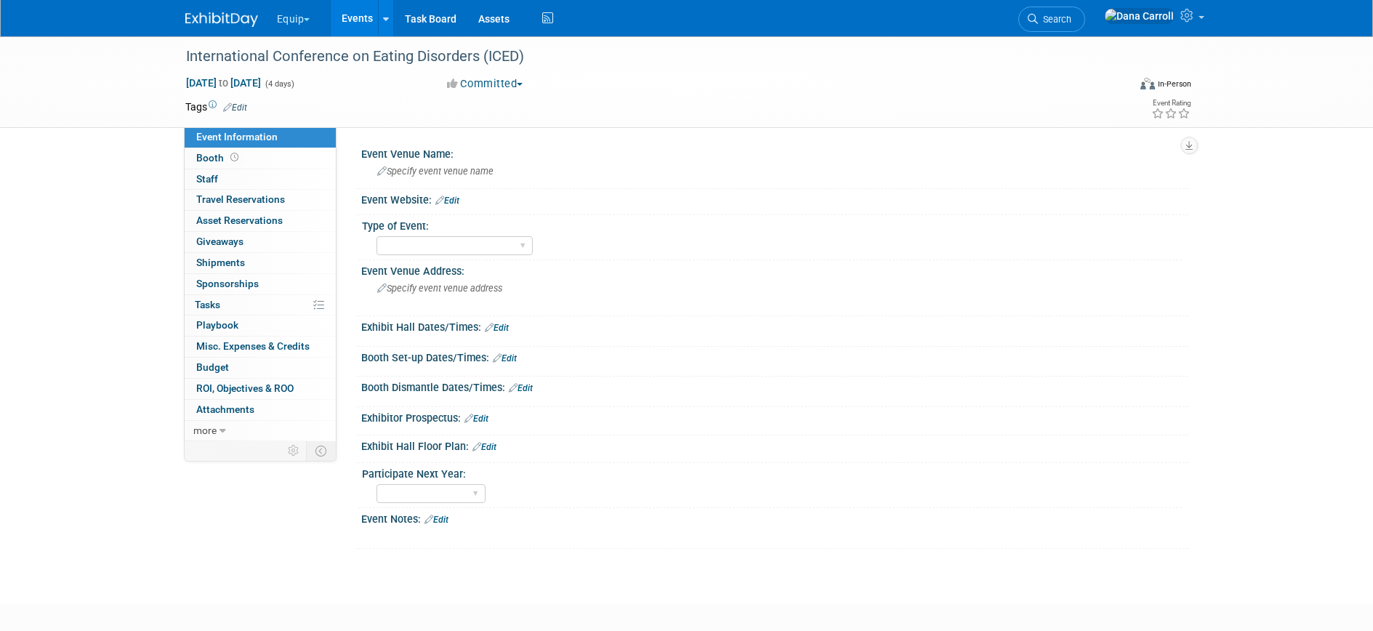
click at [351, 15] on link "Events" at bounding box center [357, 18] width 53 height 36
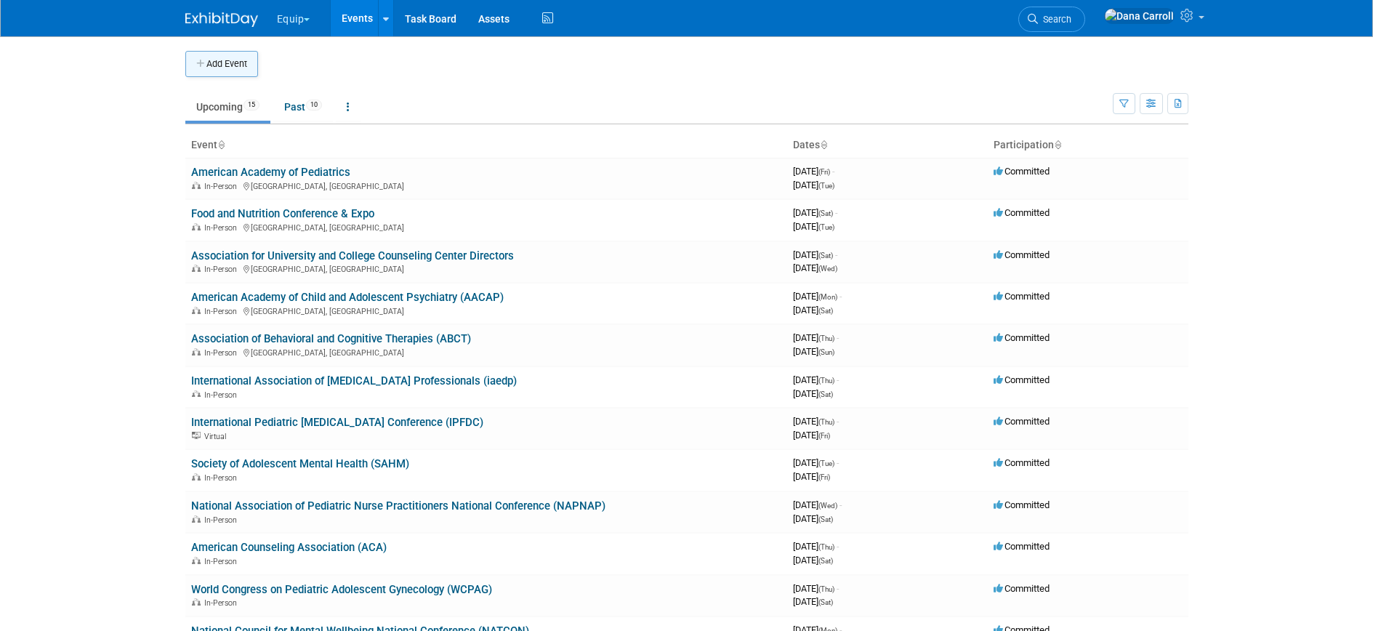
click at [221, 62] on button "Add Event" at bounding box center [221, 64] width 73 height 26
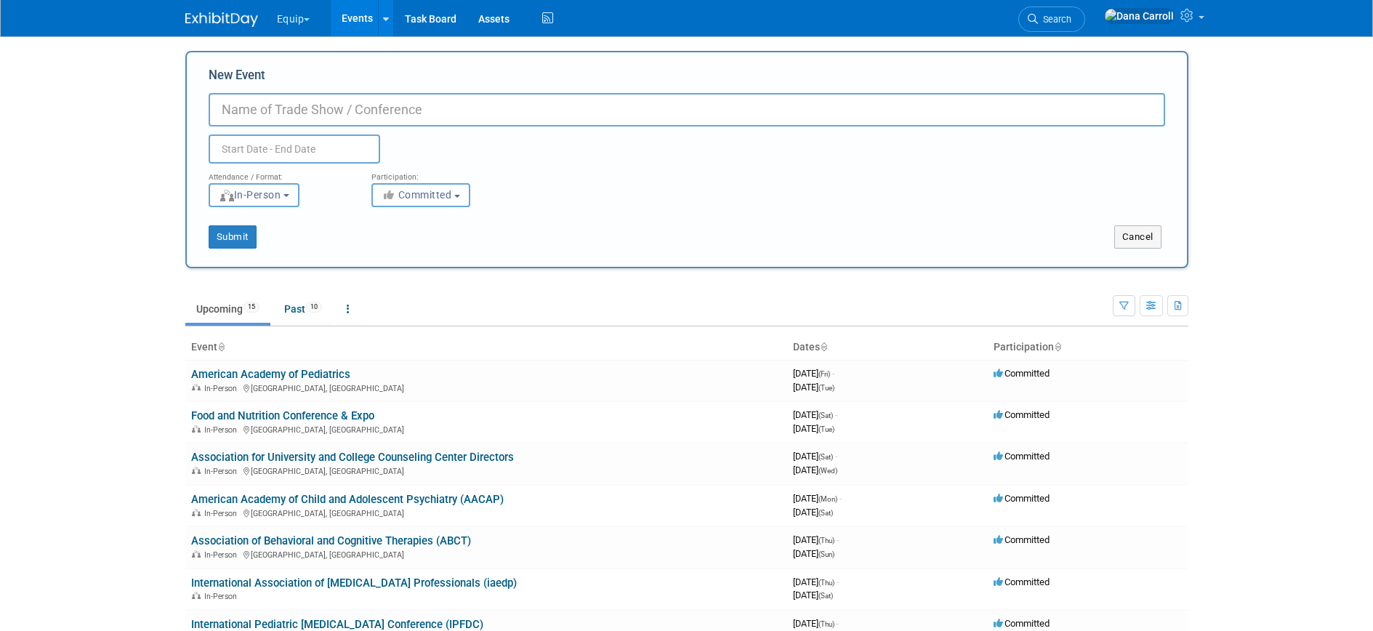
paste input "American Association of Nurse Practitioners"
type input "American Association of Nurse Practitioners (AANP)"
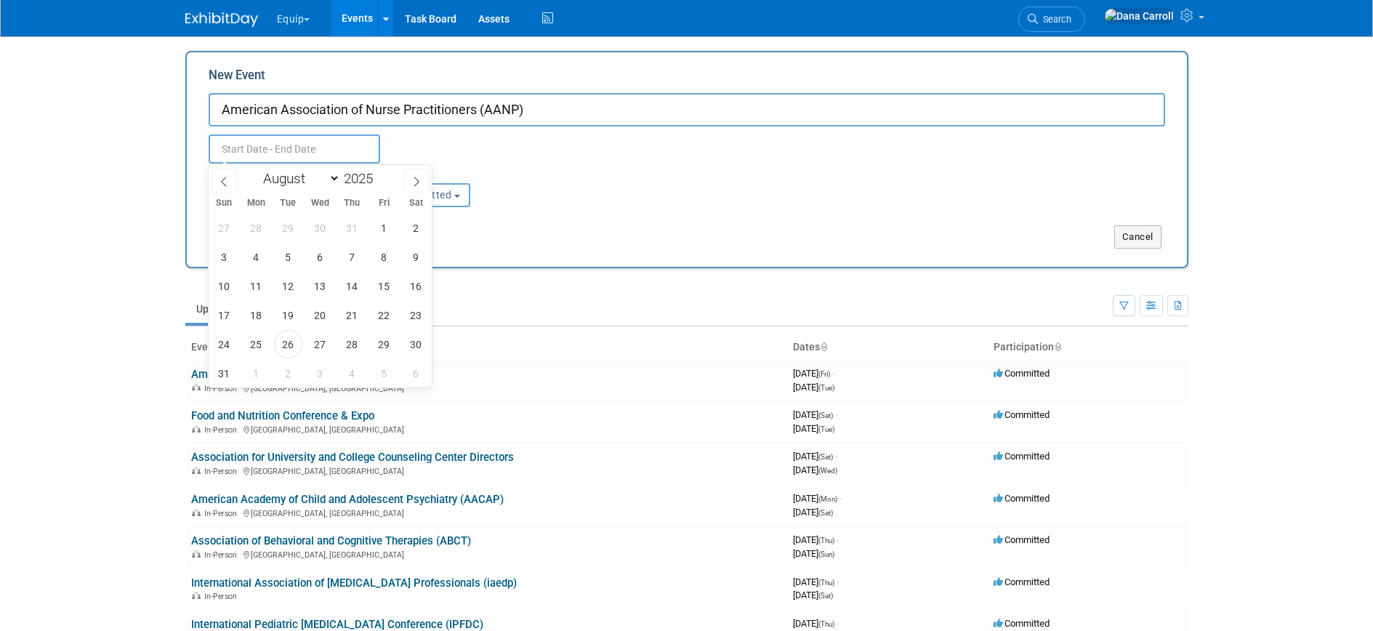
click at [271, 142] on input "text" at bounding box center [294, 148] width 171 height 29
click at [323, 177] on select "January February March April May June July August September October November De…" at bounding box center [298, 178] width 84 height 18
select select "5"
click at [256, 169] on select "January February March April May June July August September October November De…" at bounding box center [298, 178] width 84 height 18
click at [384, 173] on span at bounding box center [378, 174] width 10 height 9
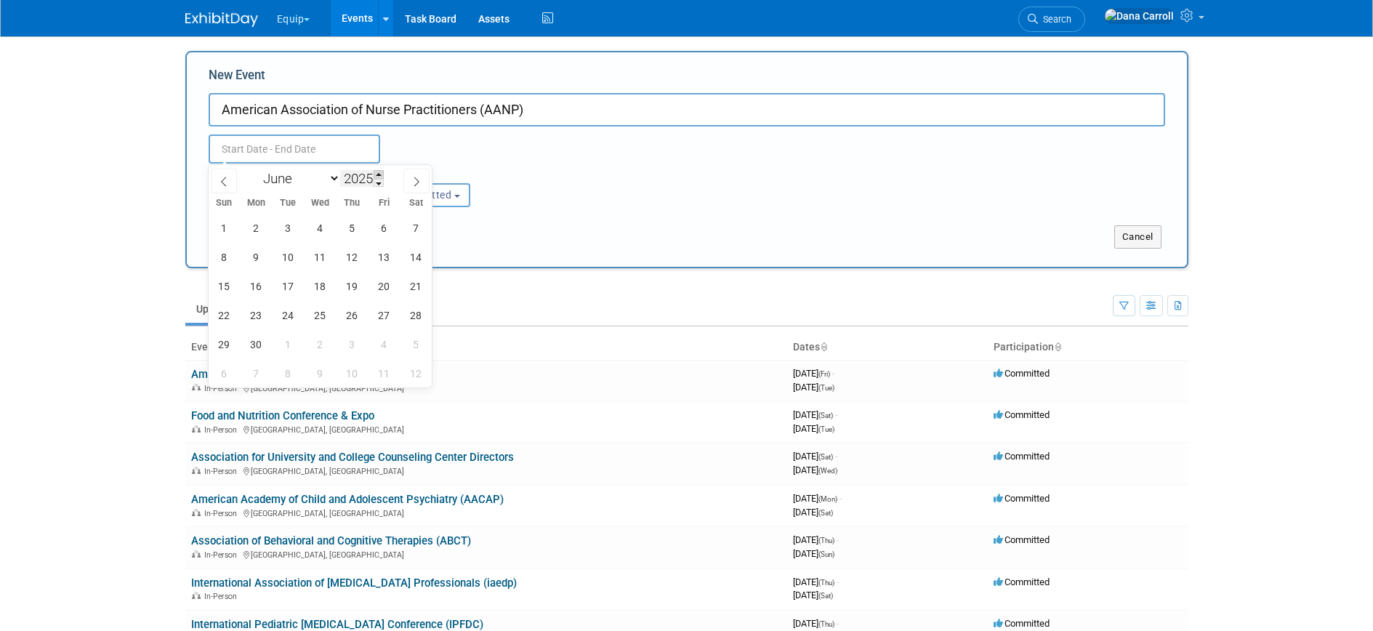
type input "2026"
click at [284, 315] on span "23" at bounding box center [288, 315] width 28 height 28
click at [217, 342] on span "28" at bounding box center [224, 344] width 28 height 28
type input "Jun 23, 2026 to Jun 28, 2026"
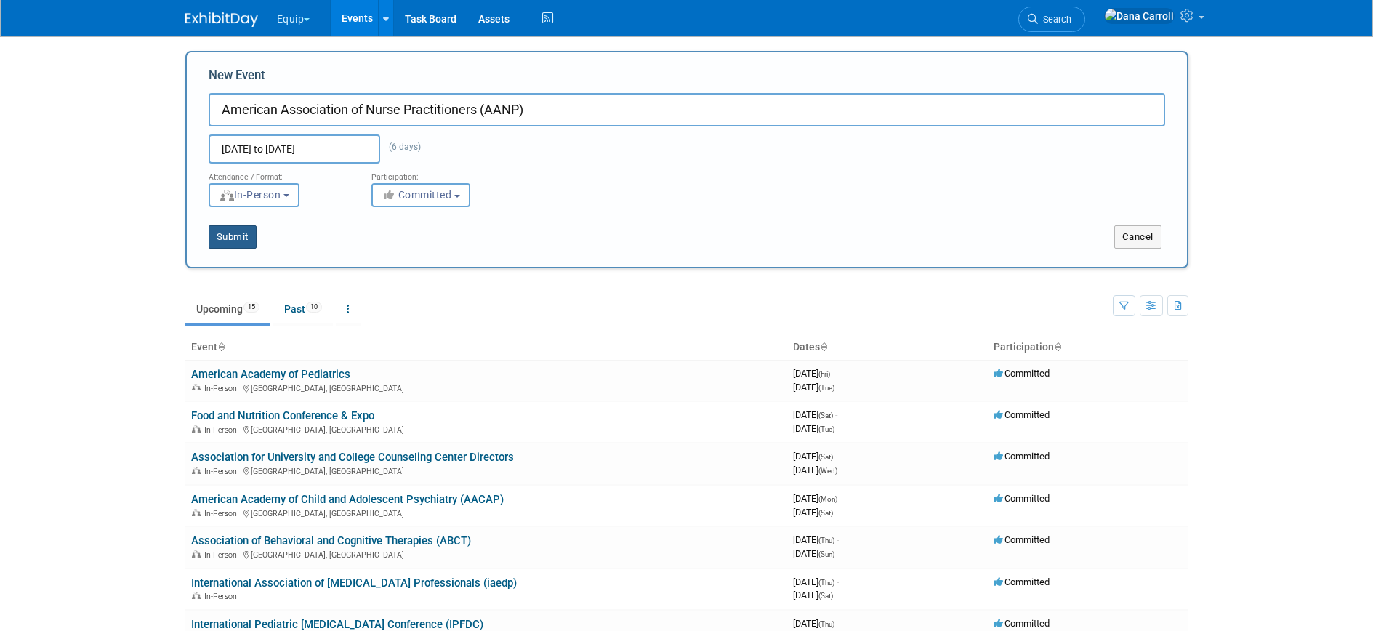
click at [229, 240] on button "Submit" at bounding box center [233, 236] width 48 height 23
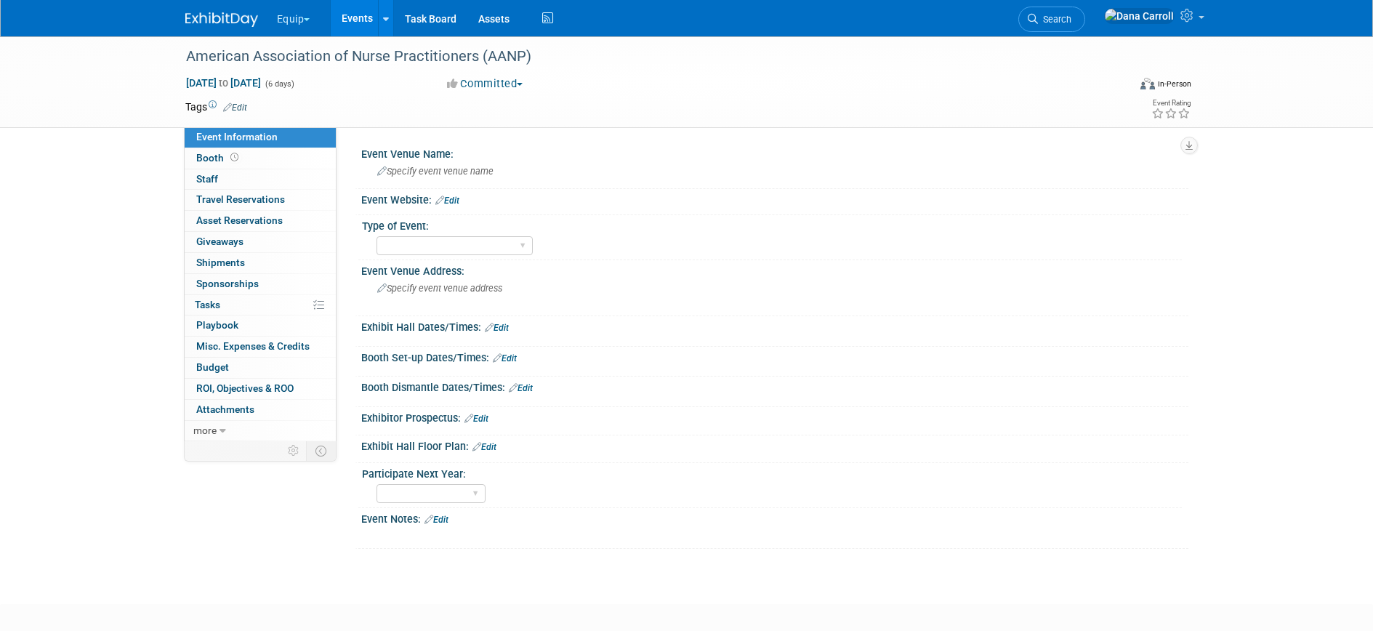
click at [95, 97] on div "American Association of Nurse Practitioners (AANP) [DATE] to [DATE] (6 days) [D…" at bounding box center [686, 82] width 1373 height 92
drag, startPoint x: 174, startPoint y: 392, endPoint x: 131, endPoint y: 392, distance: 42.9
click at [172, 392] on div "American Association of Nurse Practitioners (AANP) Jun 23, 2026 to Jun 28, 2026…" at bounding box center [686, 306] width 1373 height 541
click at [115, 391] on div "American Association of Nurse Practitioners (AANP) Jun 23, 2026 to Jun 28, 2026…" at bounding box center [686, 306] width 1373 height 541
click at [355, 17] on link "Events" at bounding box center [357, 18] width 53 height 36
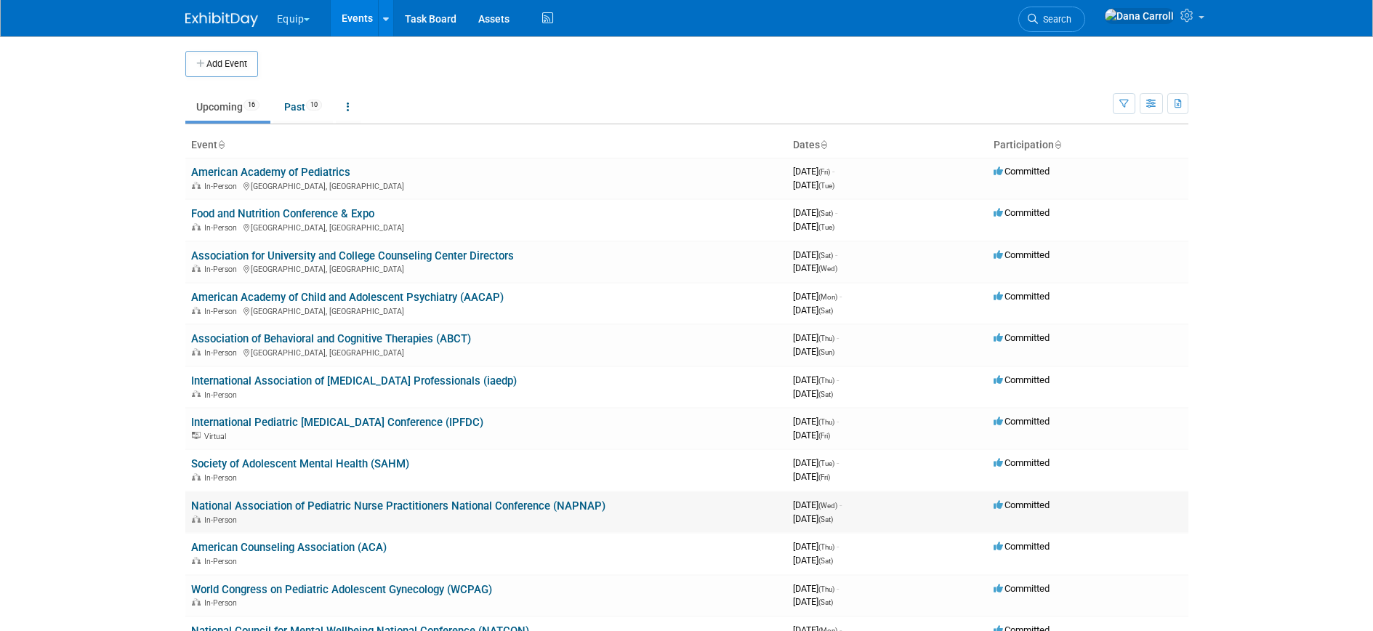
click at [389, 507] on link "National Association of Pediatric Nurse Practitioners National Conference (NAPN…" at bounding box center [398, 505] width 414 height 13
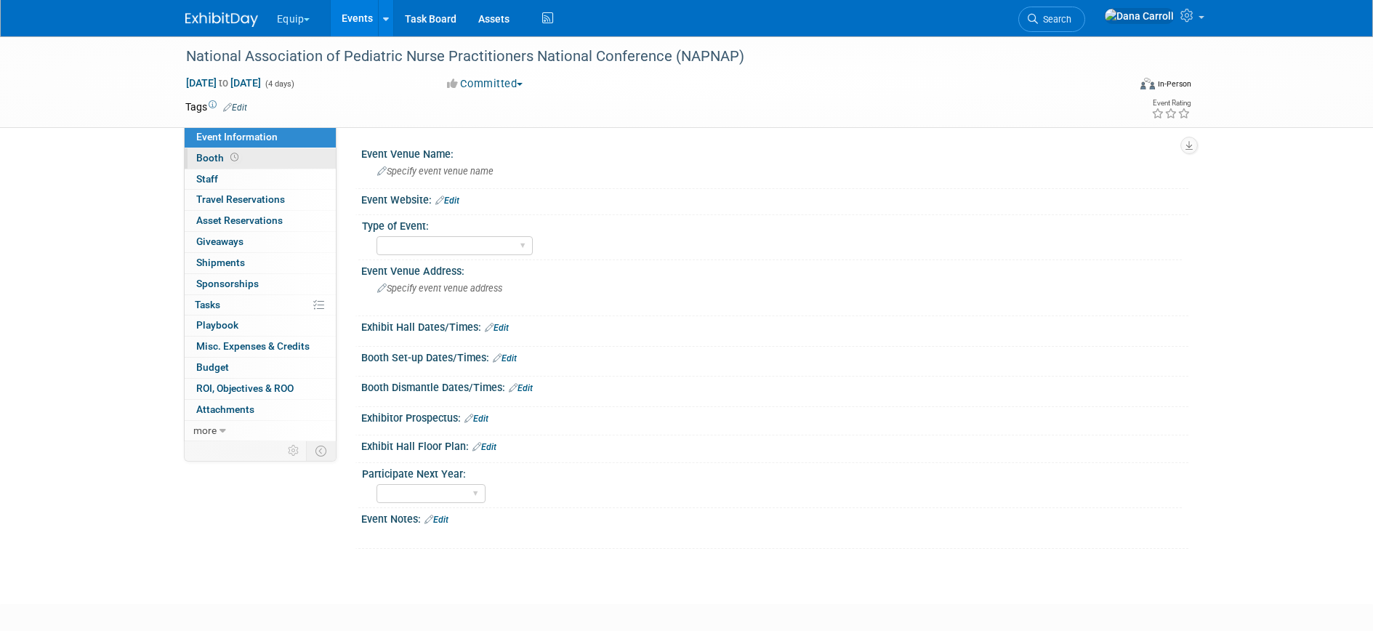
click at [209, 156] on span "Booth" at bounding box center [218, 158] width 45 height 12
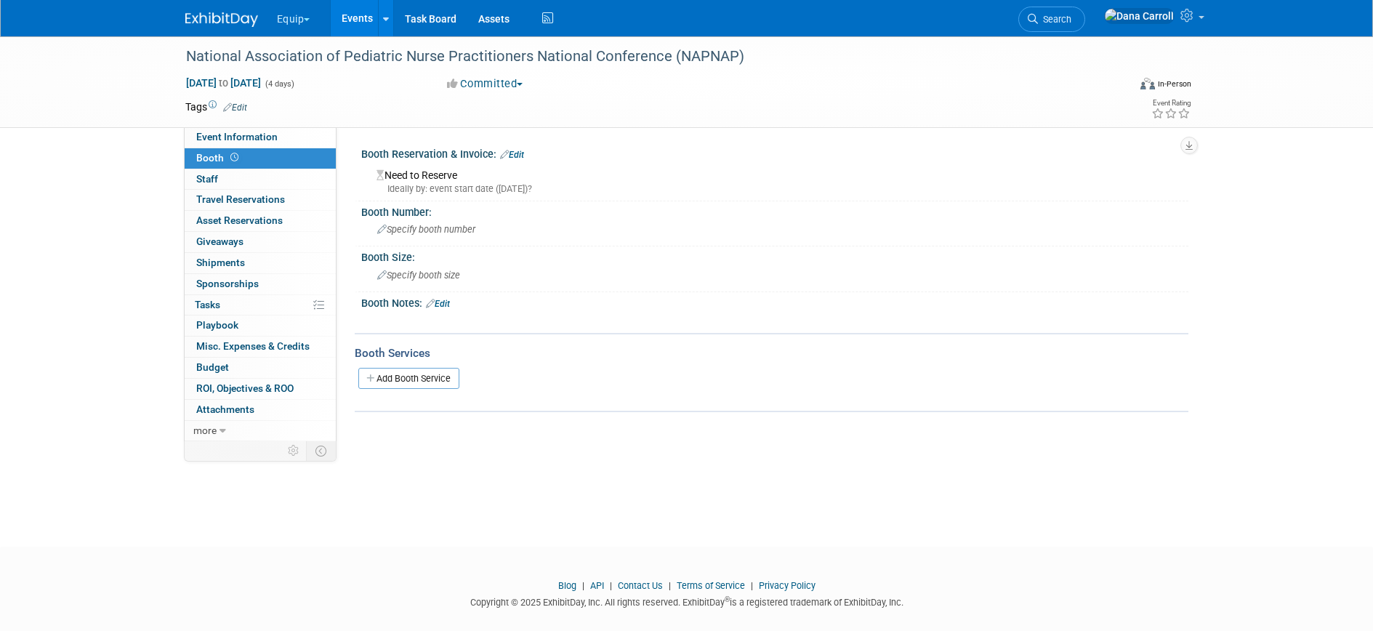
click at [521, 154] on link "Edit" at bounding box center [512, 155] width 24 height 10
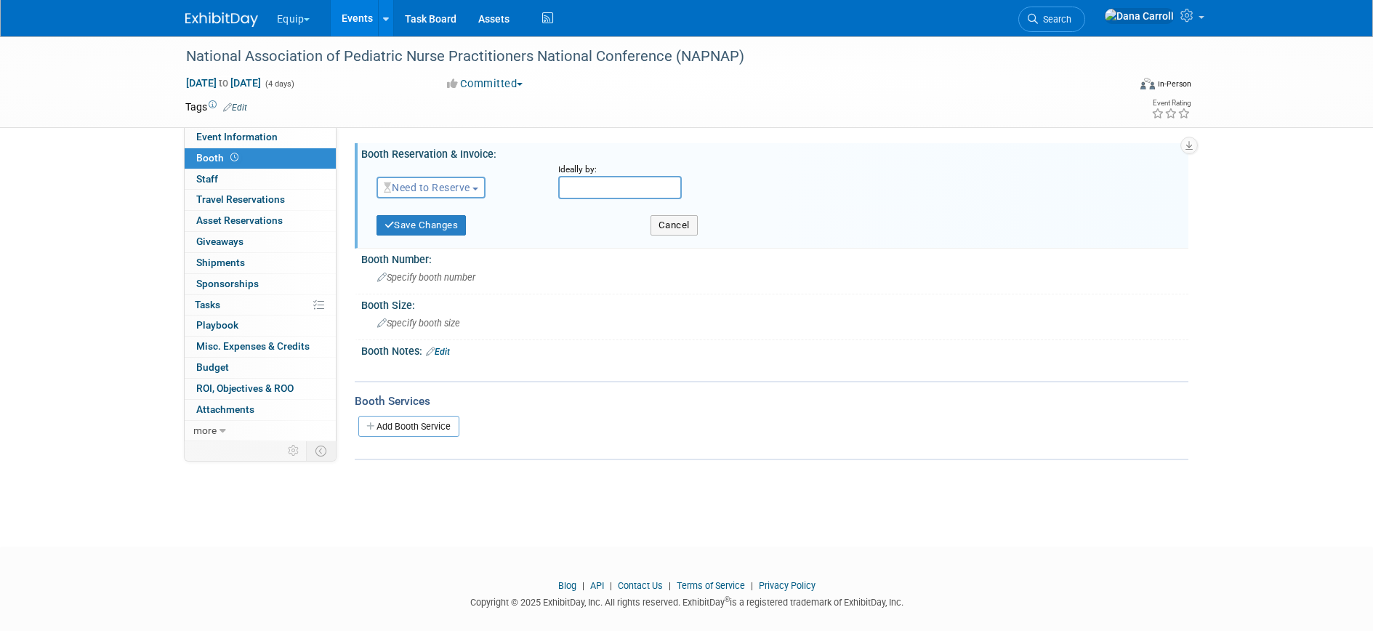
click at [480, 186] on button "Need to Reserve" at bounding box center [431, 188] width 110 height 22
click at [428, 228] on link "Reserved" at bounding box center [454, 232] width 155 height 20
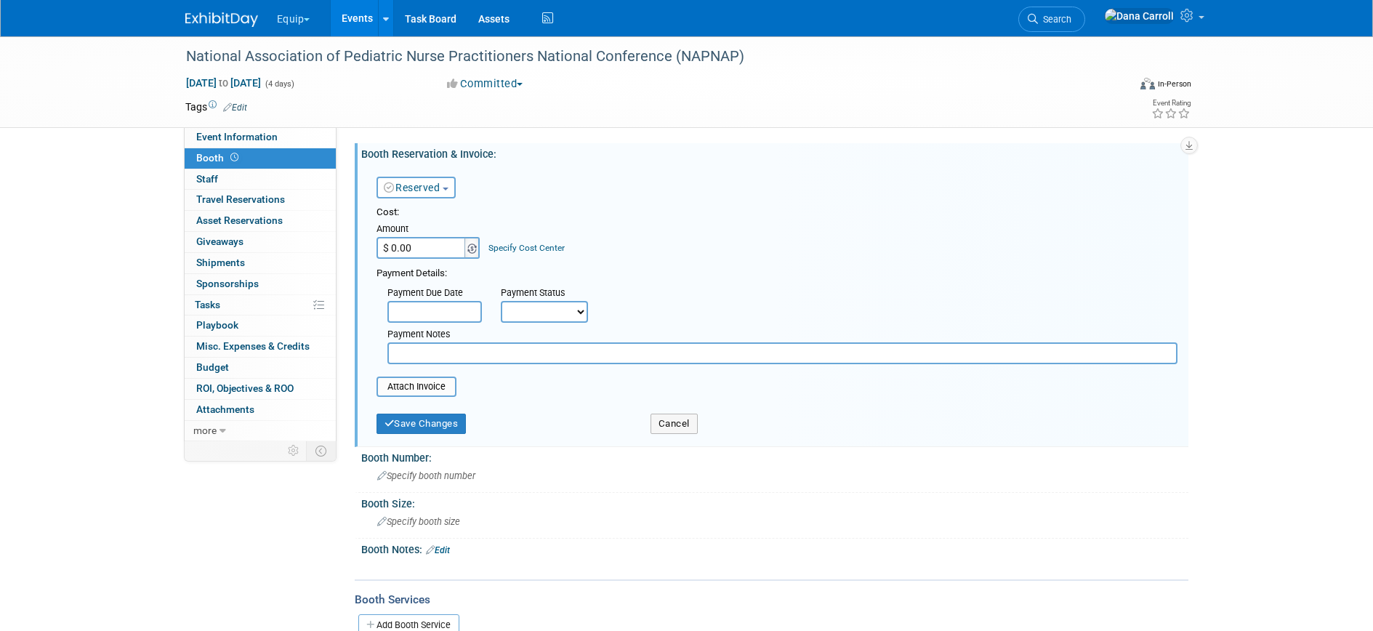
click at [474, 246] on img at bounding box center [471, 248] width 9 height 10
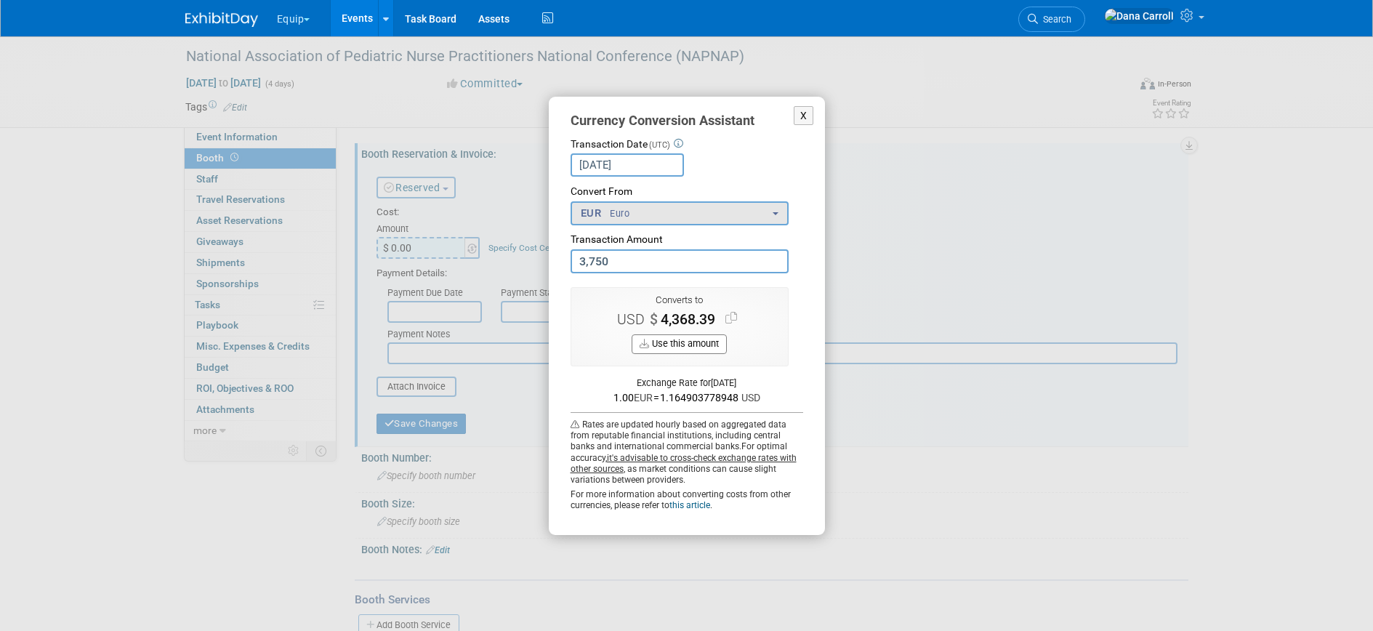
type input "3,750.00"
click at [771, 214] on button "EUR Euro" at bounding box center [679, 213] width 218 height 24
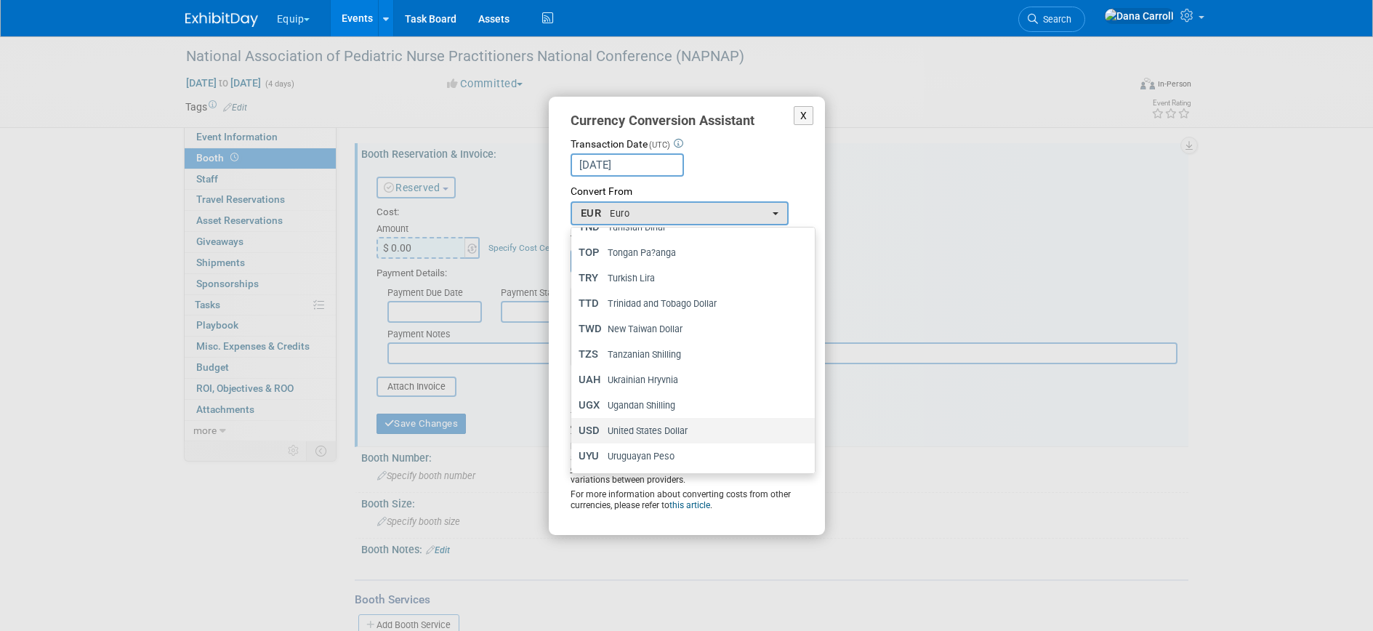
scroll to position [3611, 0]
click at [649, 423] on span "United States Dollar" at bounding box center [647, 428] width 81 height 13
click at [573, 424] on input "USD United States Dollar" at bounding box center [568, 428] width 9 height 9
select select "1"
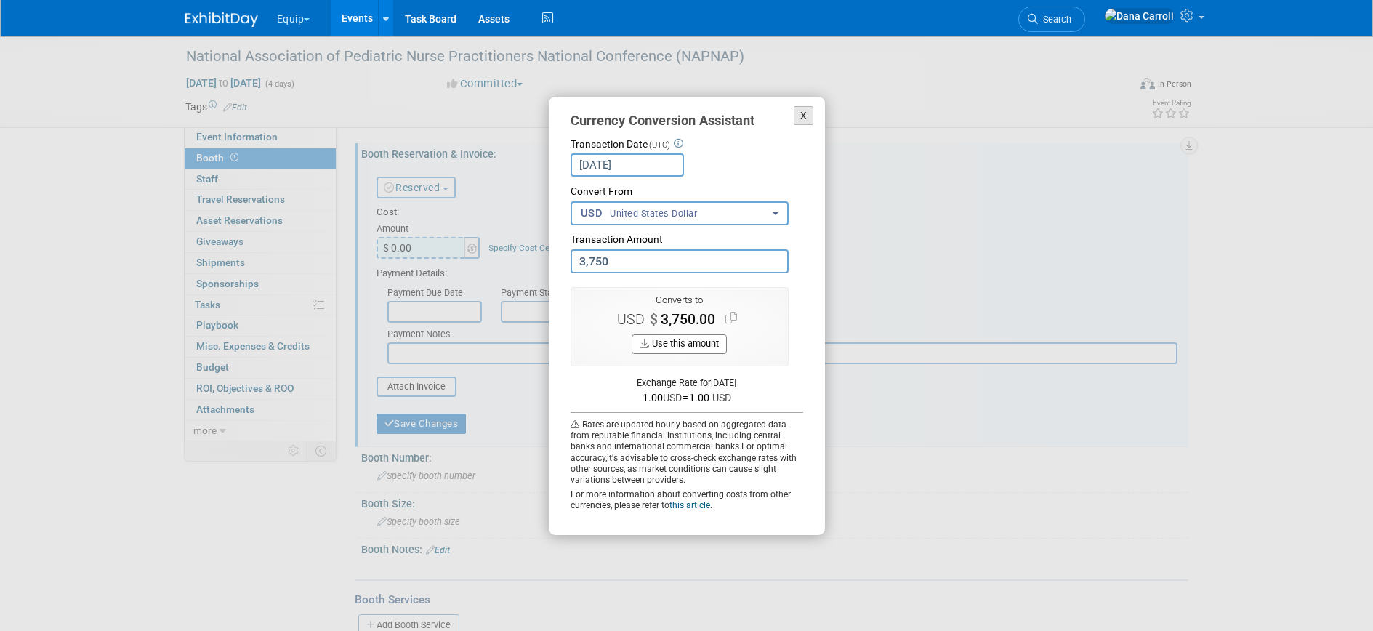
type input "3,750.00"
click at [804, 110] on button "X" at bounding box center [803, 116] width 20 height 20
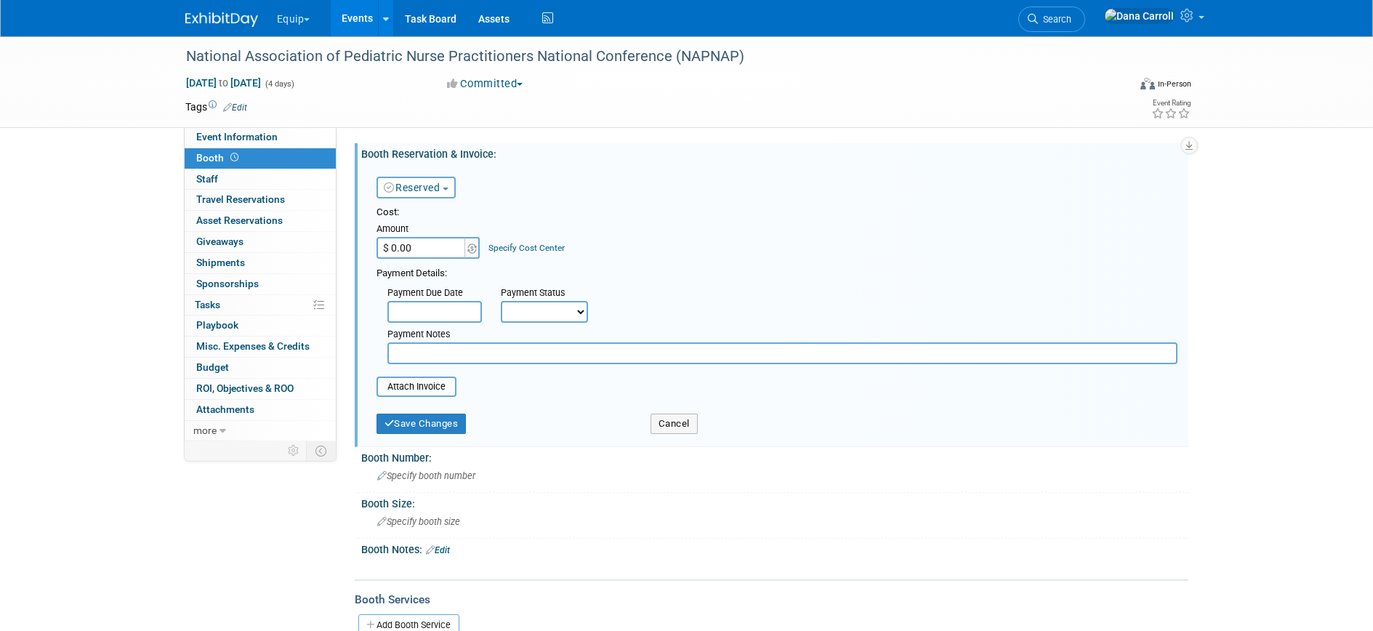
click at [406, 250] on input "$ 0.00" at bounding box center [421, 248] width 91 height 22
type input "$ 3,750.00"
click at [665, 245] on div "Cost: Amount $ 3,750.00 Specify Cost Center Cost Center -- Not Specified --" at bounding box center [776, 232] width 801 height 53
click at [466, 417] on button "Save Changes" at bounding box center [421, 423] width 90 height 20
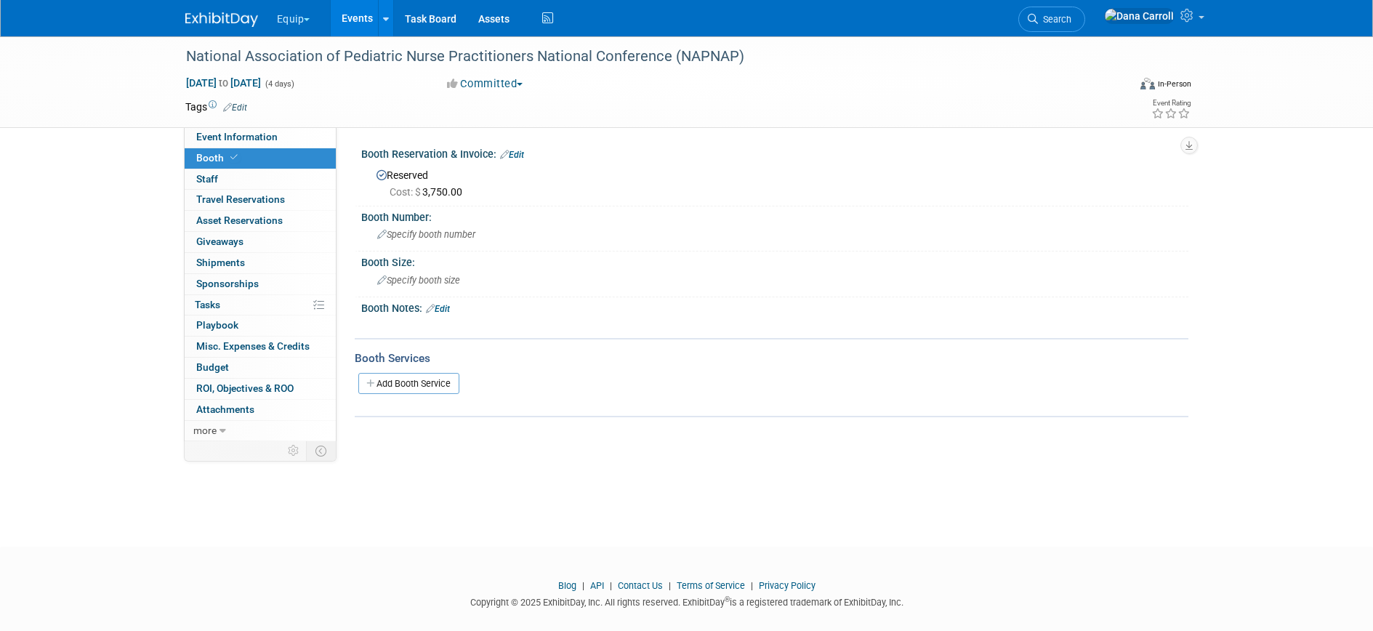
click at [366, 19] on link "Events" at bounding box center [357, 18] width 53 height 36
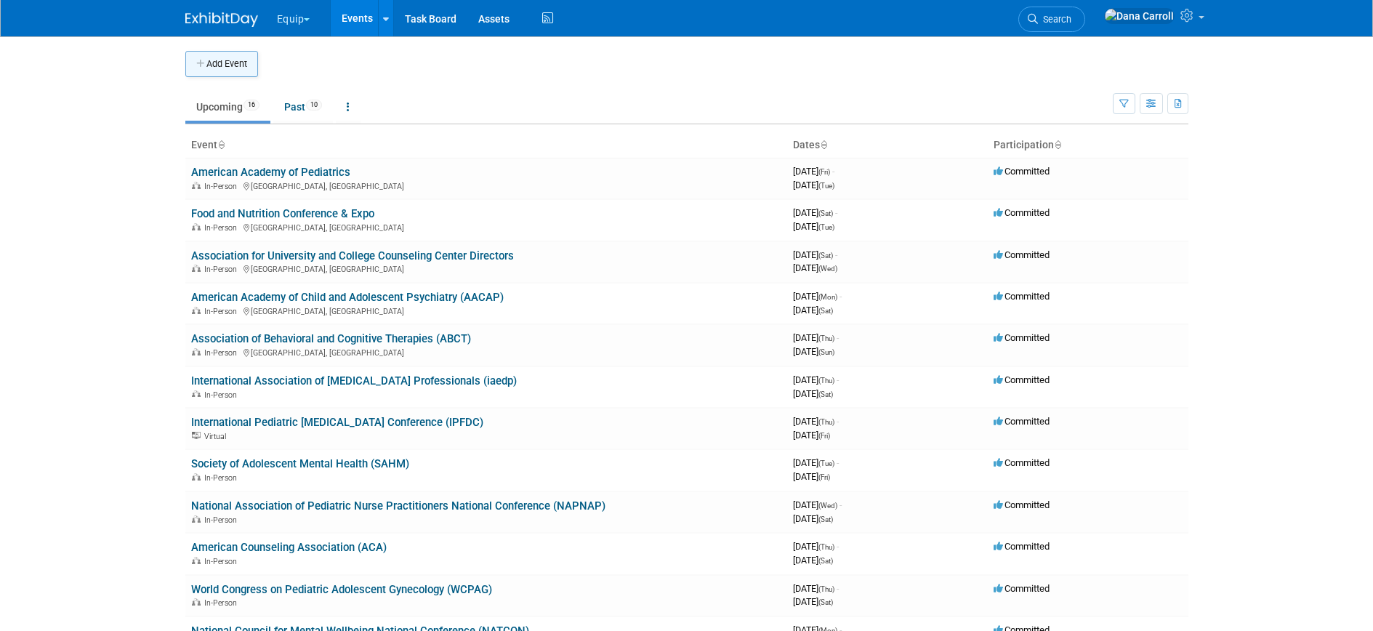
click at [226, 61] on button "Add Event" at bounding box center [221, 64] width 73 height 26
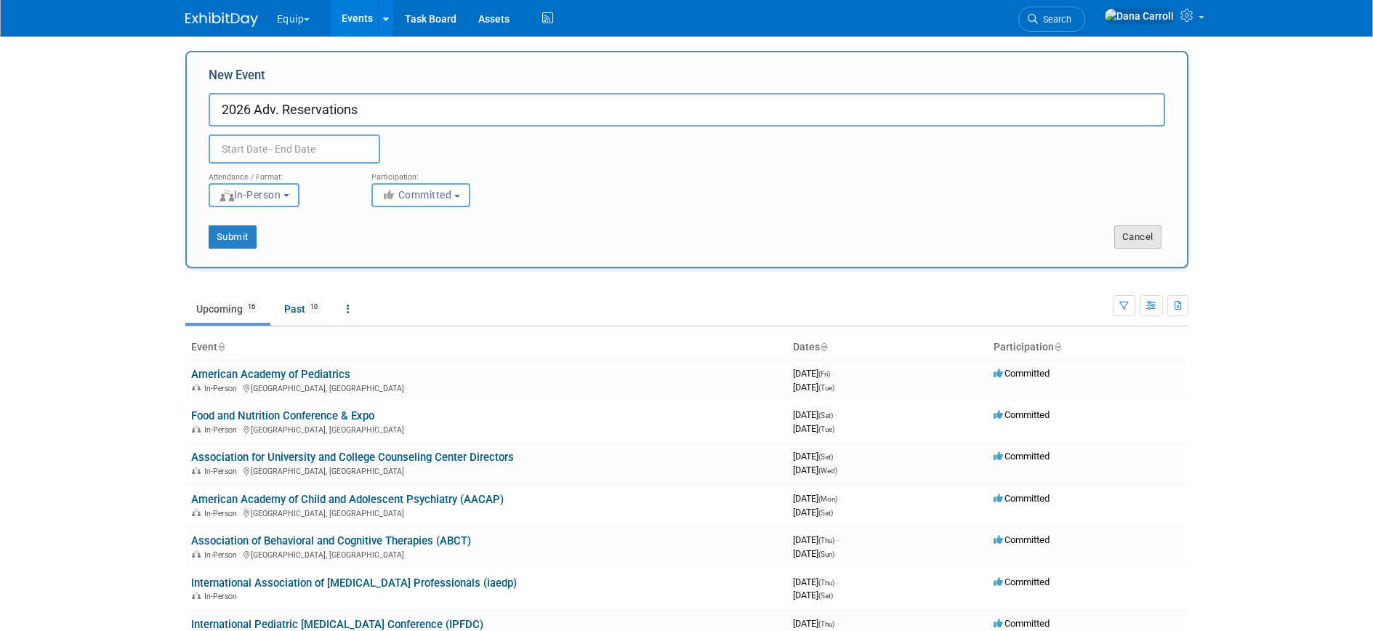
type input "2026 Adv. Reservations"
click at [1133, 241] on button "Cancel" at bounding box center [1137, 236] width 47 height 23
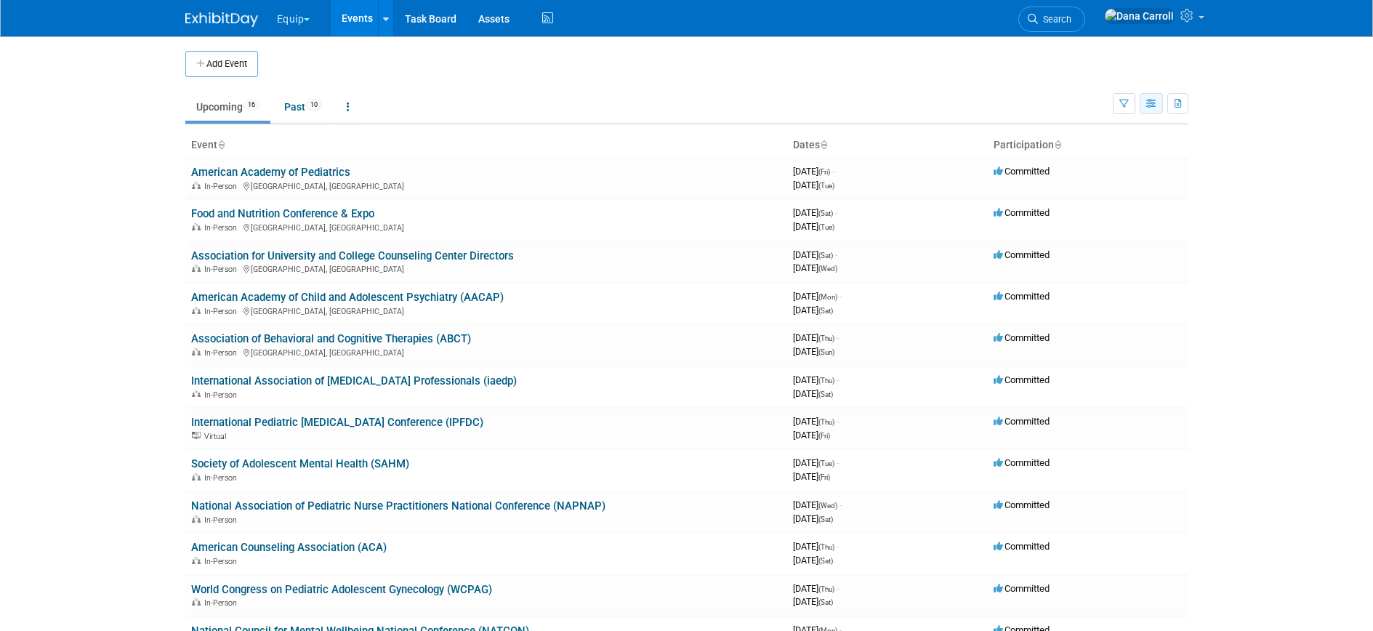
click at [1142, 101] on button "button" at bounding box center [1150, 103] width 23 height 21
click at [1057, 201] on link "Calendar View" at bounding box center [1090, 199] width 122 height 20
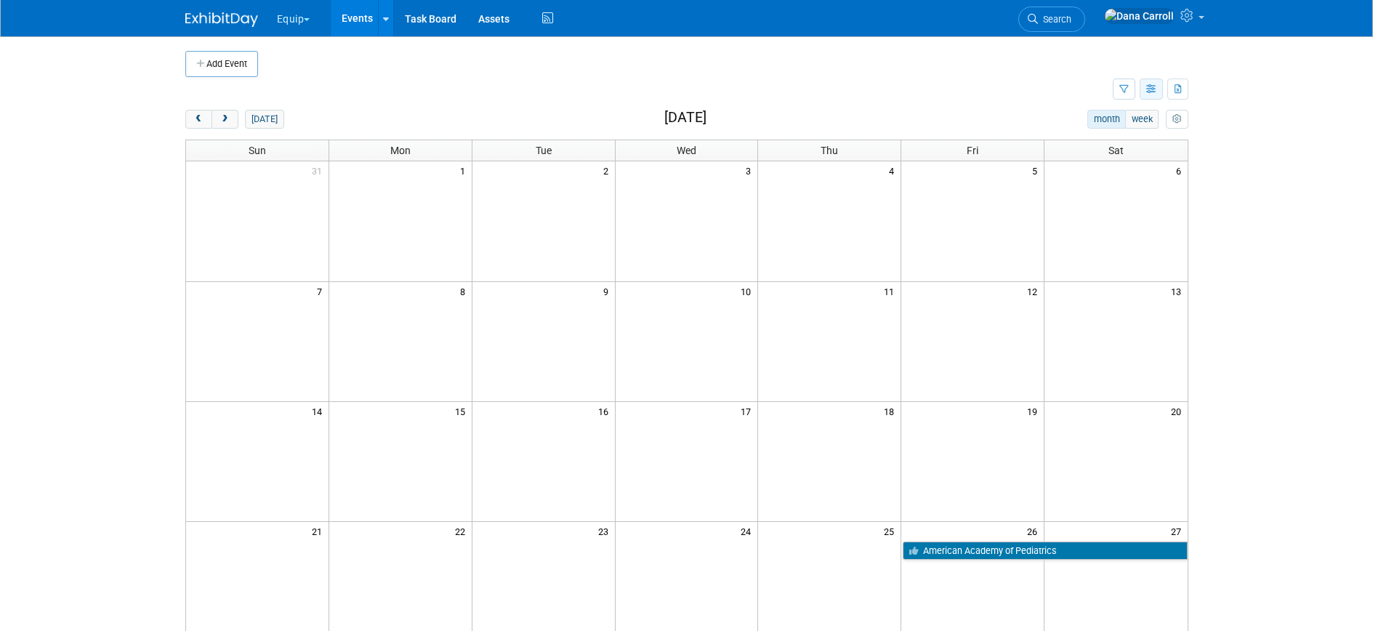
click at [1144, 92] on button "button" at bounding box center [1150, 88] width 23 height 21
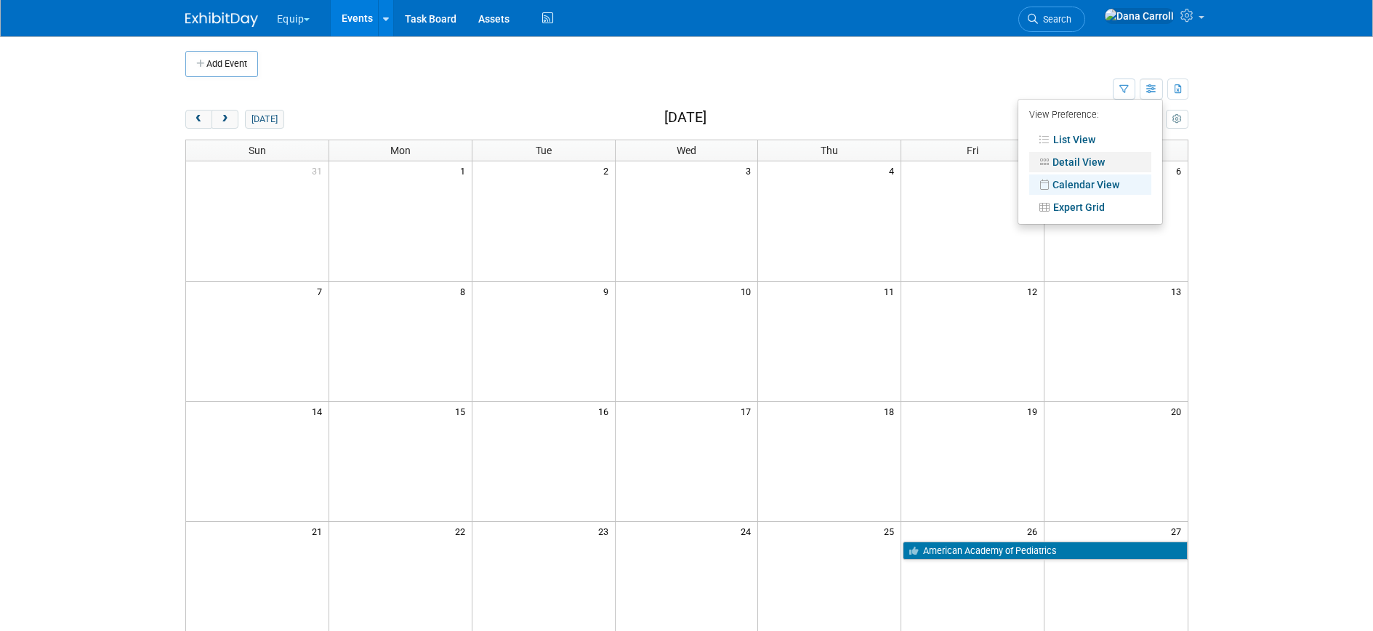
click at [1080, 165] on link "Detail View" at bounding box center [1090, 162] width 122 height 20
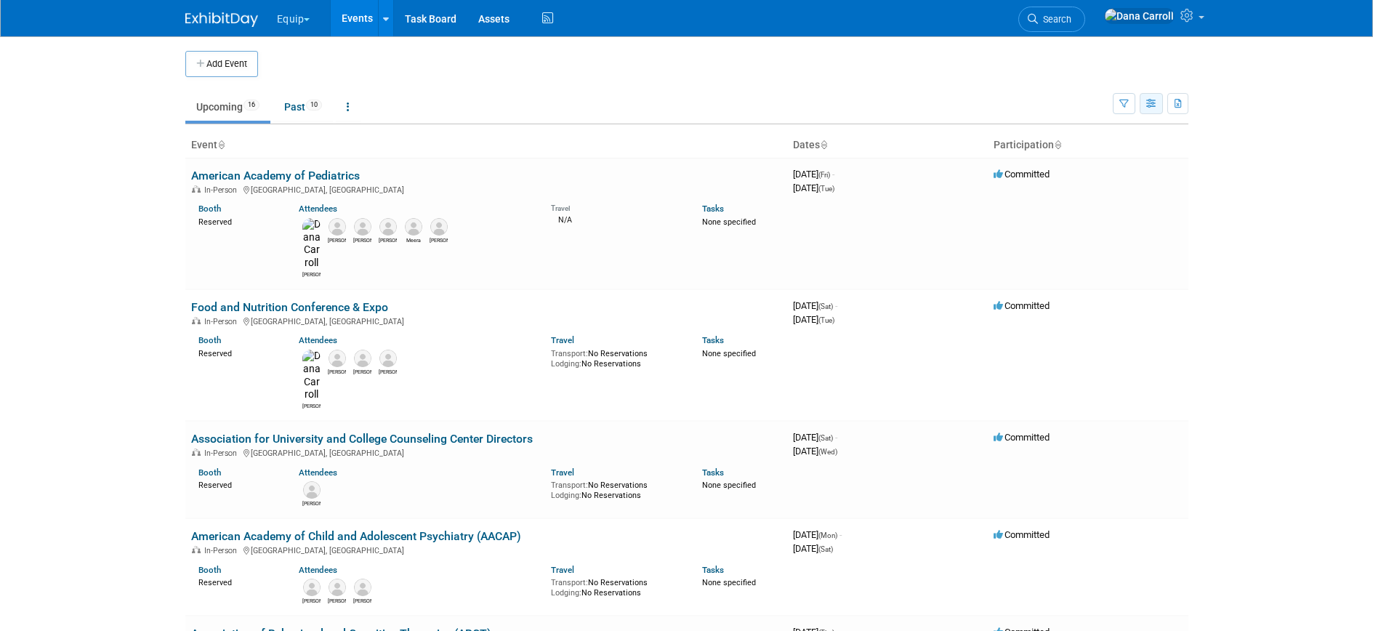
click at [1152, 106] on icon "button" at bounding box center [1151, 104] width 11 height 9
click at [1085, 219] on link "Expert Grid" at bounding box center [1090, 221] width 122 height 20
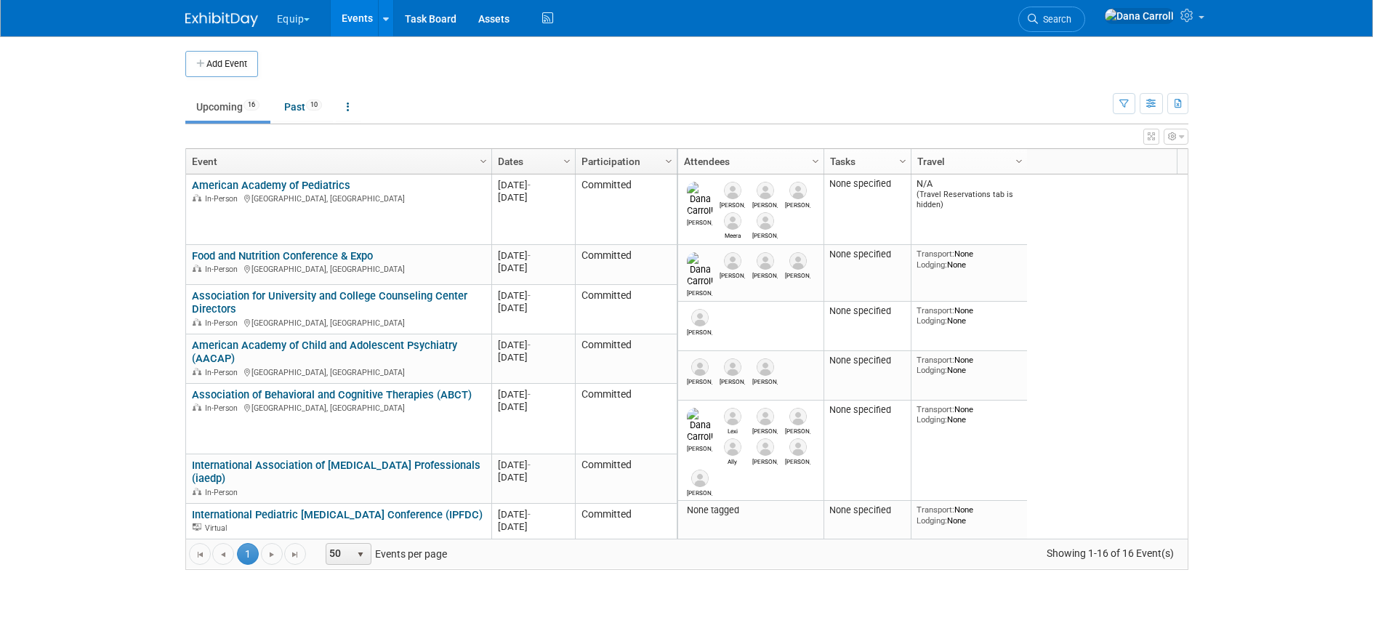
click at [1184, 137] on button "button" at bounding box center [1175, 137] width 25 height 16
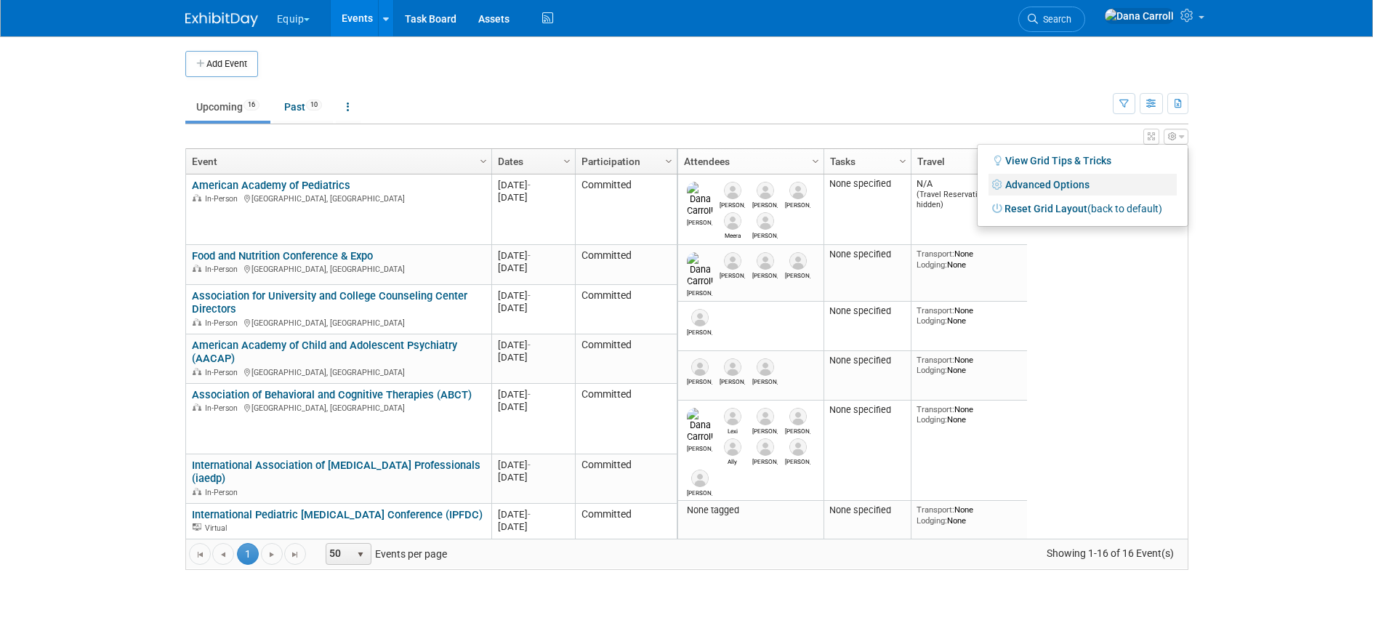
click at [1068, 177] on link "Advanced Options" at bounding box center [1082, 185] width 188 height 22
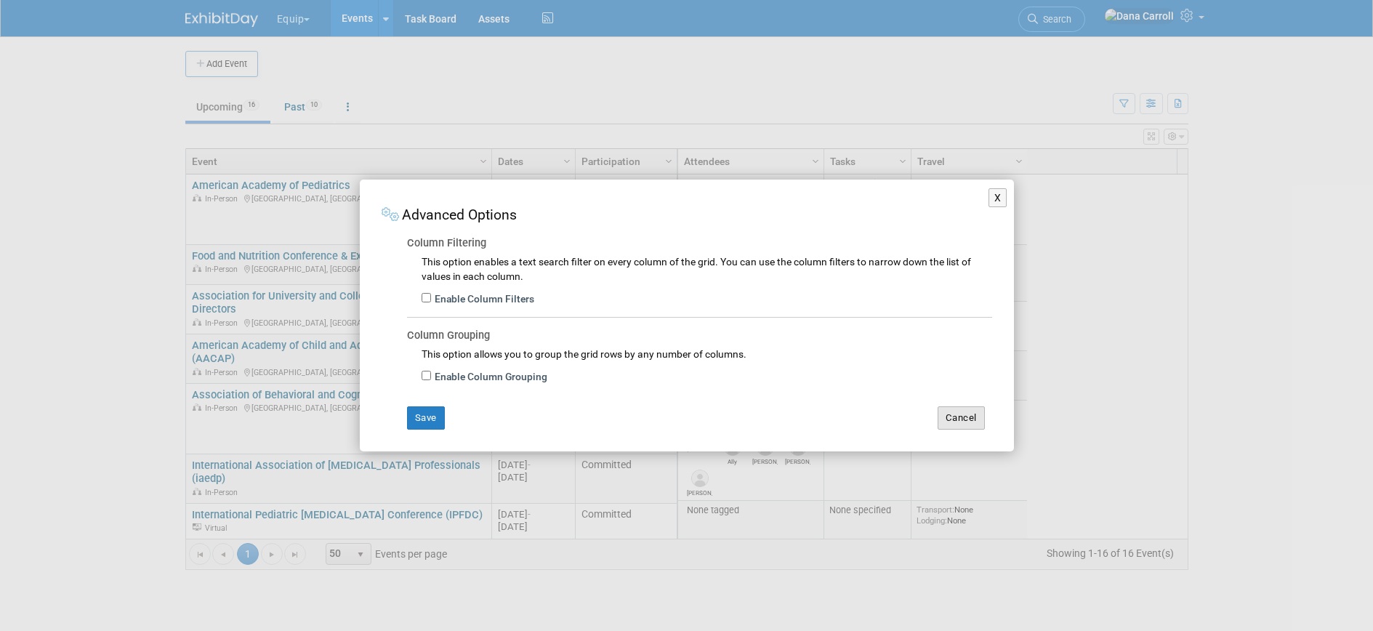
click at [955, 422] on button "Cancel" at bounding box center [960, 417] width 47 height 23
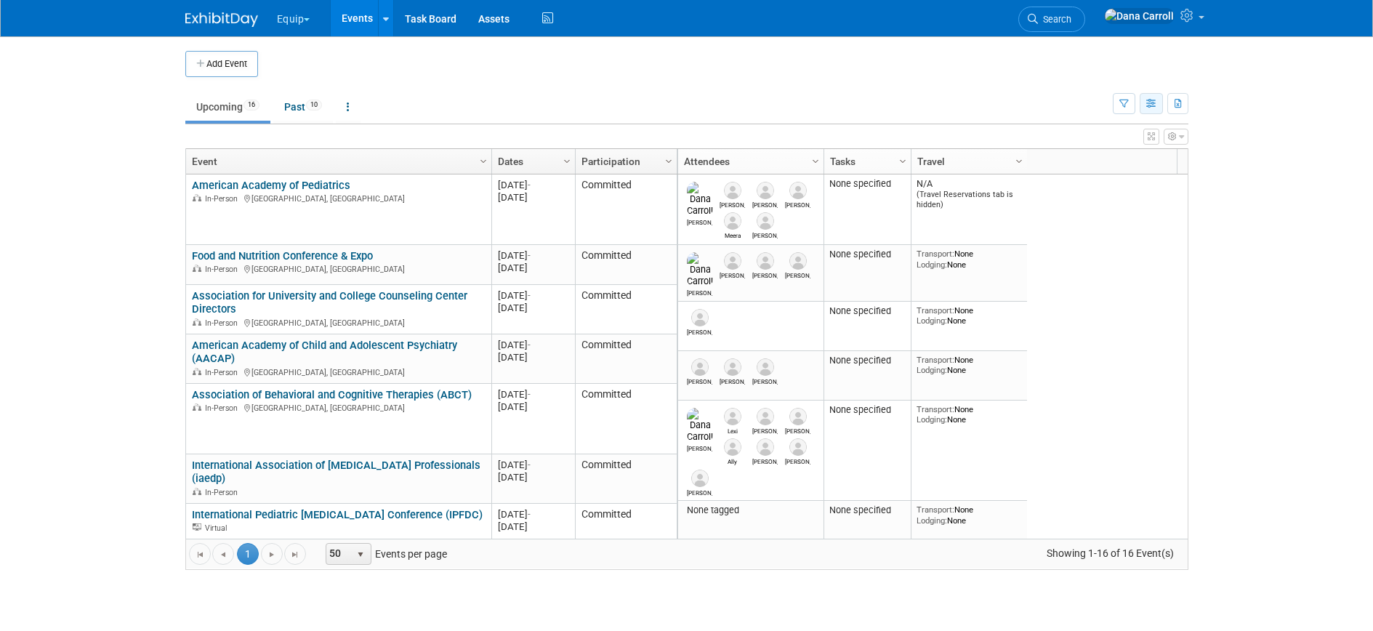
click at [1151, 104] on icon "button" at bounding box center [1151, 104] width 11 height 9
click at [1091, 158] on link "List View" at bounding box center [1090, 154] width 122 height 20
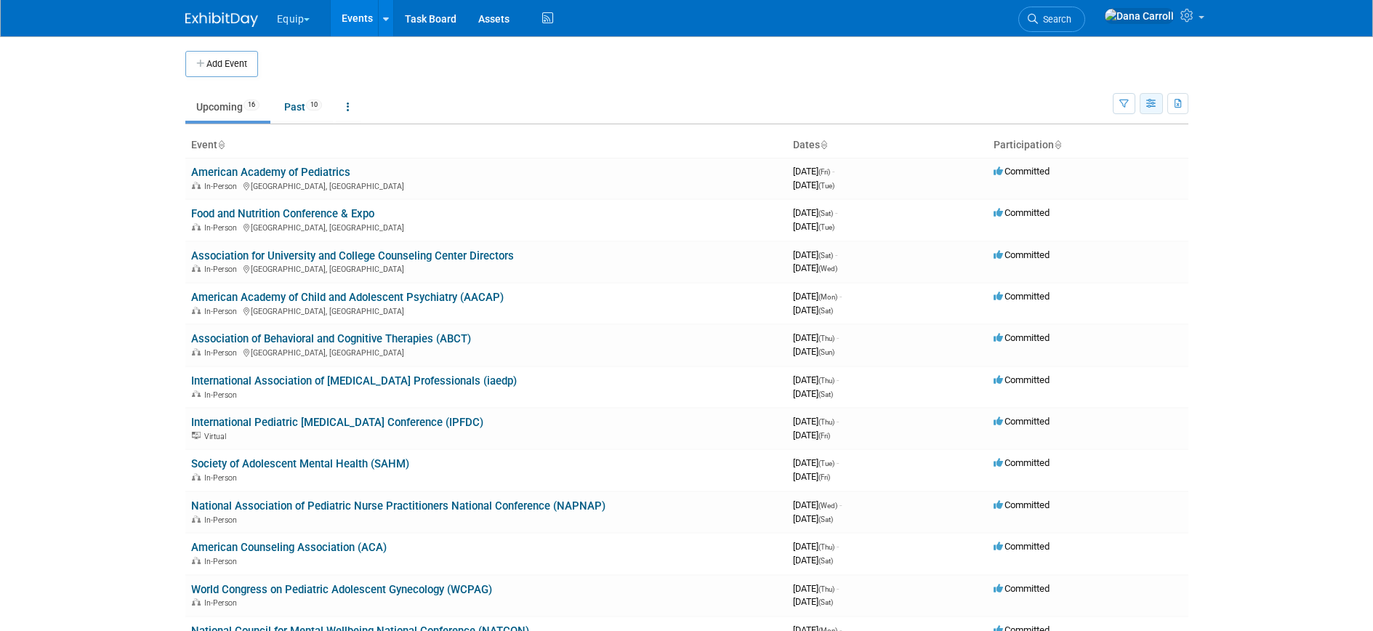
click at [1154, 103] on icon "button" at bounding box center [1151, 104] width 11 height 9
click at [1067, 175] on link "Detail View" at bounding box center [1090, 176] width 122 height 20
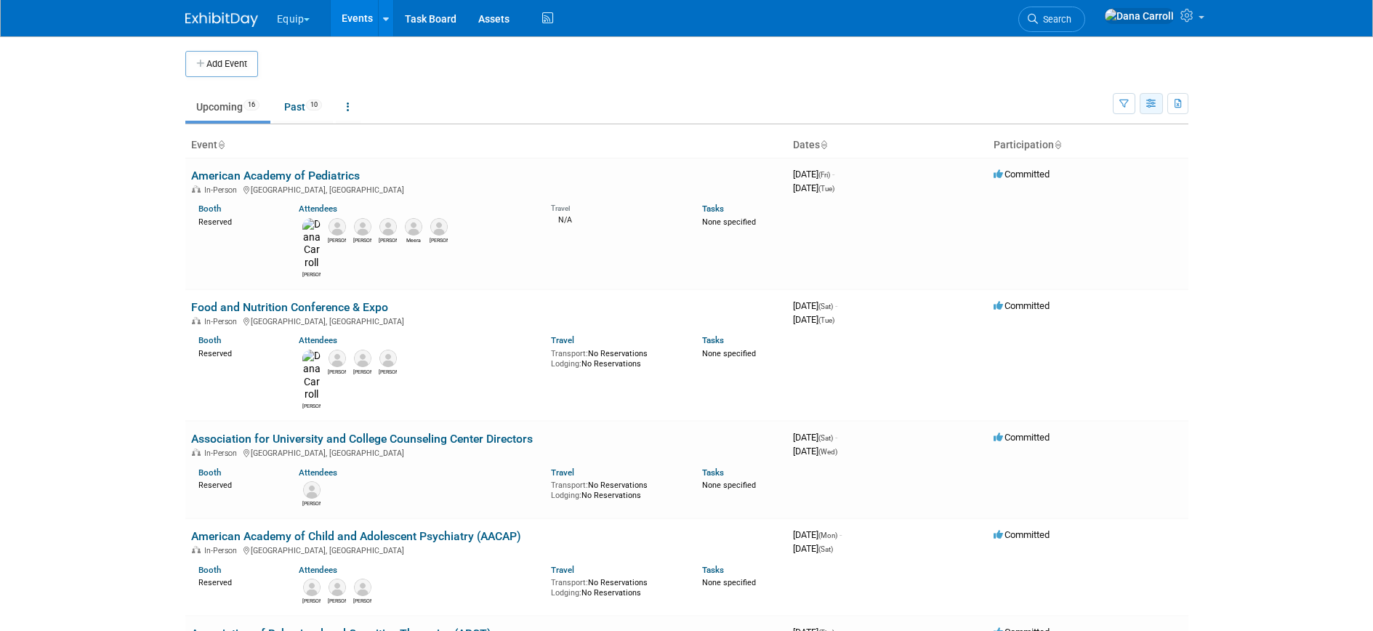
click at [1148, 103] on icon "button" at bounding box center [1151, 104] width 11 height 9
click at [1059, 198] on link "Calendar View" at bounding box center [1090, 199] width 122 height 20
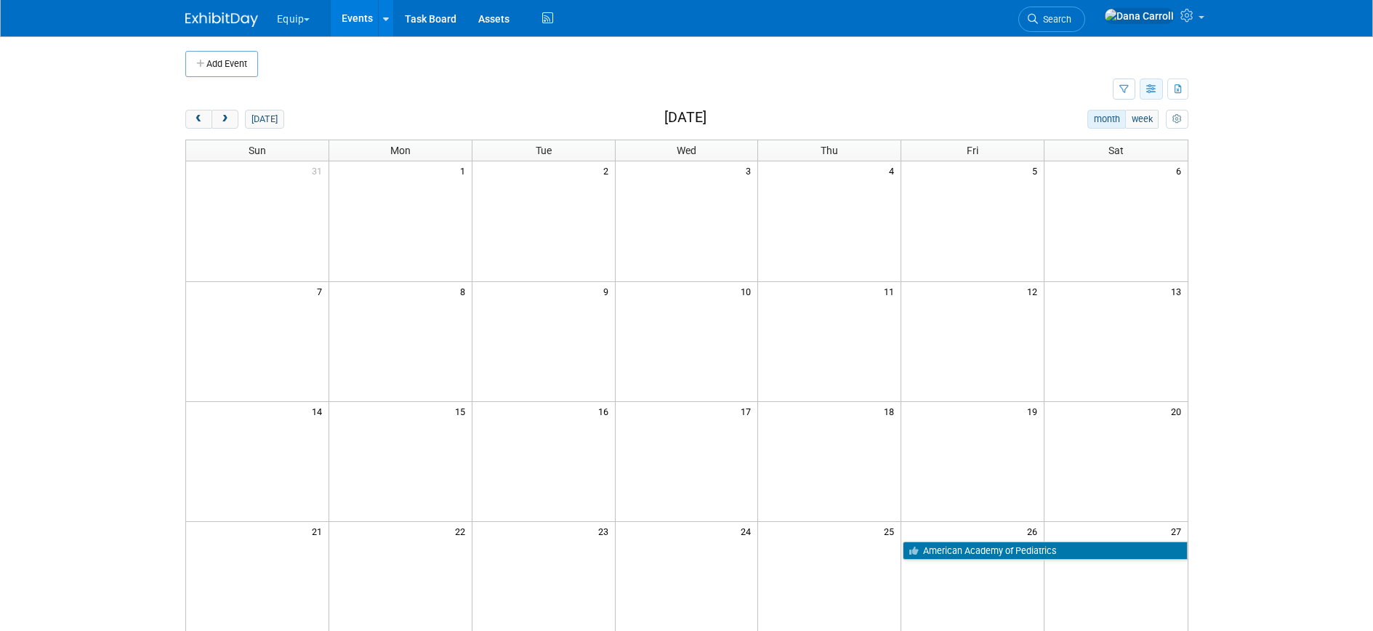
click at [1150, 89] on icon "button" at bounding box center [1151, 89] width 11 height 9
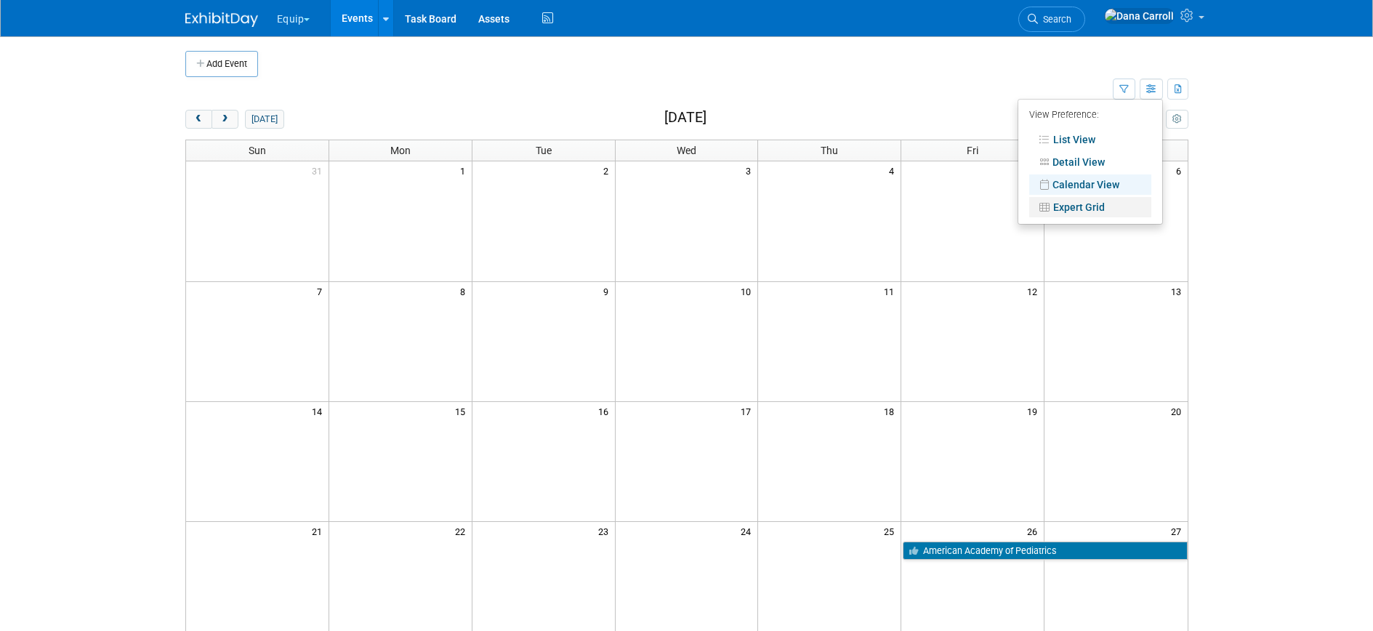
click at [1069, 206] on link "Expert Grid" at bounding box center [1090, 207] width 122 height 20
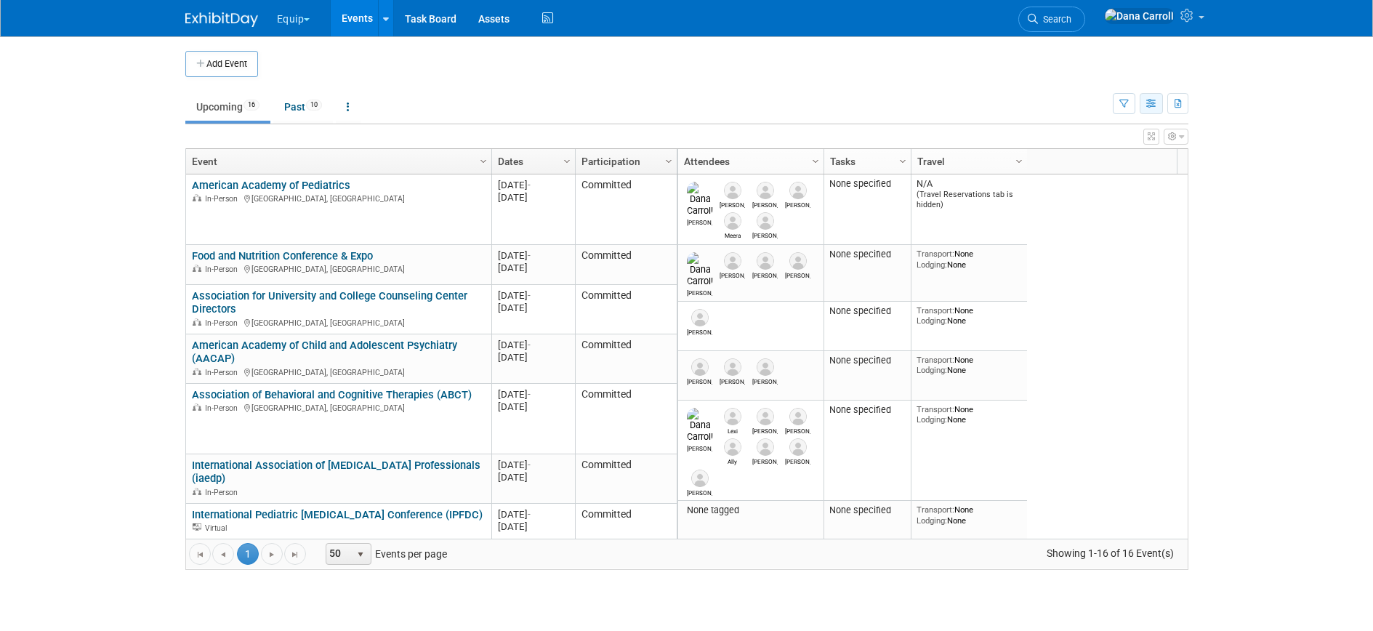
click at [1146, 102] on icon "button" at bounding box center [1151, 104] width 11 height 9
click at [1078, 171] on link "Detail View" at bounding box center [1090, 176] width 122 height 20
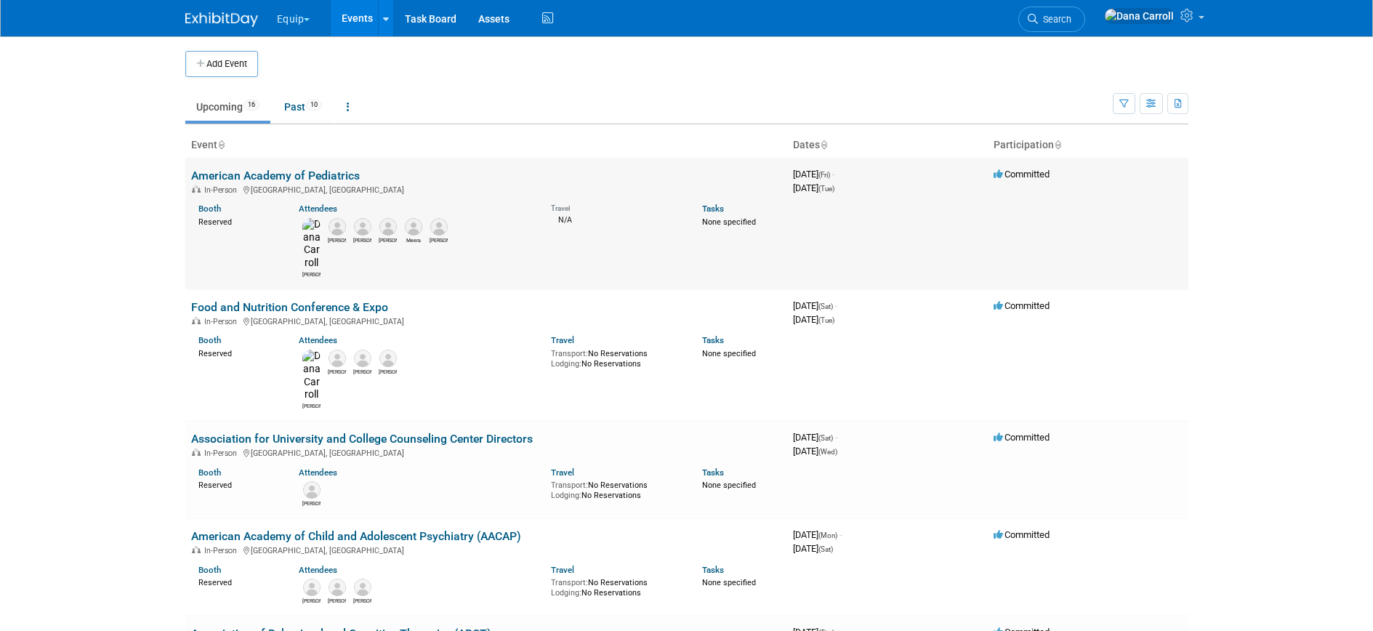
click at [270, 169] on link "American Academy of Pediatrics" at bounding box center [275, 176] width 169 height 14
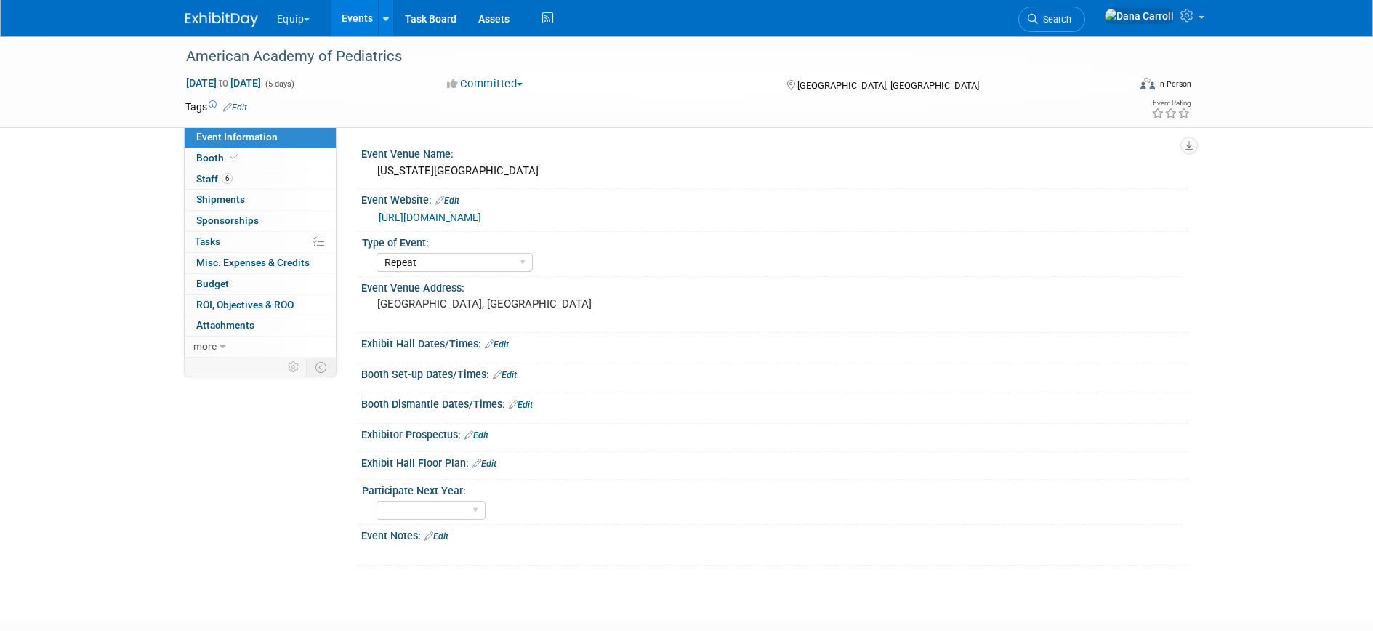
select select "Repeat"
click at [244, 305] on span "ROI, Objectives & ROO 0" at bounding box center [244, 305] width 97 height 12
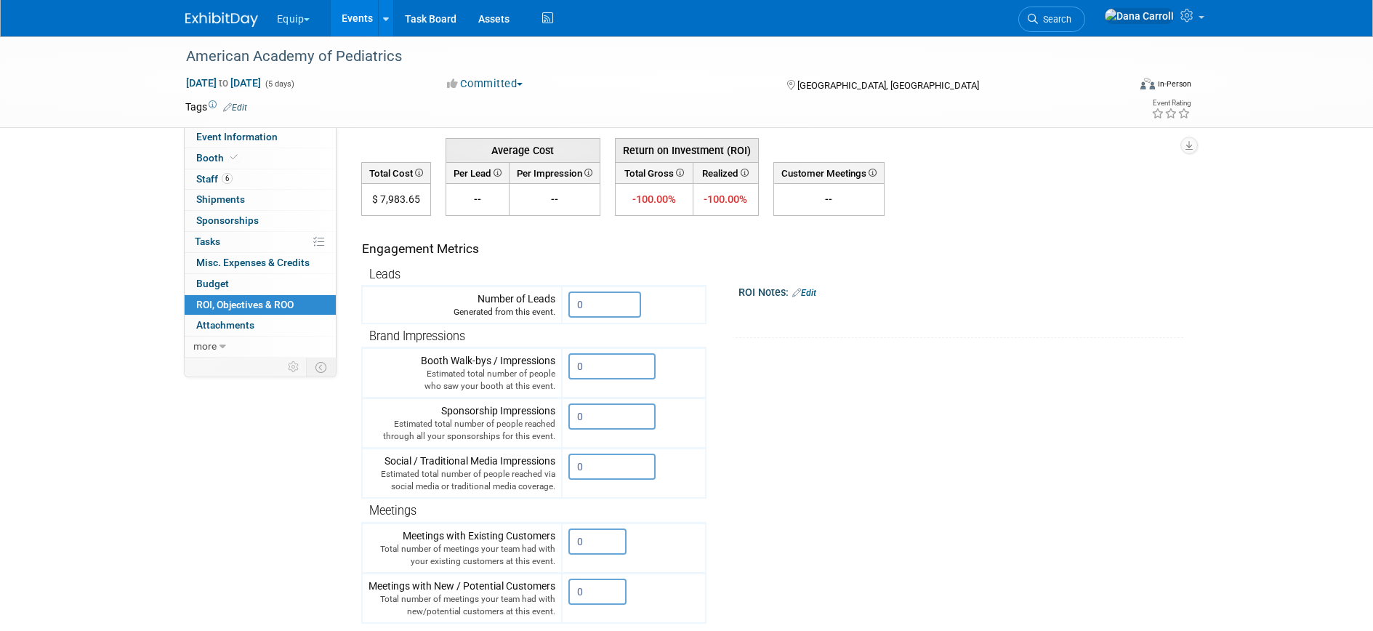
scroll to position [58, 0]
click at [250, 284] on link "Budget" at bounding box center [260, 284] width 151 height 20
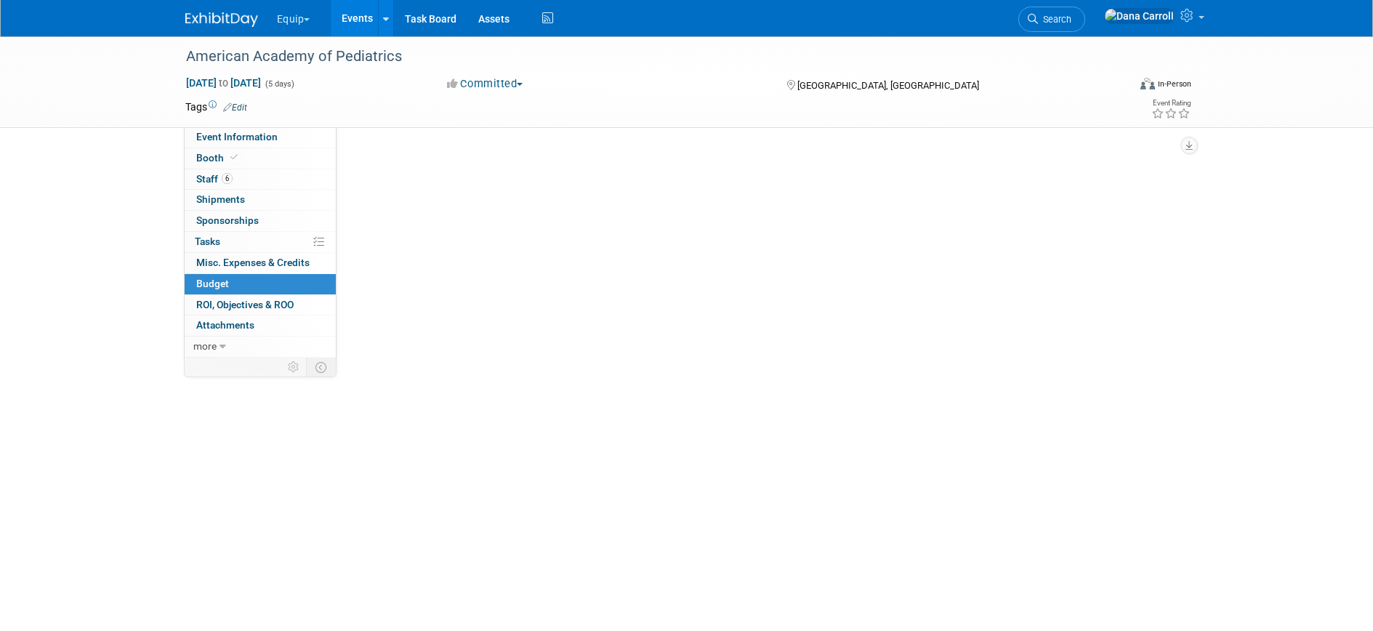
scroll to position [0, 0]
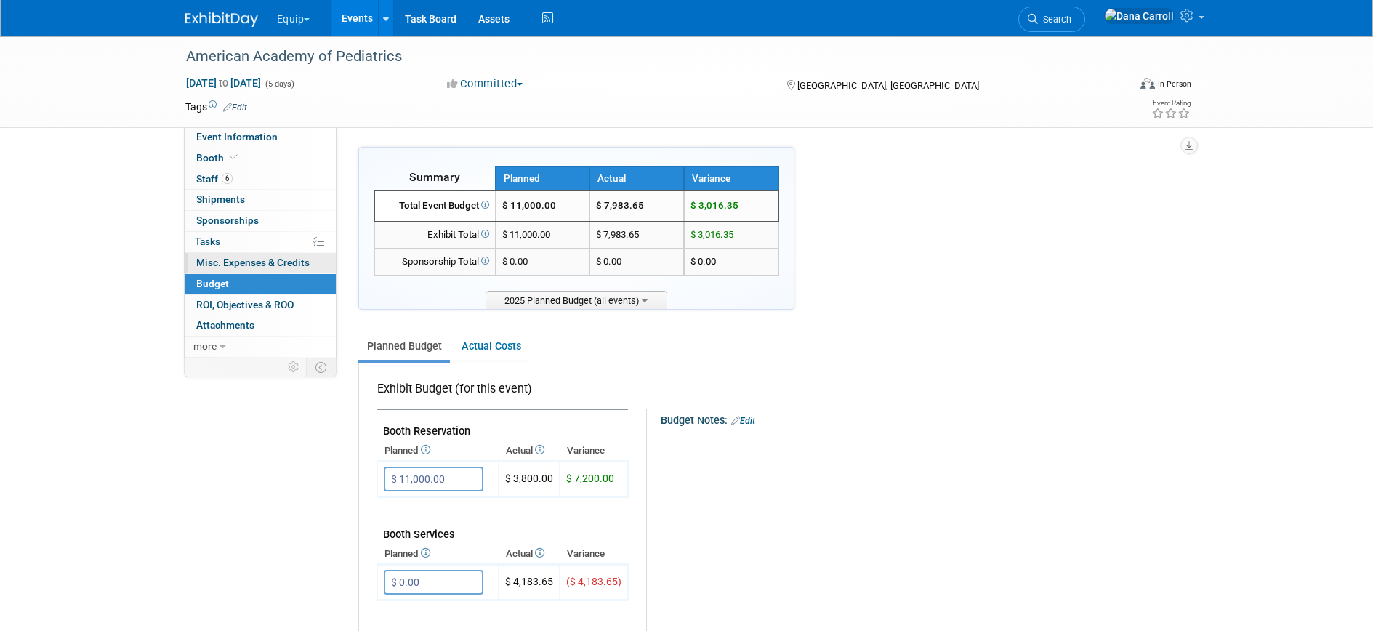
click at [259, 253] on link "0 Misc. Expenses & Credits 0" at bounding box center [260, 263] width 151 height 20
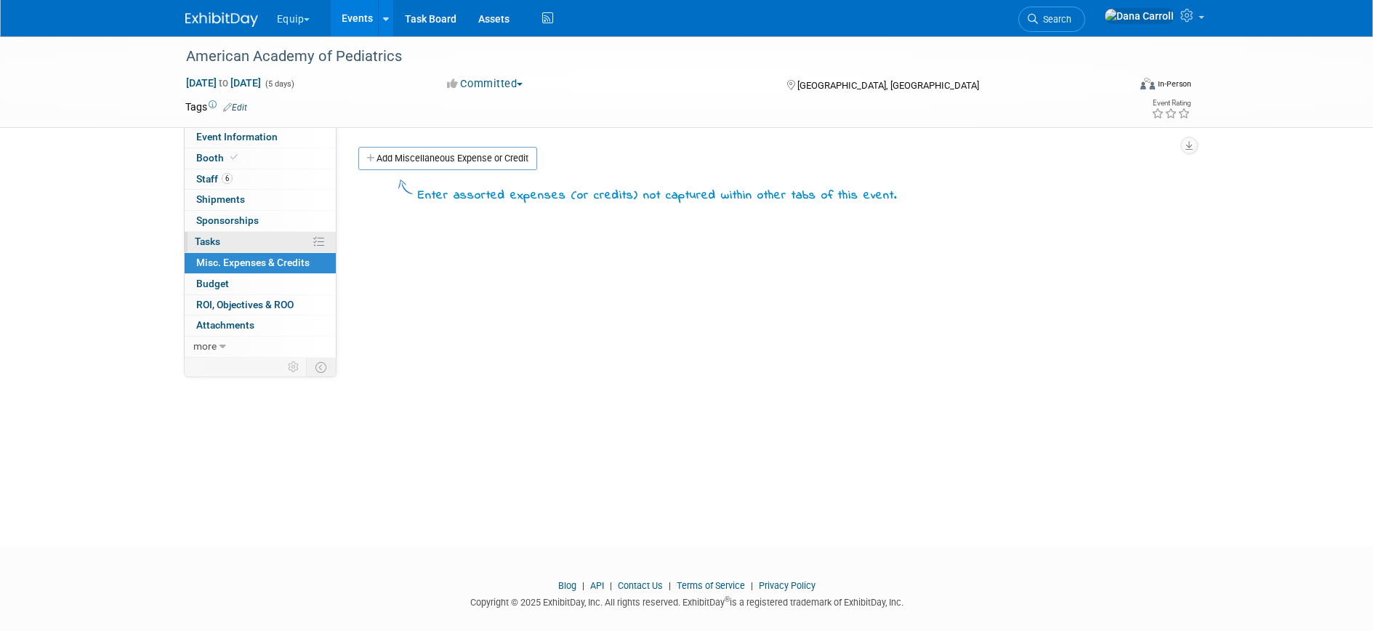
click at [237, 241] on link "0% Tasks 0%" at bounding box center [260, 242] width 151 height 20
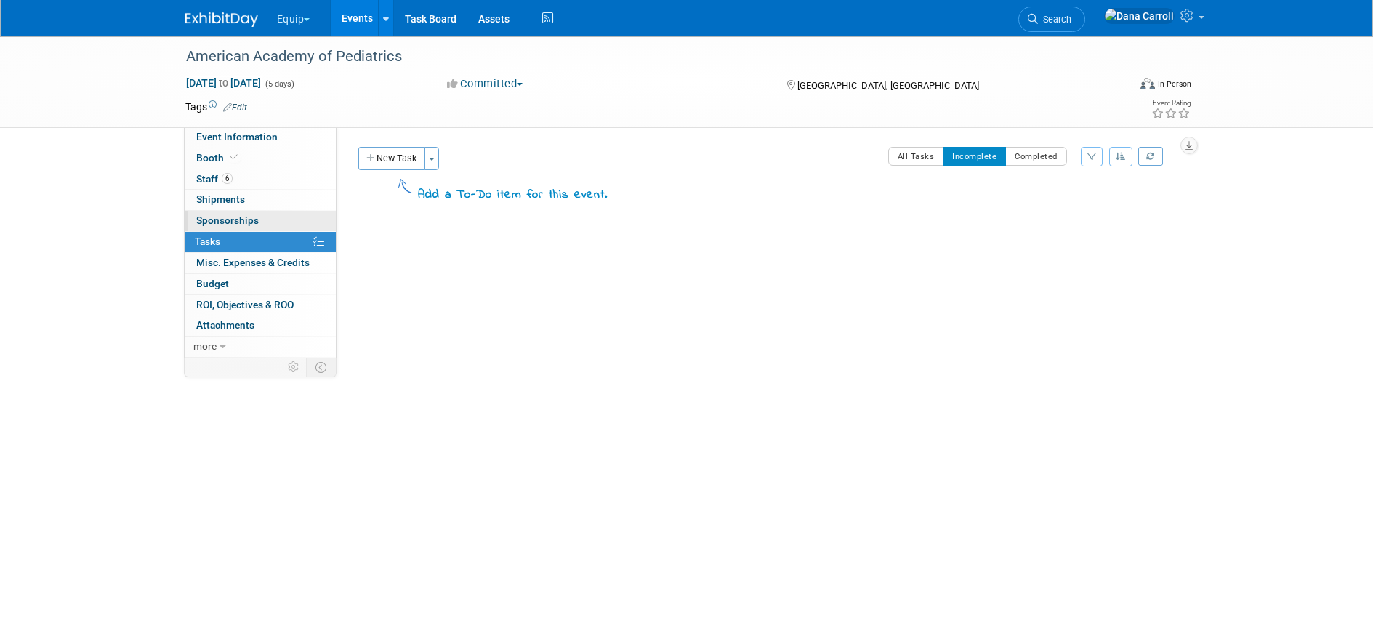
click at [248, 219] on span "Sponsorships 0" at bounding box center [227, 220] width 62 height 12
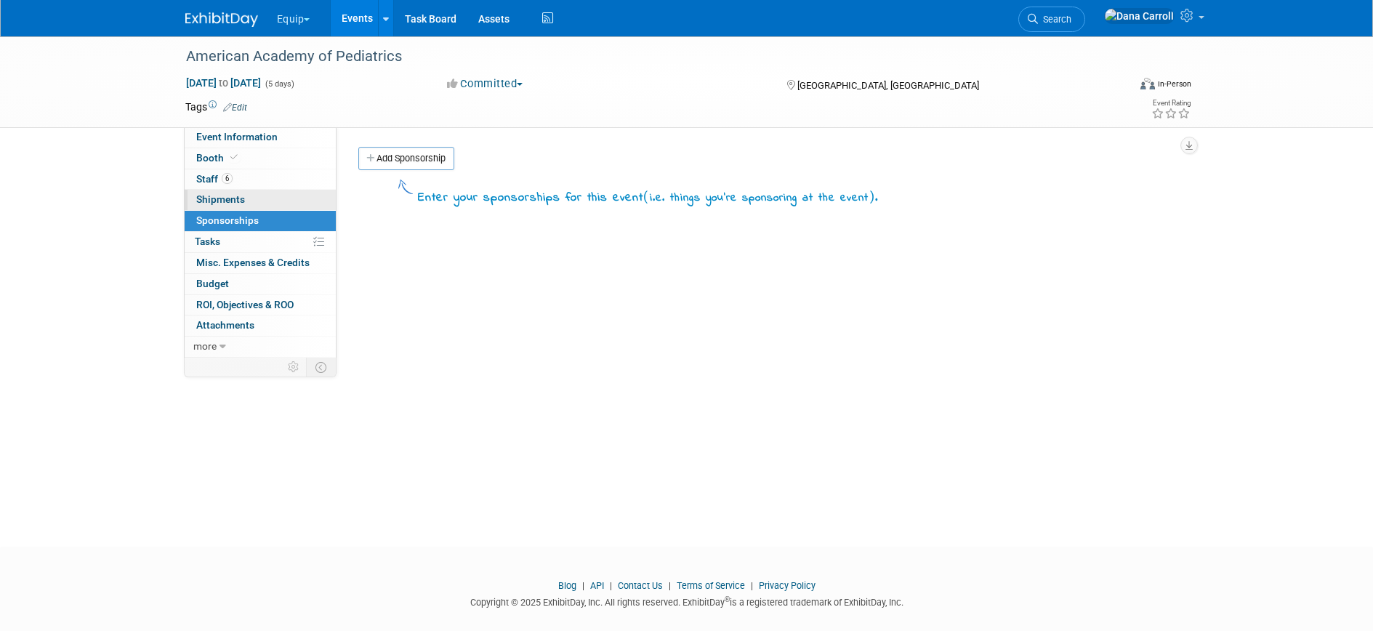
click at [248, 203] on link "0 Shipments 0" at bounding box center [260, 200] width 151 height 20
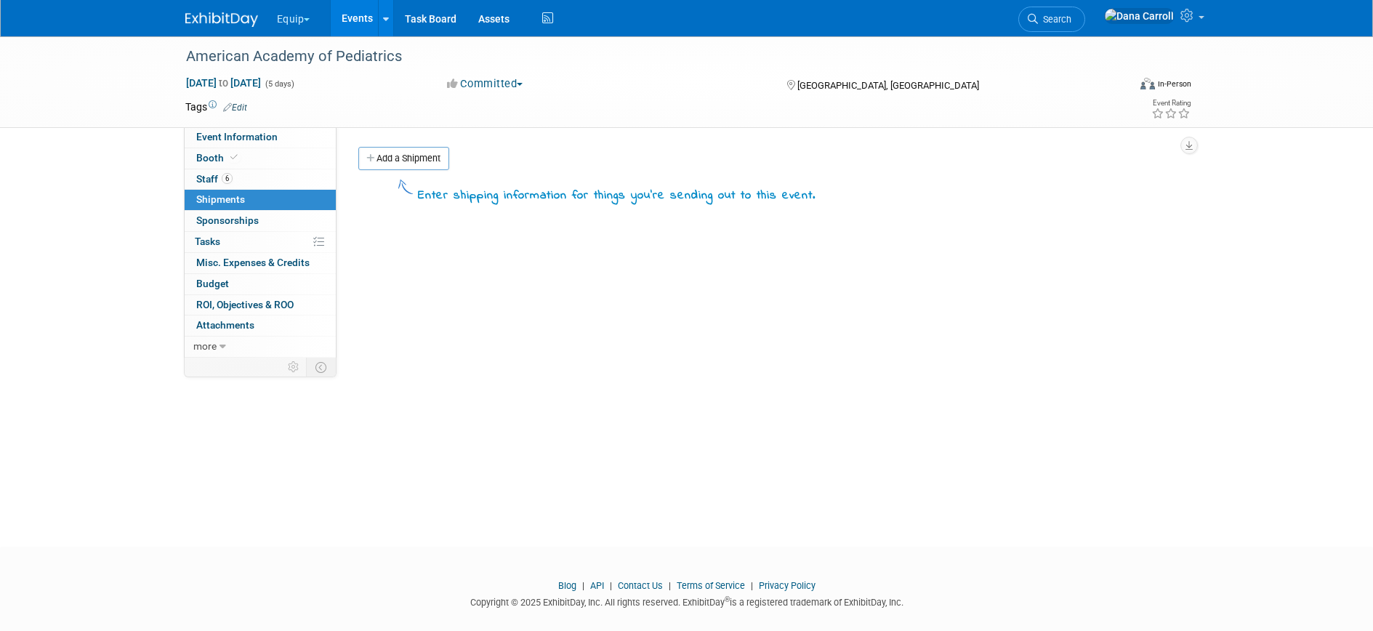
click at [345, 19] on link "Events" at bounding box center [357, 18] width 53 height 36
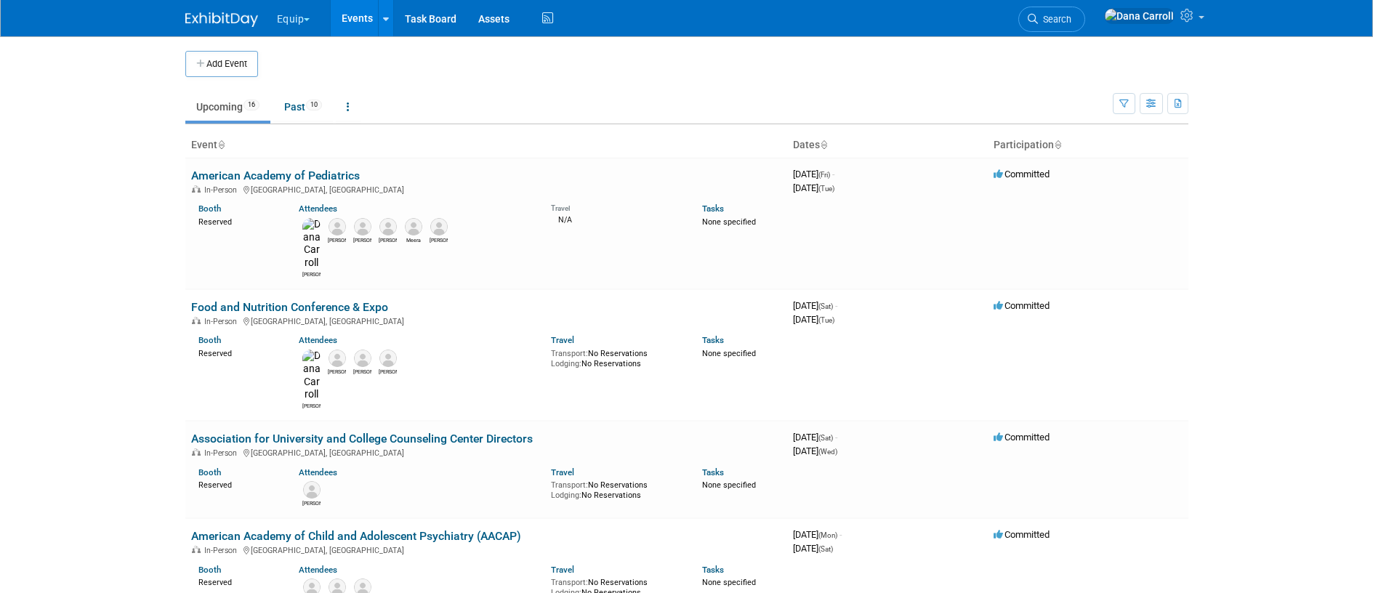
click at [352, 15] on link "Events" at bounding box center [357, 18] width 53 height 36
click at [1141, 105] on button "button" at bounding box center [1150, 103] width 23 height 21
click at [1046, 154] on icon at bounding box center [1045, 154] width 15 height 10
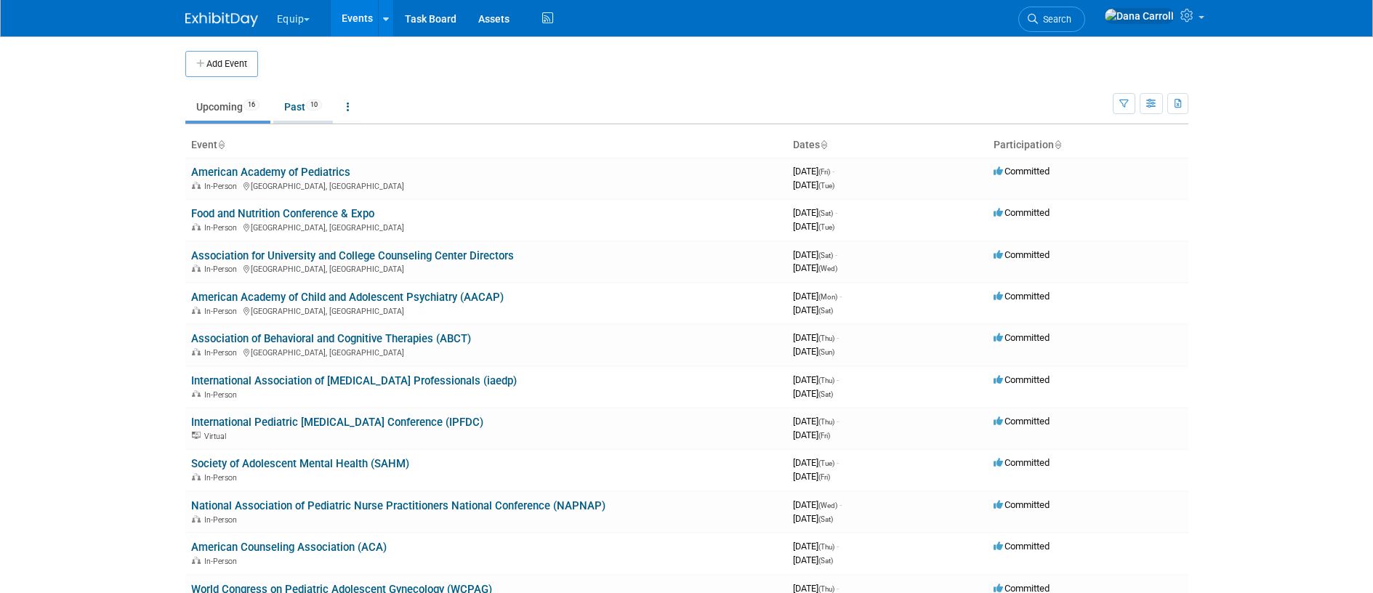
click at [292, 107] on link "Past 10" at bounding box center [303, 107] width 60 height 28
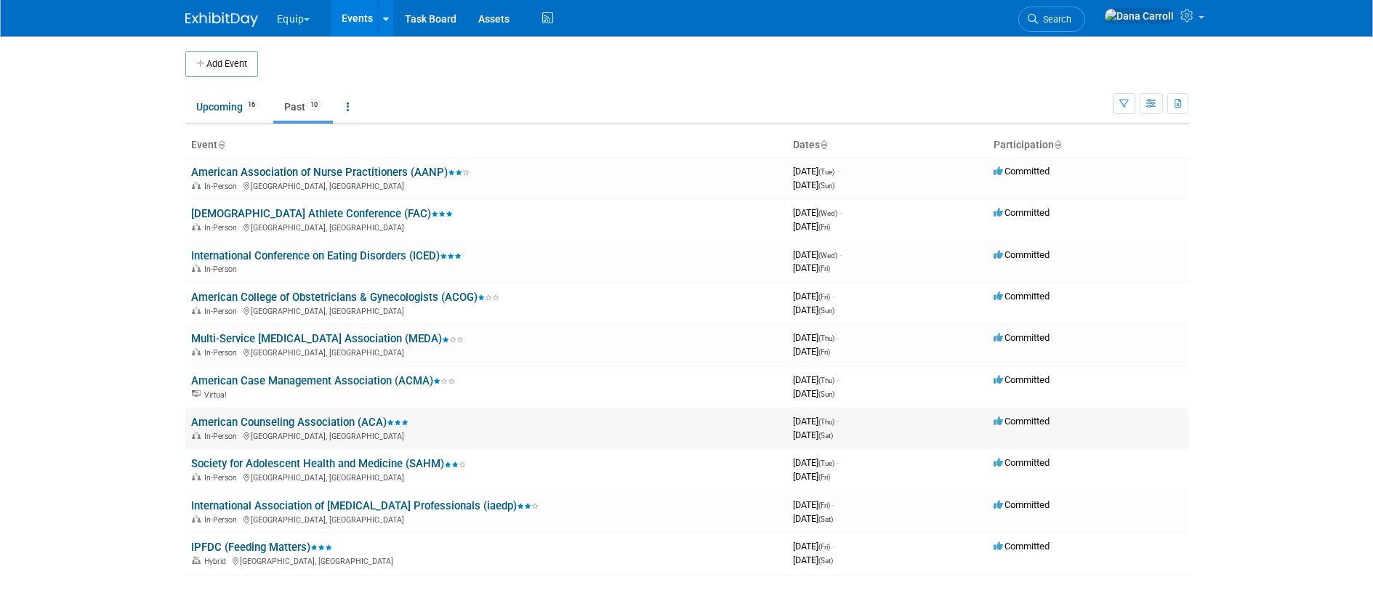
click at [324, 419] on link "American Counseling Association (ACA)" at bounding box center [299, 422] width 217 height 13
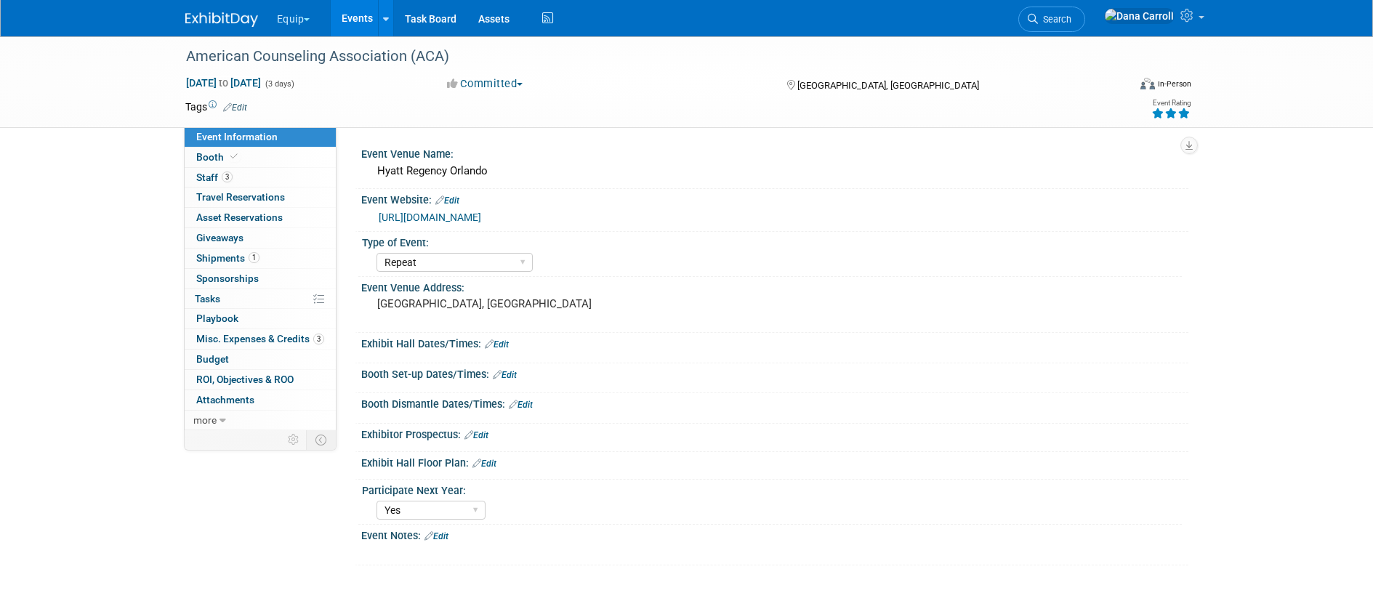
select select "Repeat"
select select "Yes"
click at [209, 155] on span "Booth" at bounding box center [218, 157] width 44 height 12
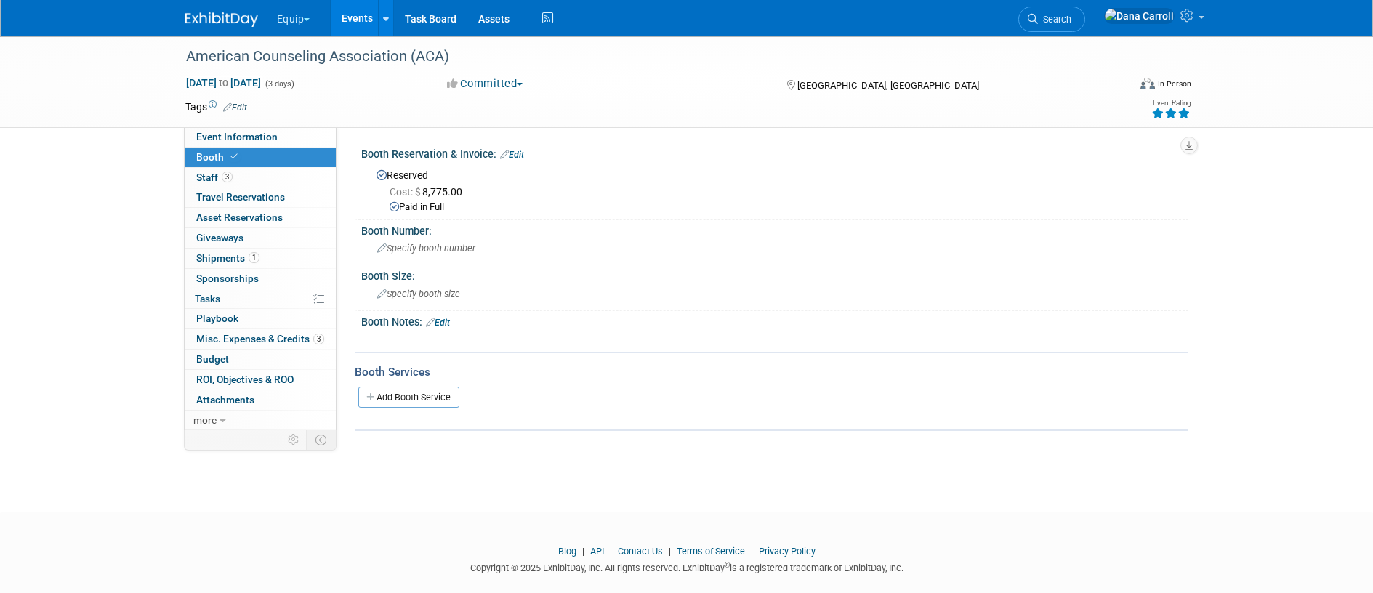
click at [518, 156] on link "Edit" at bounding box center [512, 155] width 24 height 10
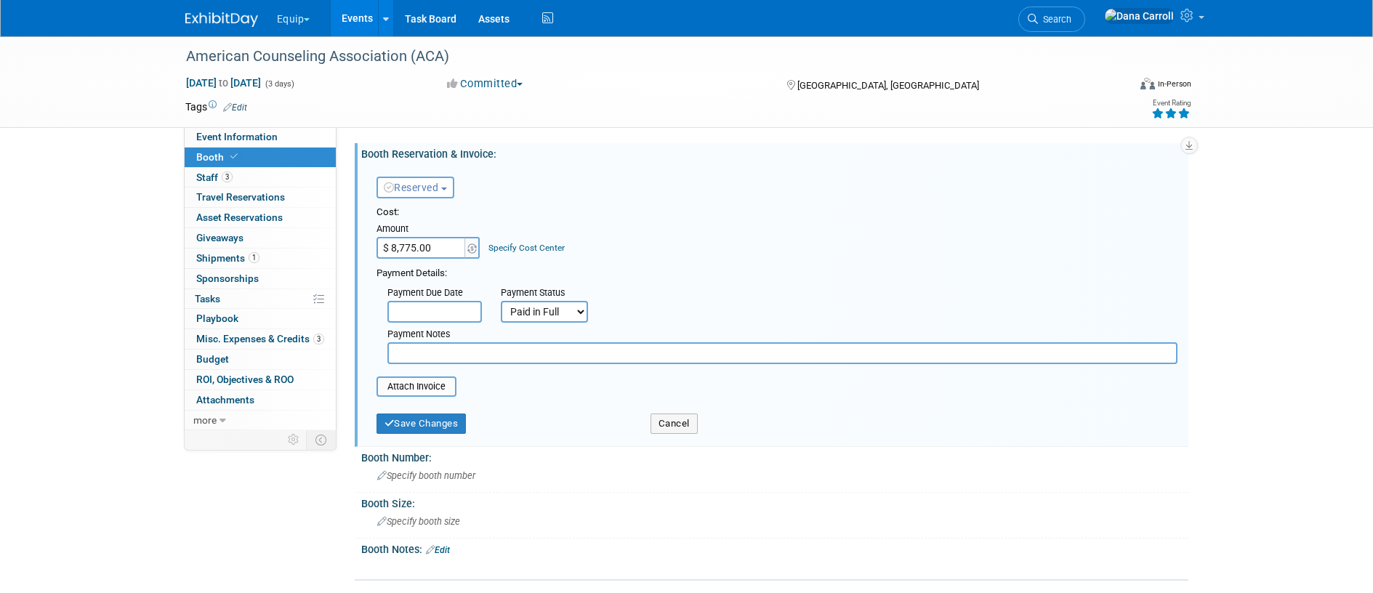
click at [580, 313] on select "Not Paid Yet Partially Paid Paid in Full" at bounding box center [544, 312] width 87 height 22
click at [675, 419] on button "Cancel" at bounding box center [673, 423] width 47 height 20
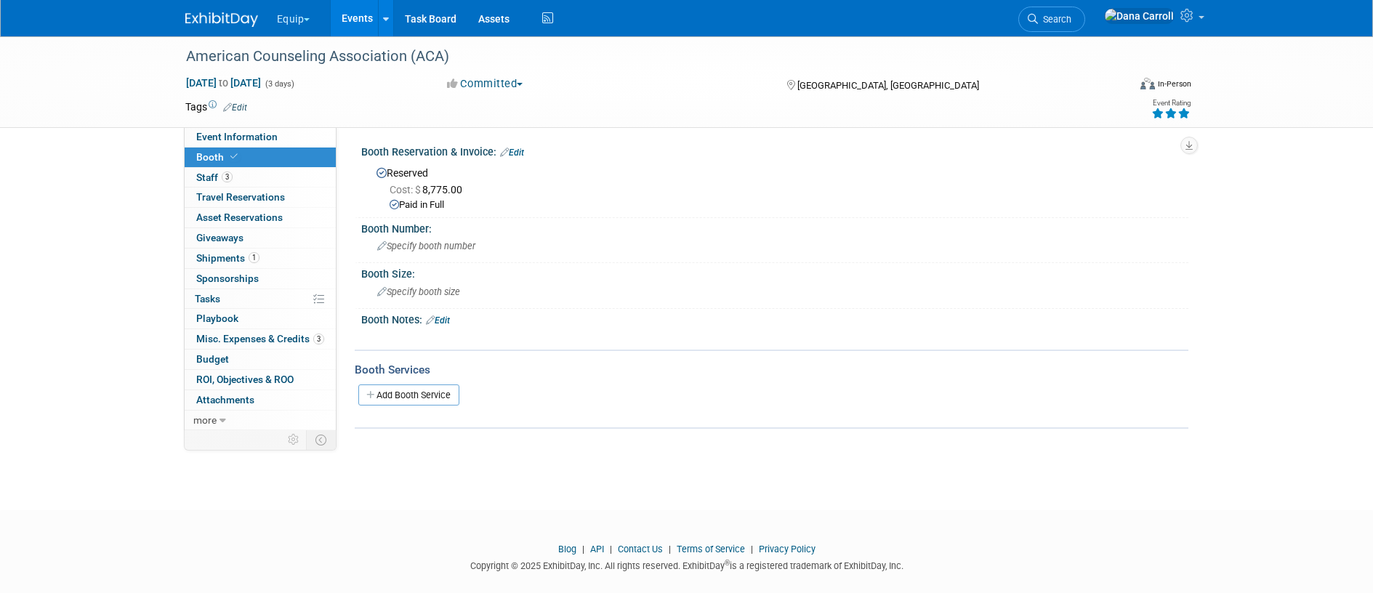
scroll to position [3, 0]
click at [211, 179] on span "Staff 3" at bounding box center [214, 177] width 36 height 12
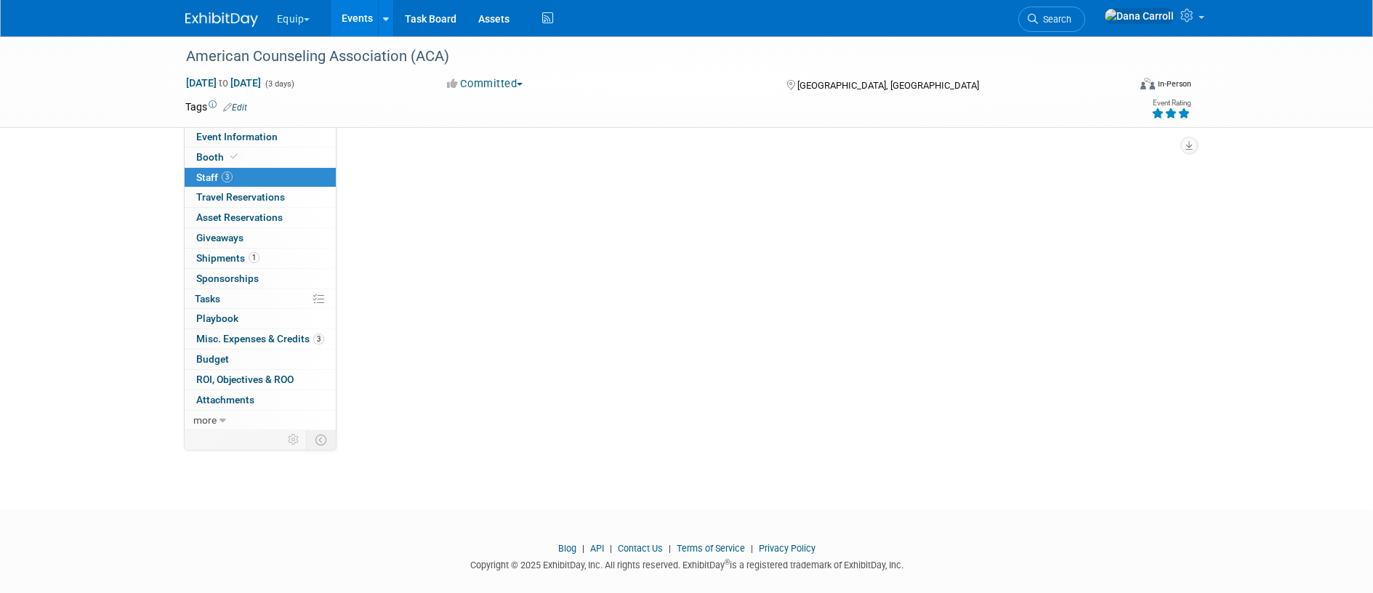
scroll to position [0, 0]
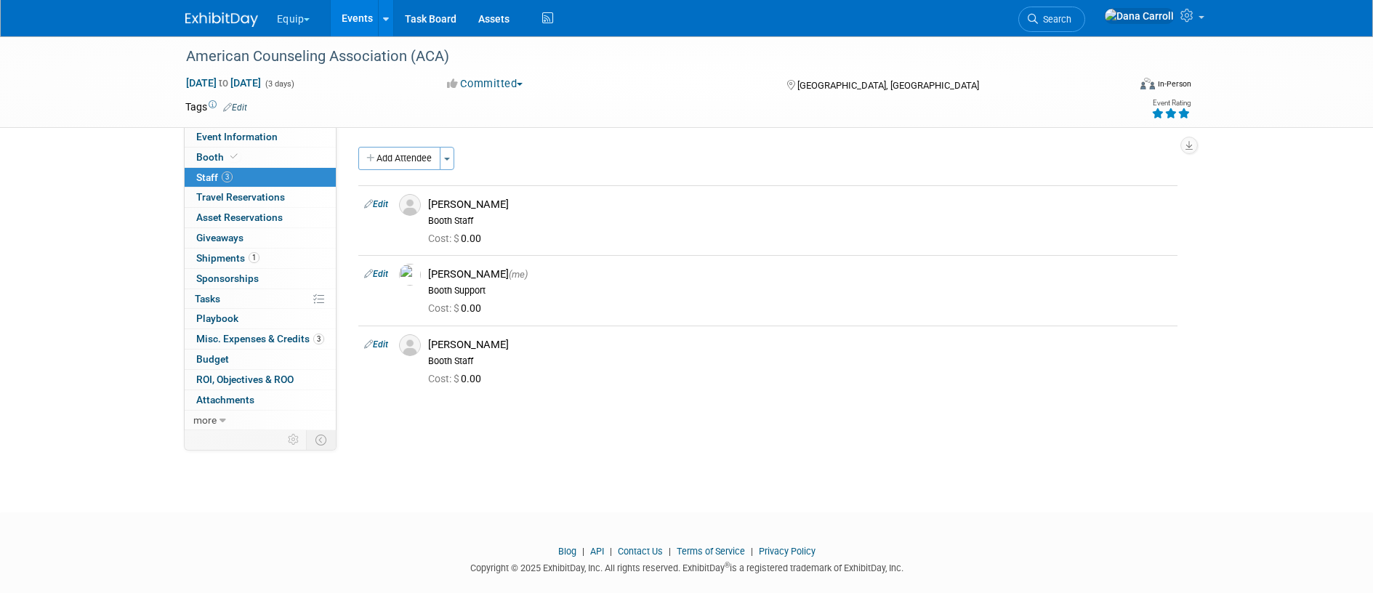
click at [209, 178] on span "Staff 3" at bounding box center [214, 177] width 36 height 12
click at [214, 214] on span "Asset Reservations 0" at bounding box center [239, 217] width 86 height 12
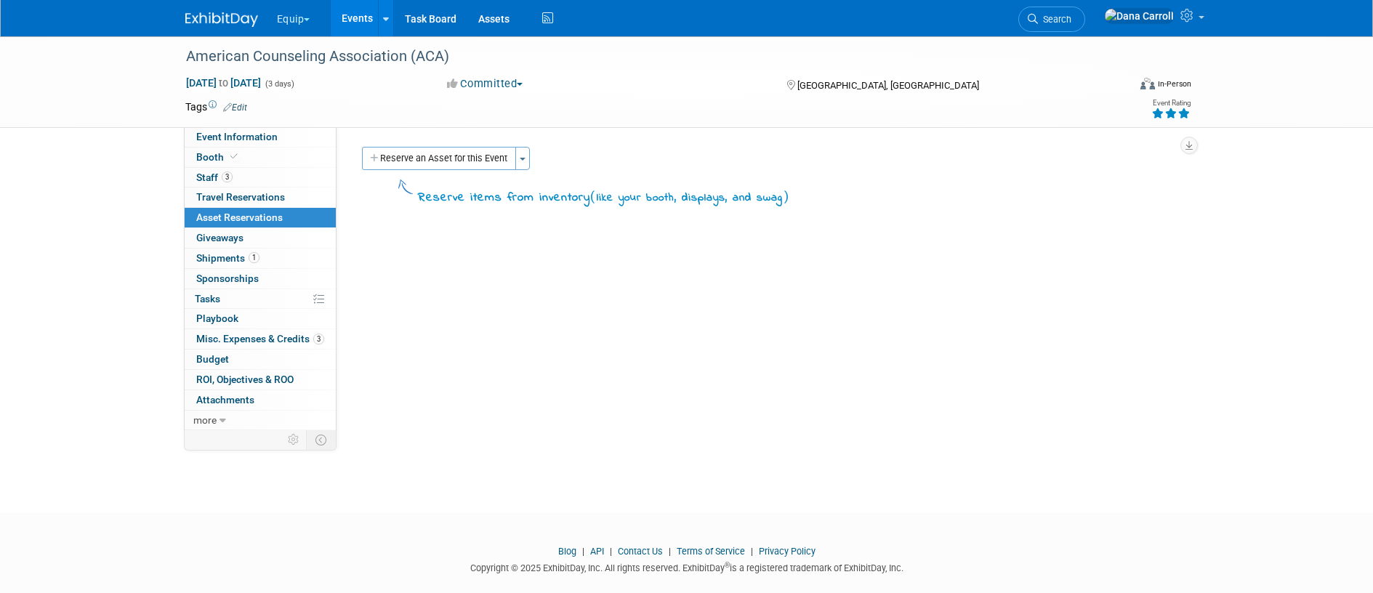
click at [232, 261] on span "Shipments 1" at bounding box center [227, 258] width 63 height 12
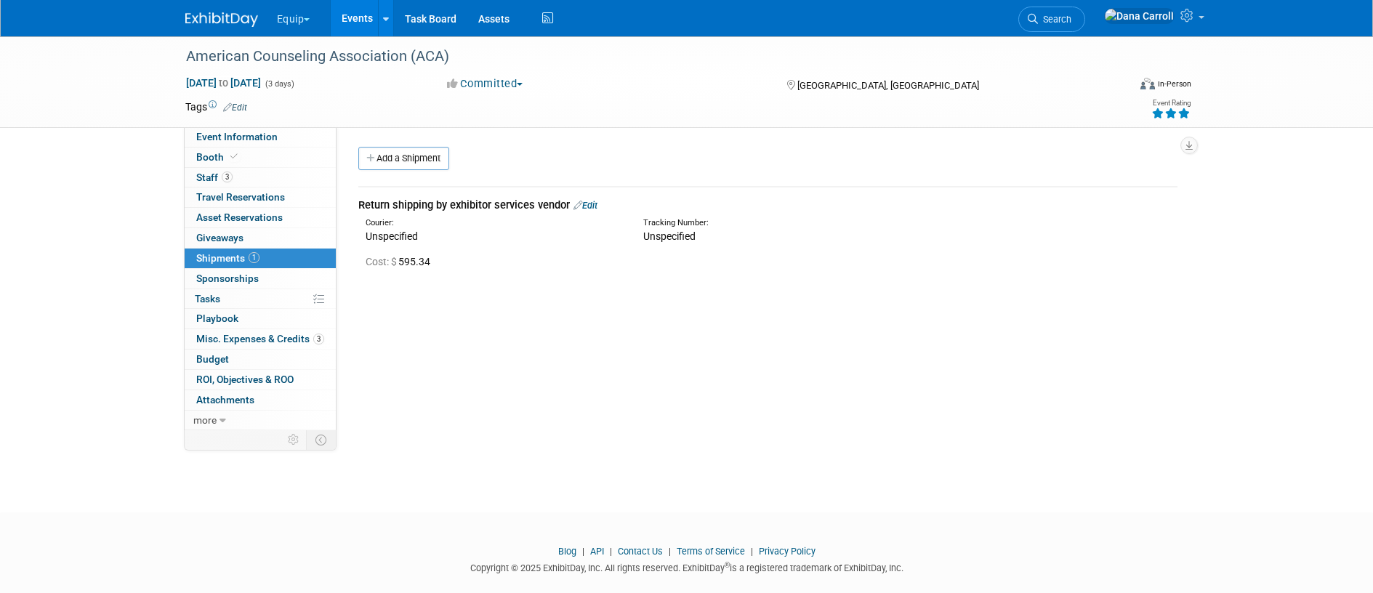
click at [405, 157] on link "Add a Shipment" at bounding box center [403, 158] width 91 height 23
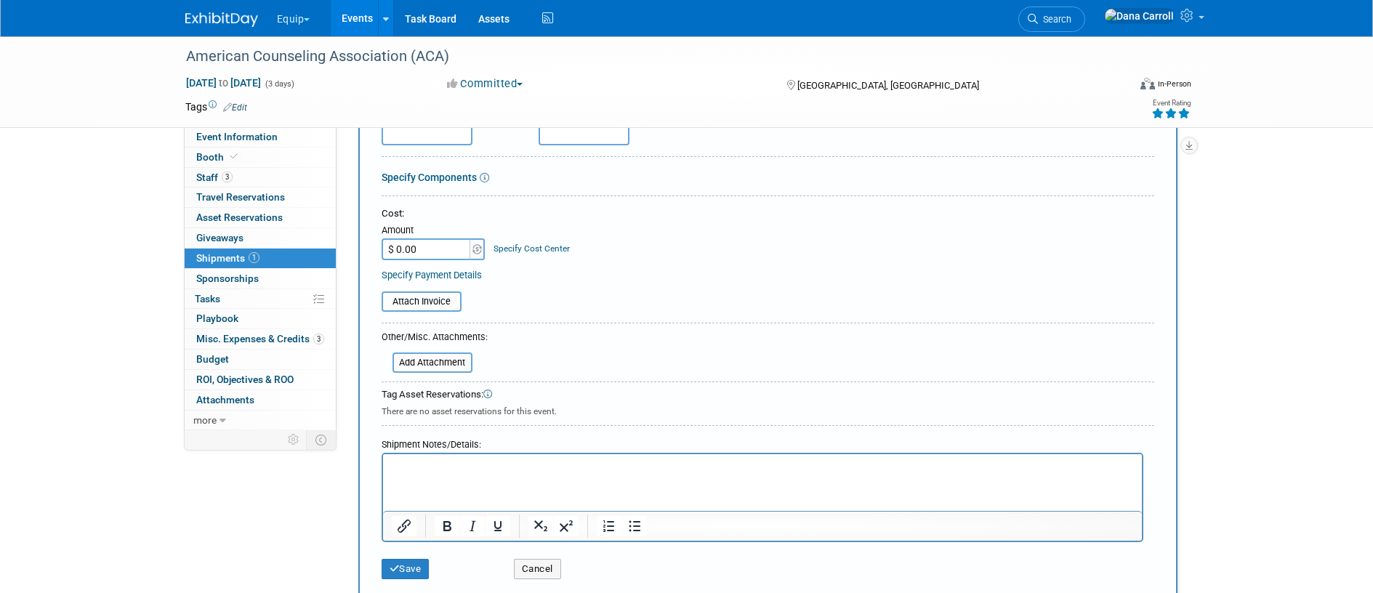
scroll to position [211, 0]
click at [526, 568] on button "Cancel" at bounding box center [537, 567] width 47 height 20
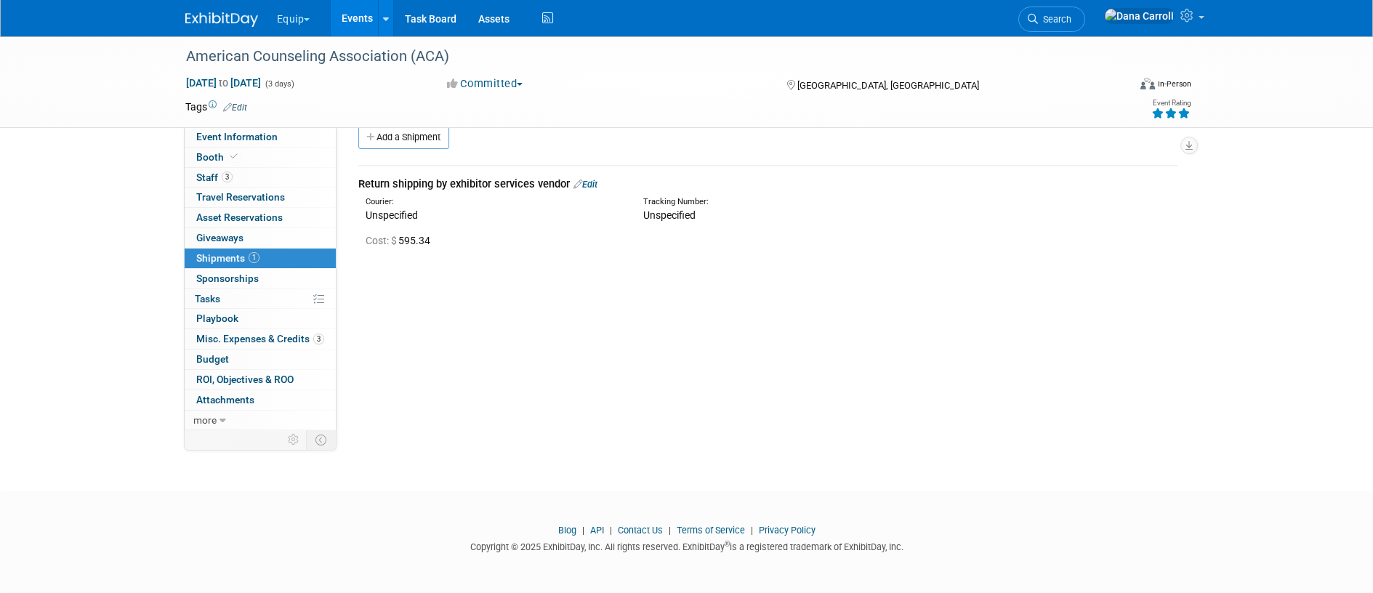
click at [214, 302] on span "Tasks 0%" at bounding box center [207, 299] width 25 height 12
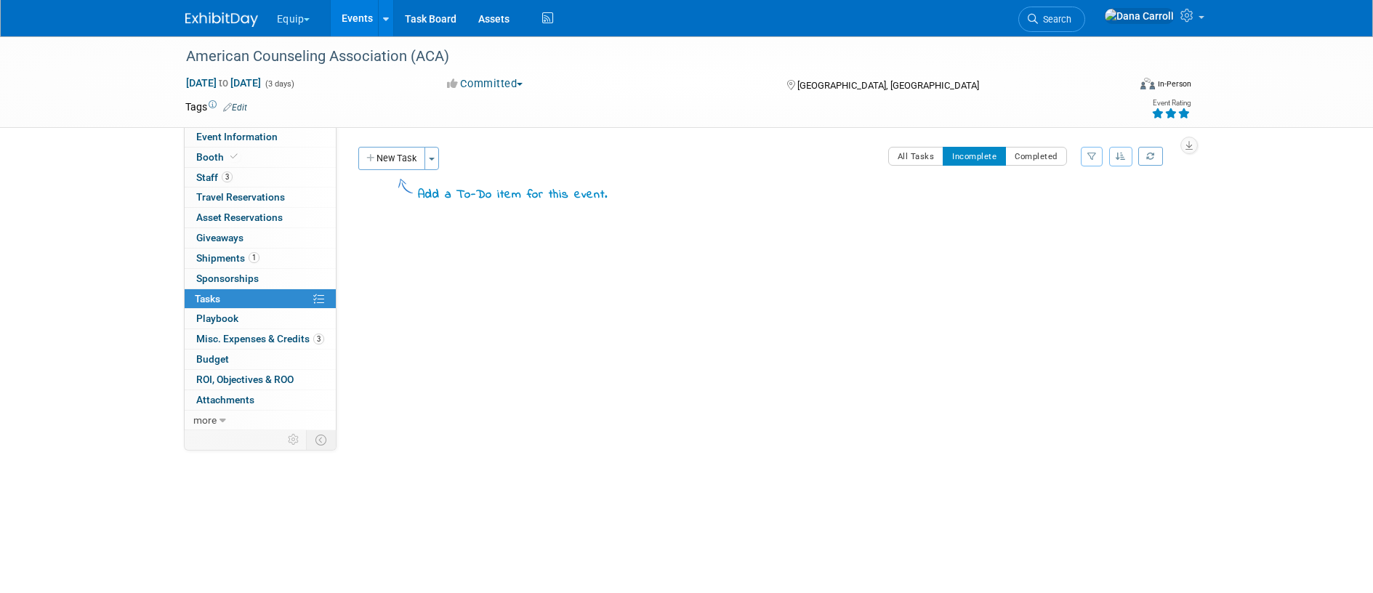
click at [217, 320] on span "Playbook 0" at bounding box center [217, 318] width 42 height 12
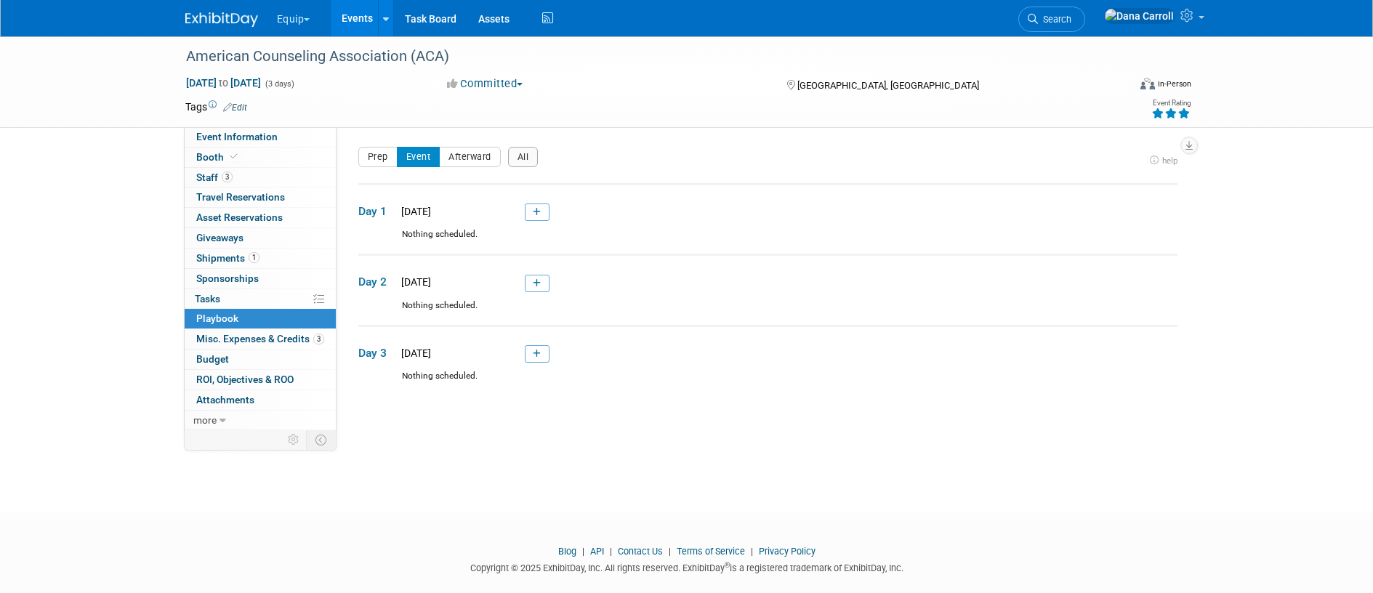
click at [264, 335] on span "Misc. Expenses & Credits 3" at bounding box center [260, 339] width 128 height 12
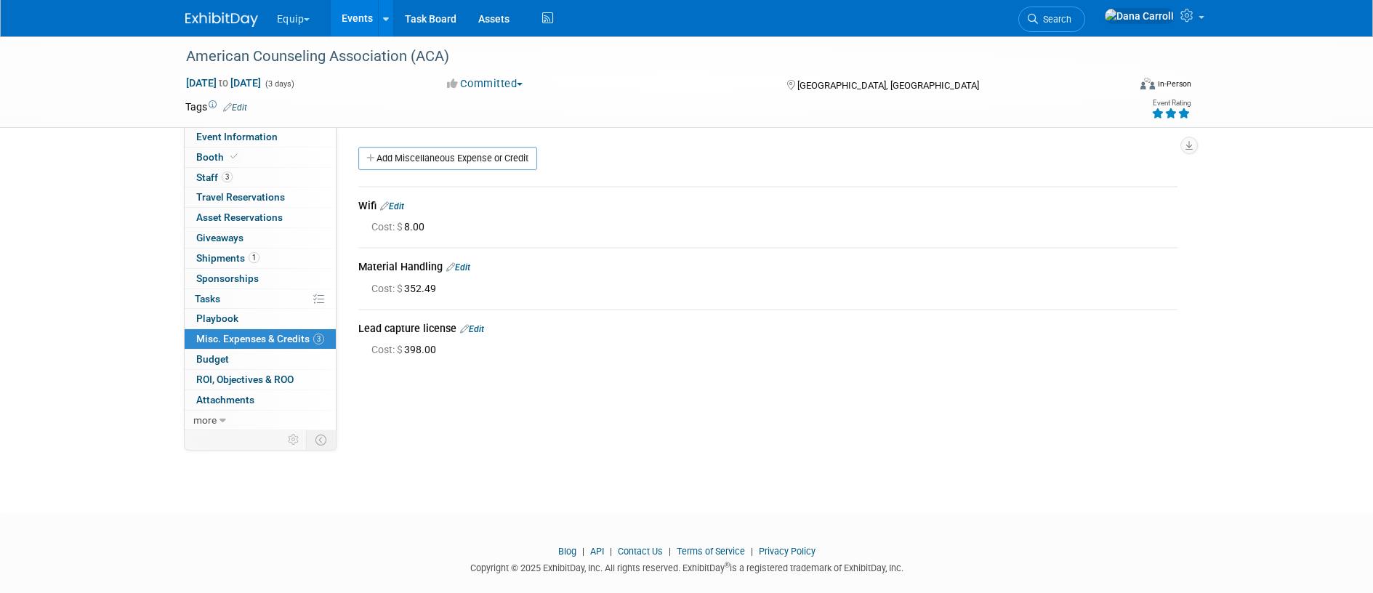
click at [212, 352] on link "Budget" at bounding box center [260, 359] width 151 height 20
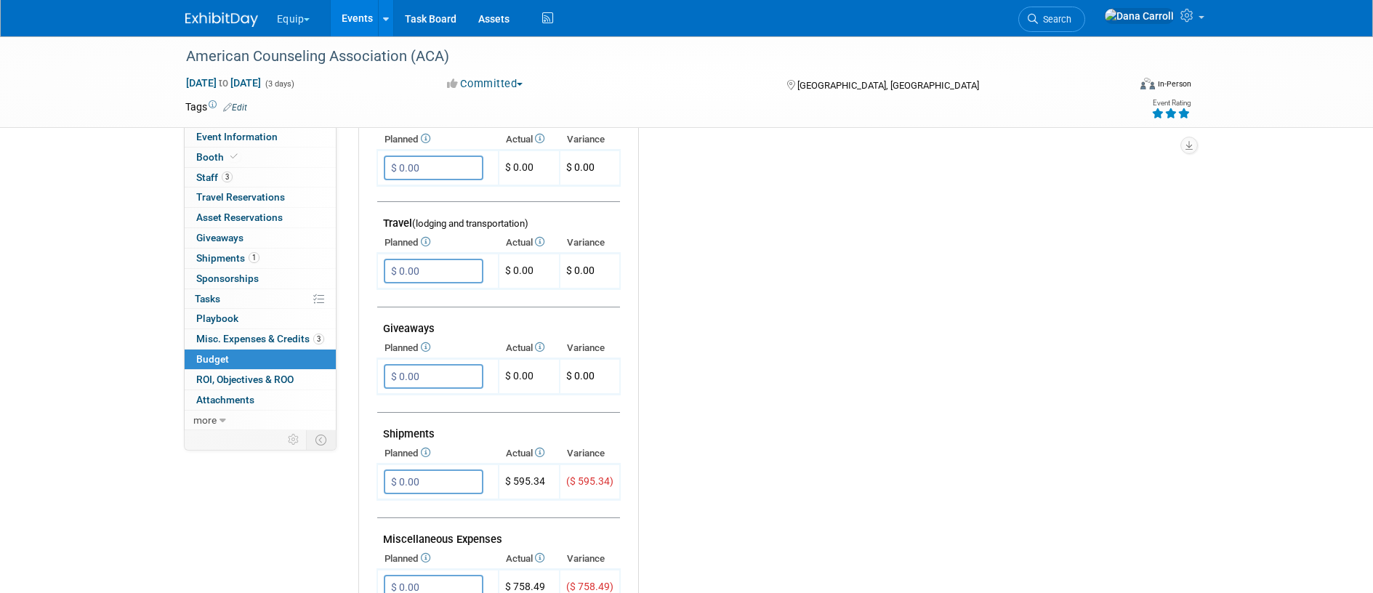
scroll to position [446, 0]
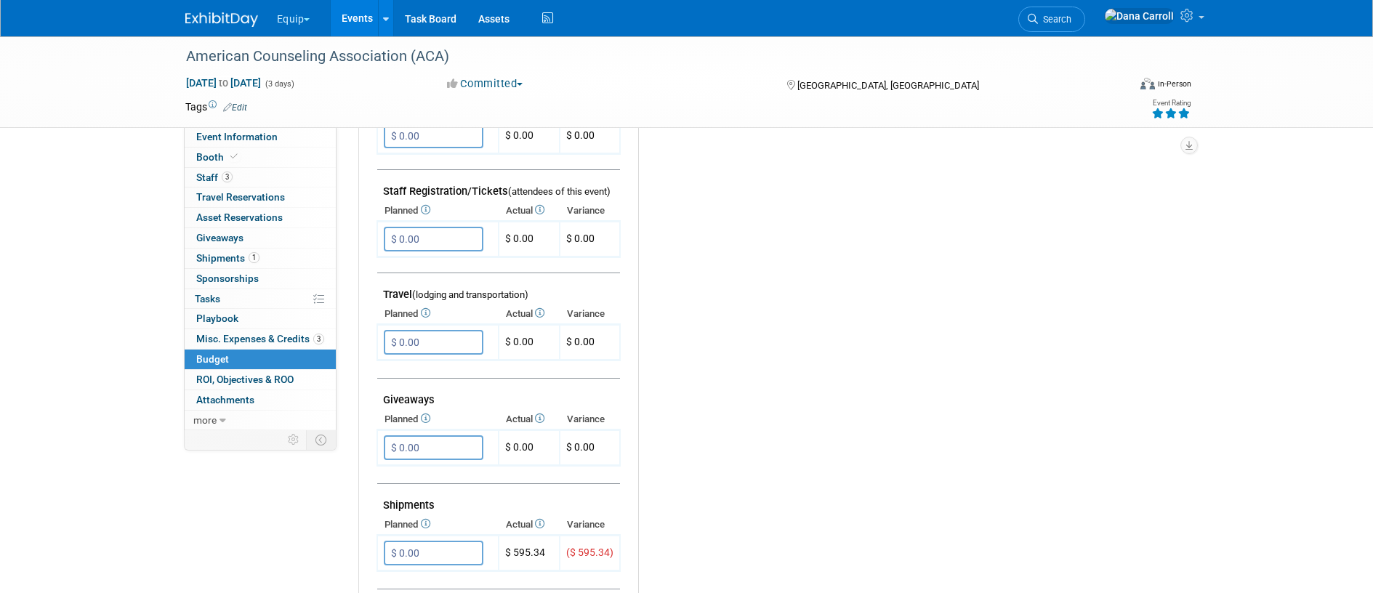
click at [238, 374] on span "ROI, Objectives & ROO 0" at bounding box center [244, 379] width 97 height 12
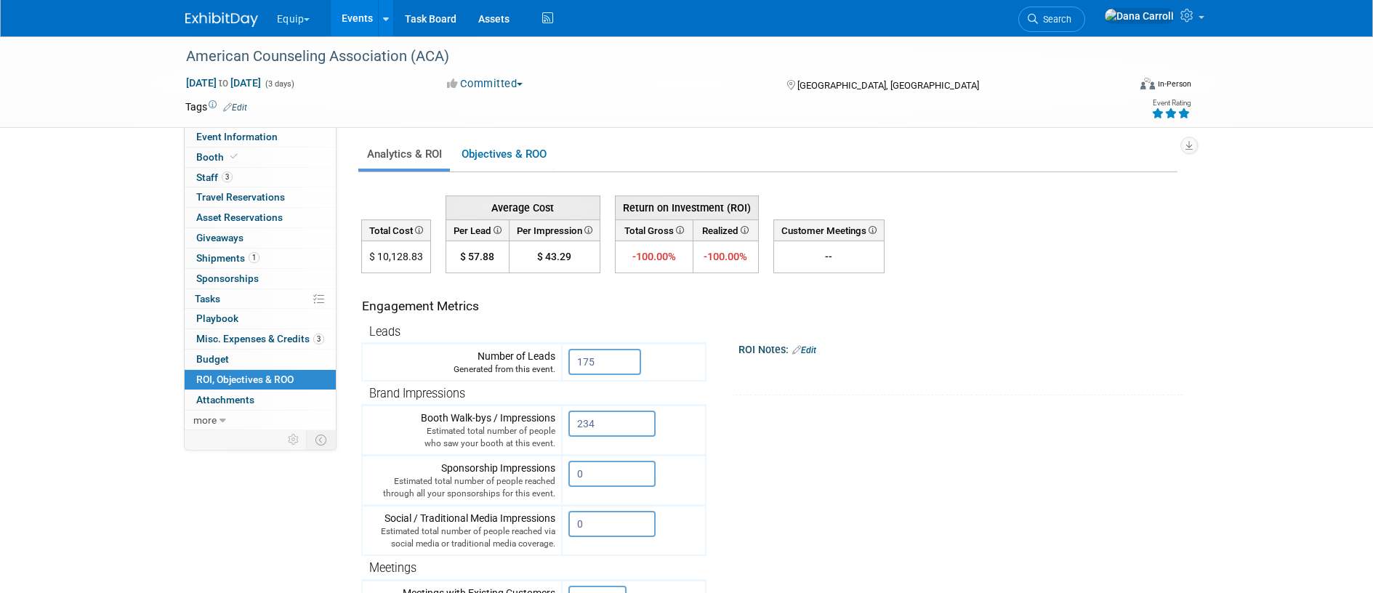
scroll to position [0, 0]
click at [510, 155] on link "Objectives & ROO 0" at bounding box center [504, 156] width 102 height 28
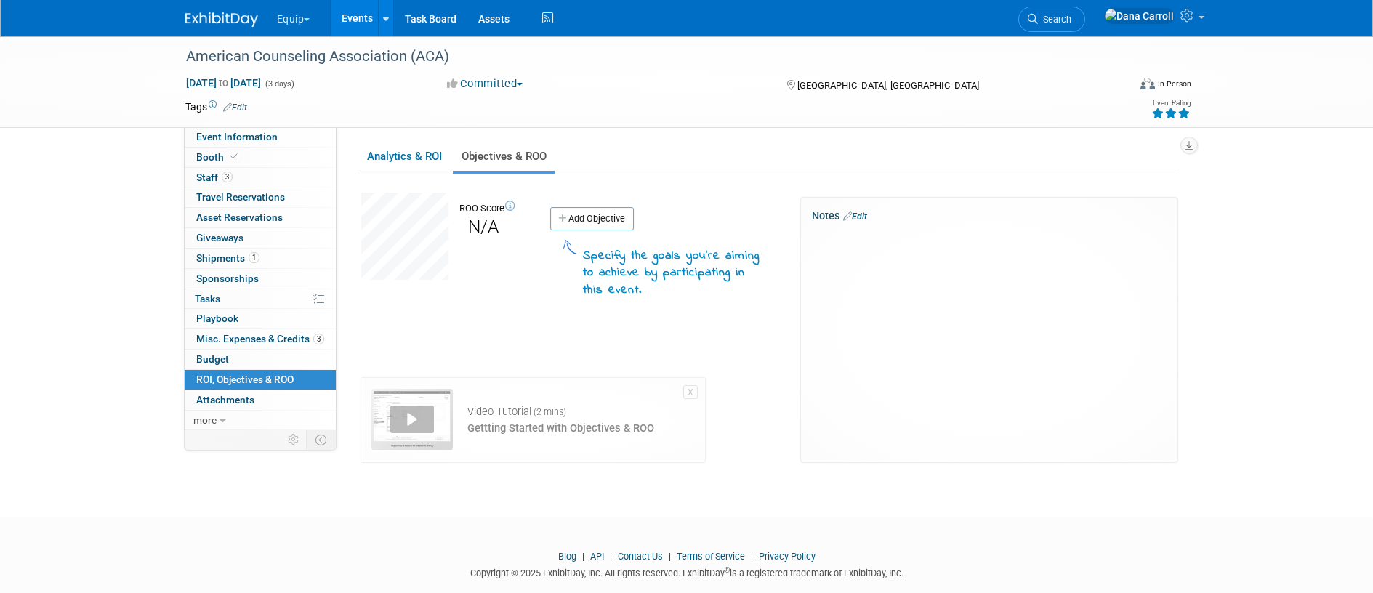
click at [368, 15] on link "Events" at bounding box center [357, 18] width 53 height 36
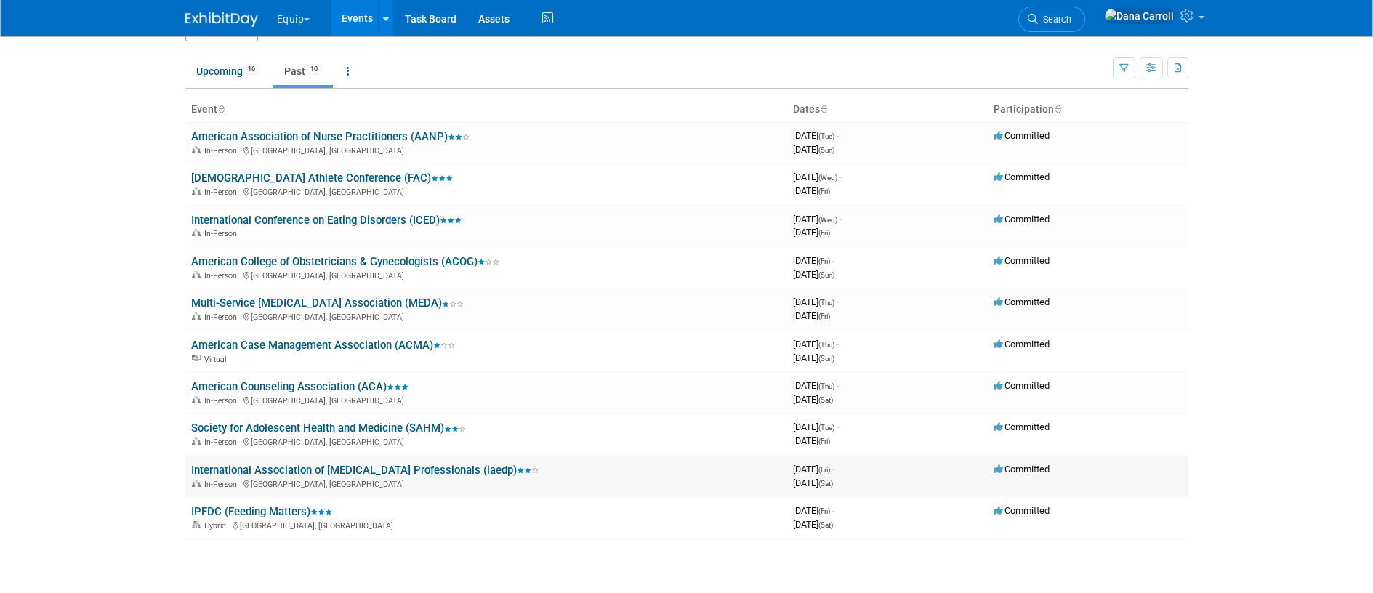
scroll to position [33, 0]
click at [271, 223] on link "International Conference on Eating Disorders (ICED)" at bounding box center [326, 222] width 270 height 13
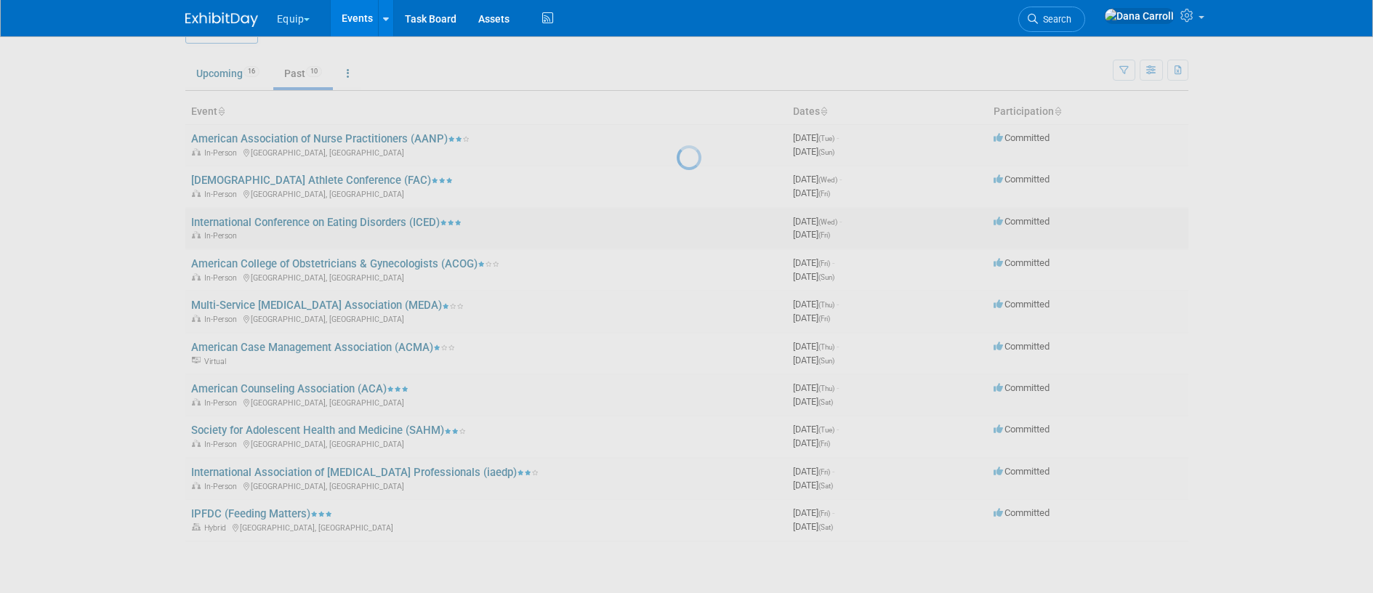
click at [676, 223] on div at bounding box center [686, 296] width 20 height 593
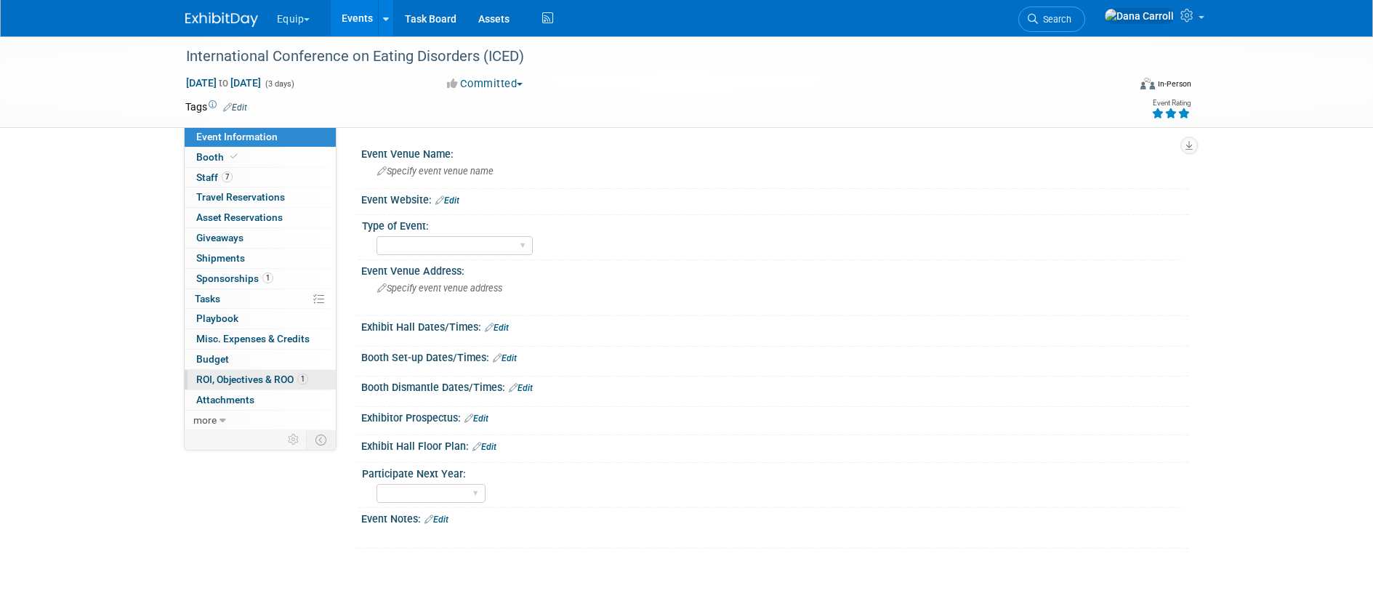
click at [225, 379] on span "ROI, Objectives & ROO 1" at bounding box center [252, 379] width 112 height 12
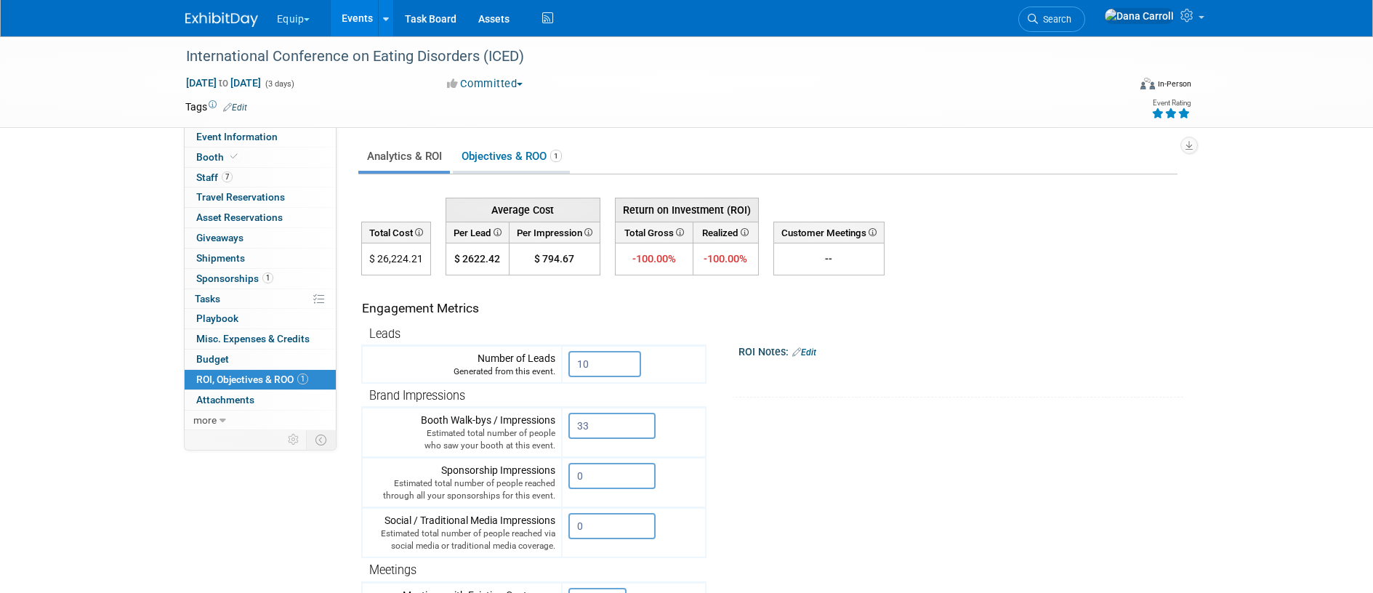
click at [502, 153] on link "Objectives & ROO 1" at bounding box center [511, 156] width 117 height 28
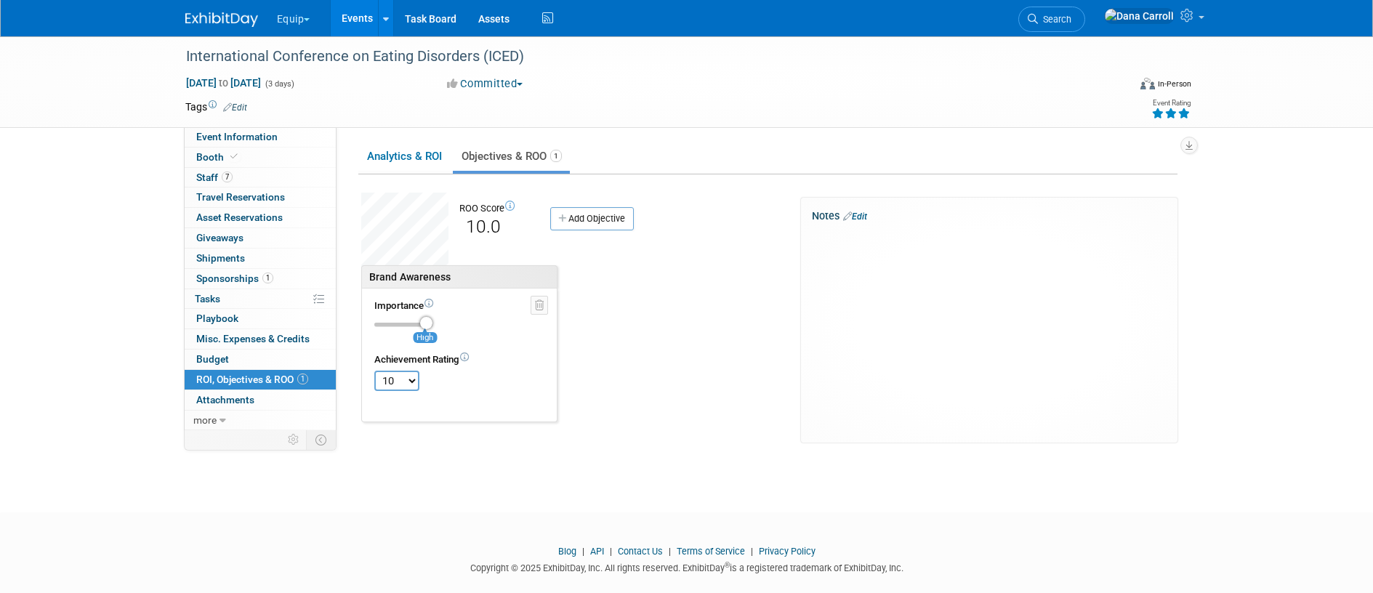
click at [360, 11] on link "Events" at bounding box center [357, 18] width 53 height 36
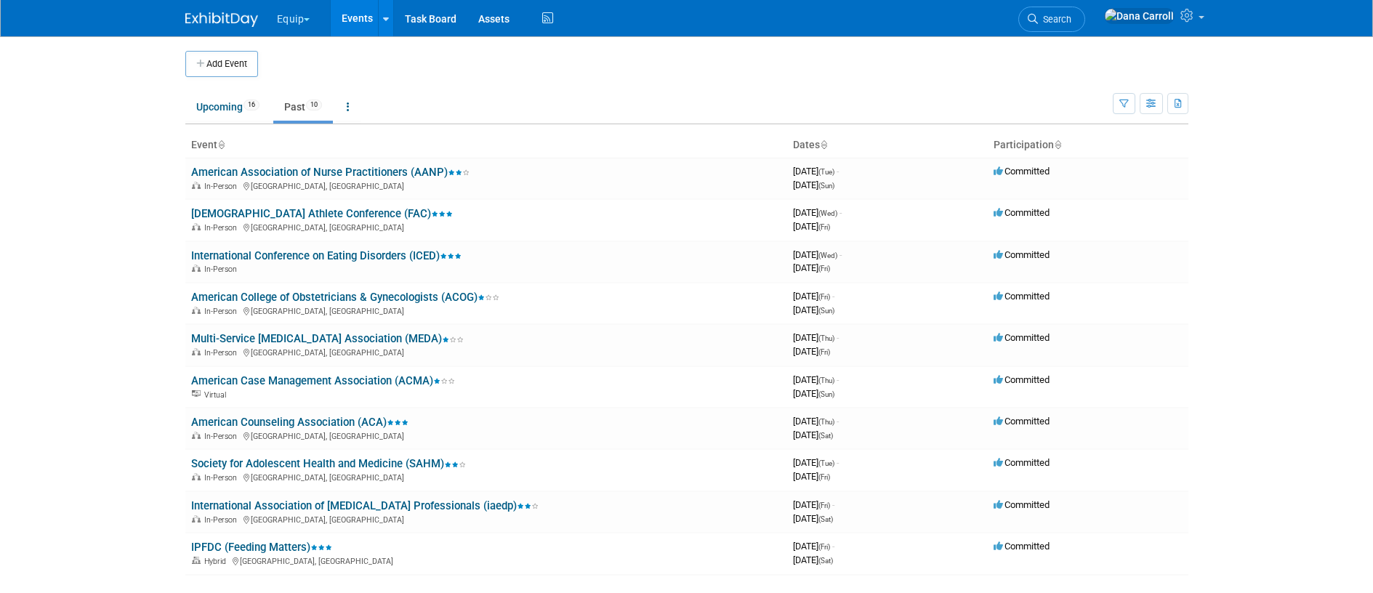
click at [296, 102] on link "Past 10" at bounding box center [303, 107] width 60 height 28
click at [334, 299] on link "American College of Obstetricians & Gynecologists (ACOG)" at bounding box center [345, 297] width 308 height 13
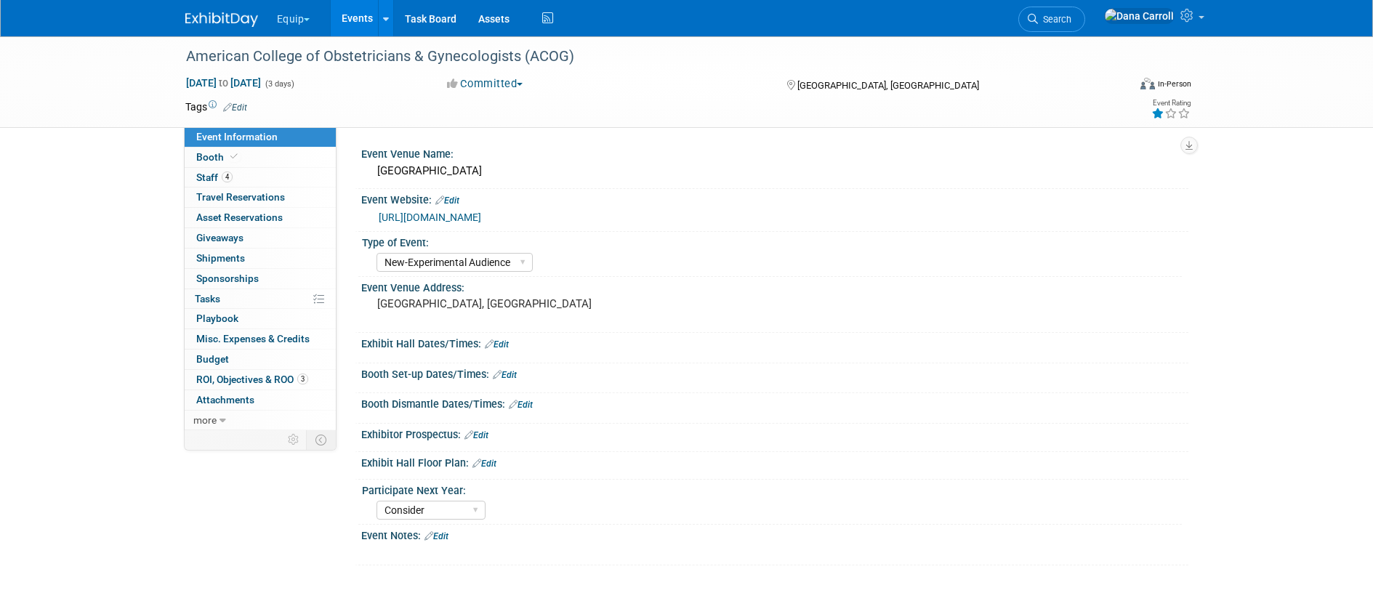
select select "New-Experimental Audience"
select select "Consider"
click at [275, 376] on span "ROI, Objectives & ROO 3" at bounding box center [252, 379] width 112 height 12
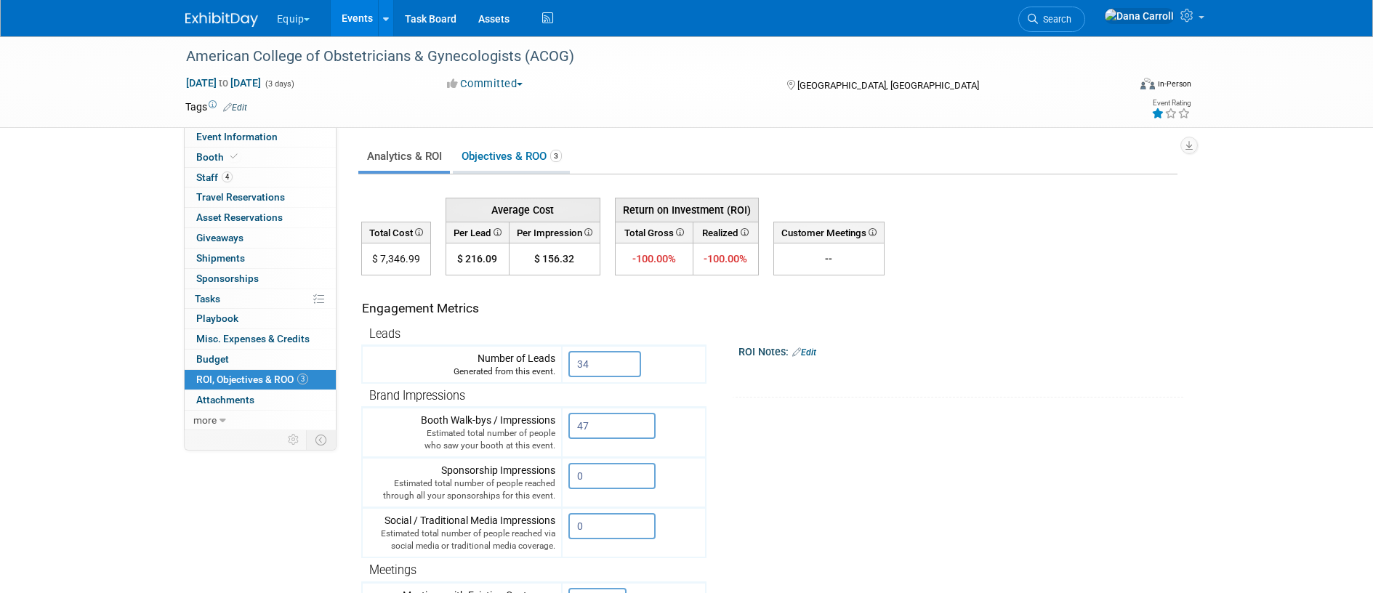
click at [496, 151] on link "Objectives & ROO 3" at bounding box center [511, 156] width 117 height 28
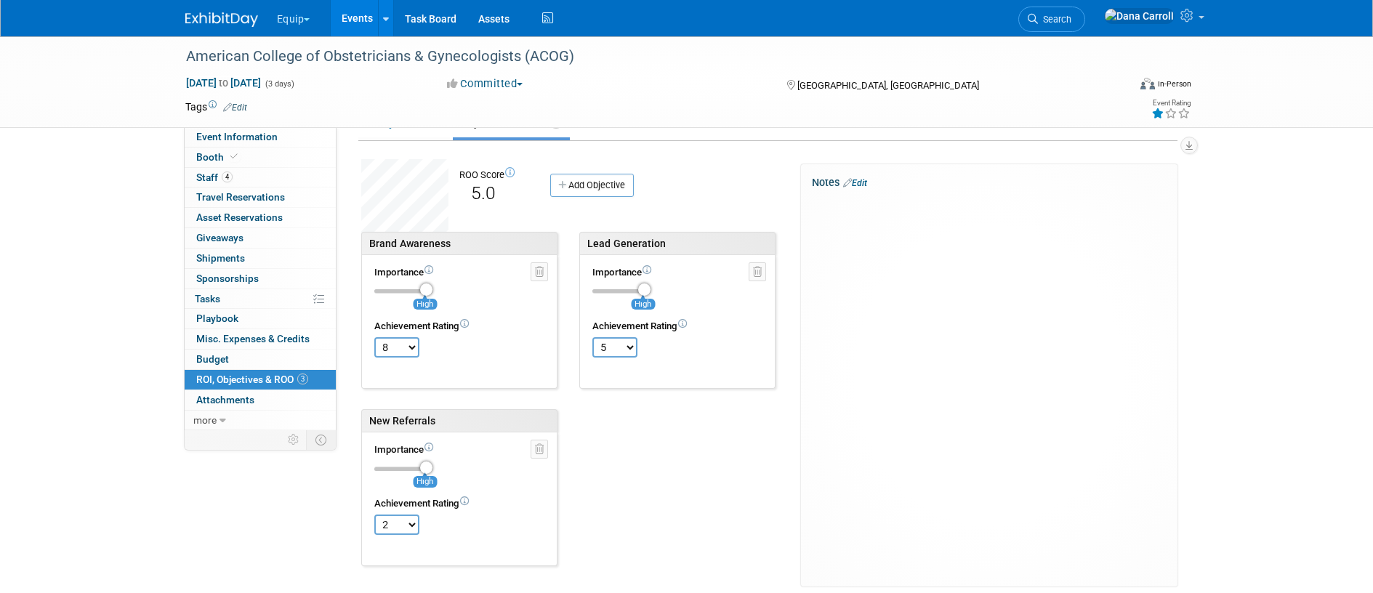
scroll to position [66, 0]
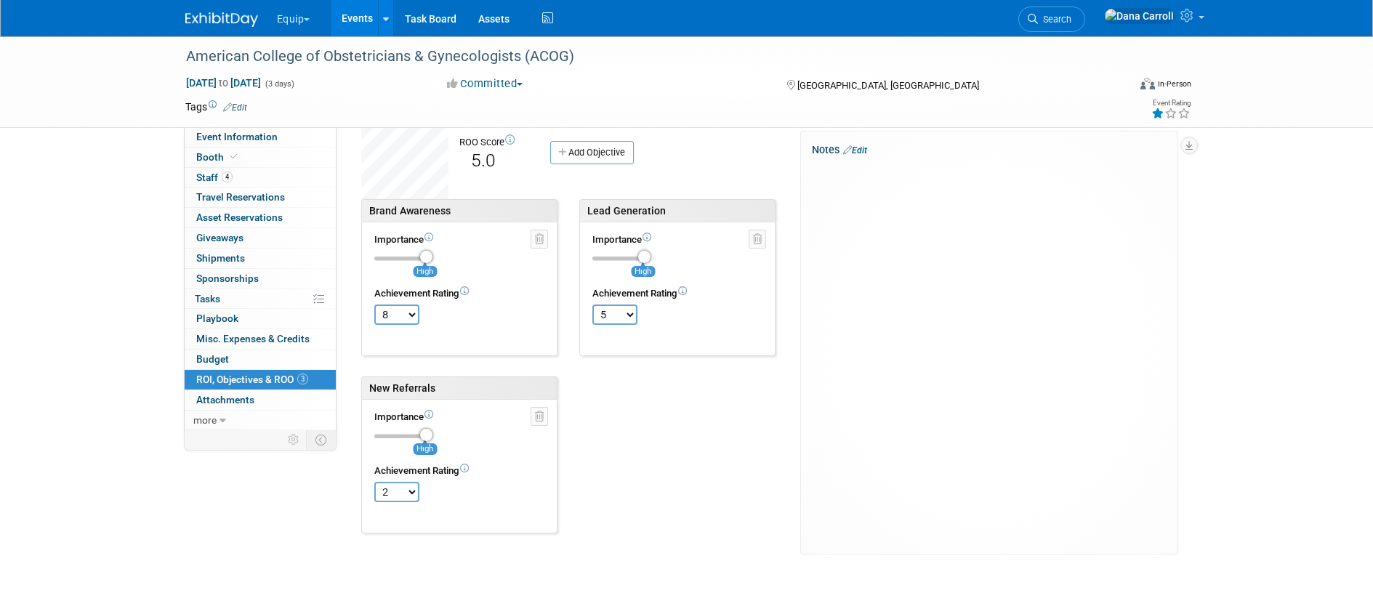
click at [410, 491] on select "TBD 0 1 2 3 4 5 6 7 8 9 10" at bounding box center [396, 492] width 45 height 20
select select "9"
click at [374, 482] on select "TBD 0 1 2 3 4 5 6 7 8 9 10" at bounding box center [396, 492] width 45 height 20
click at [299, 22] on button "Equip" at bounding box center [301, 16] width 53 height 32
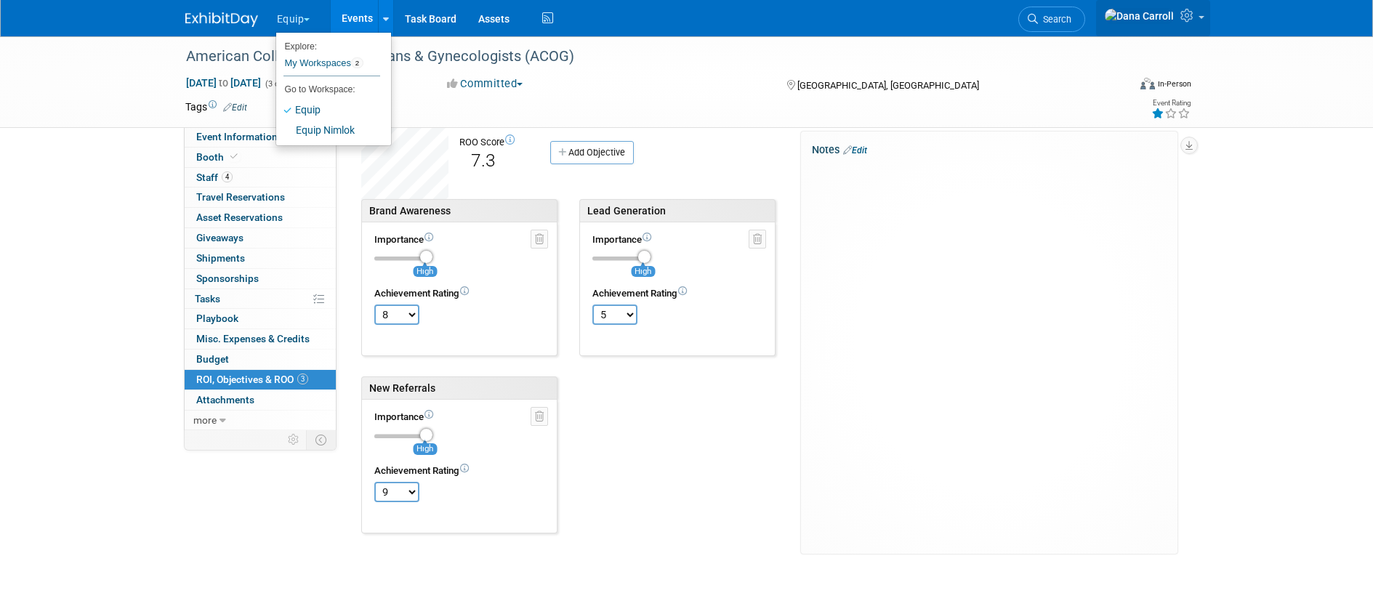
click at [1200, 25] on link at bounding box center [1153, 18] width 114 height 36
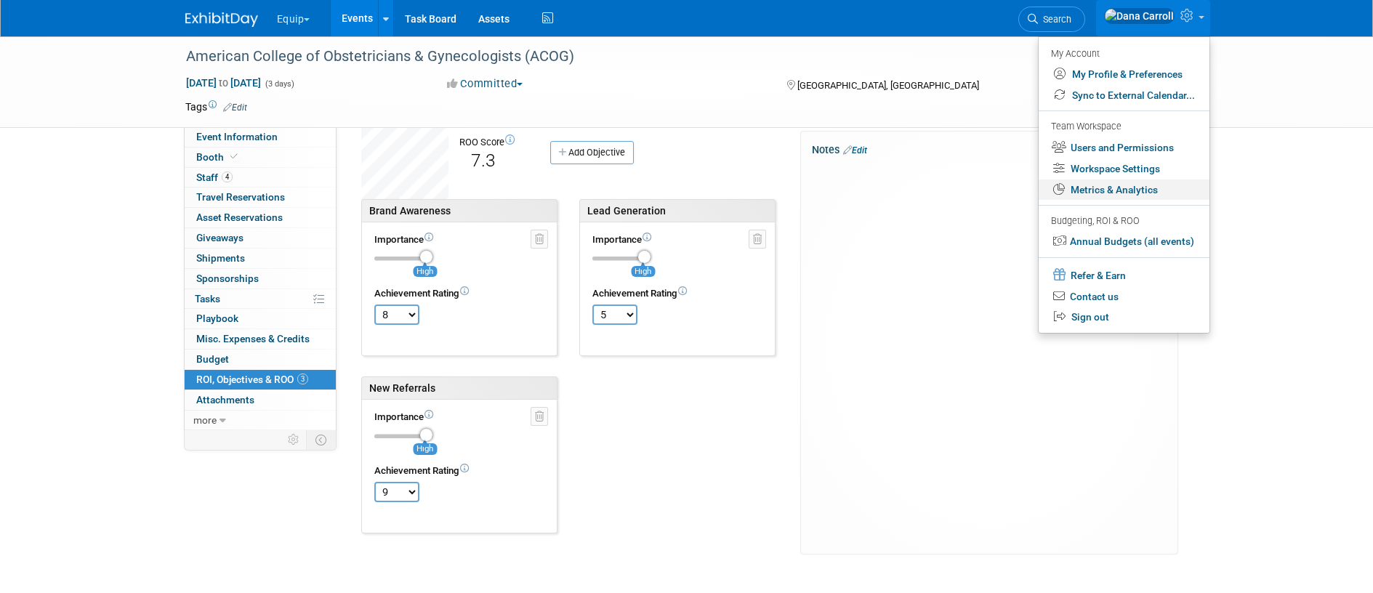
click at [1124, 189] on link "Metrics & Analytics" at bounding box center [1123, 189] width 171 height 21
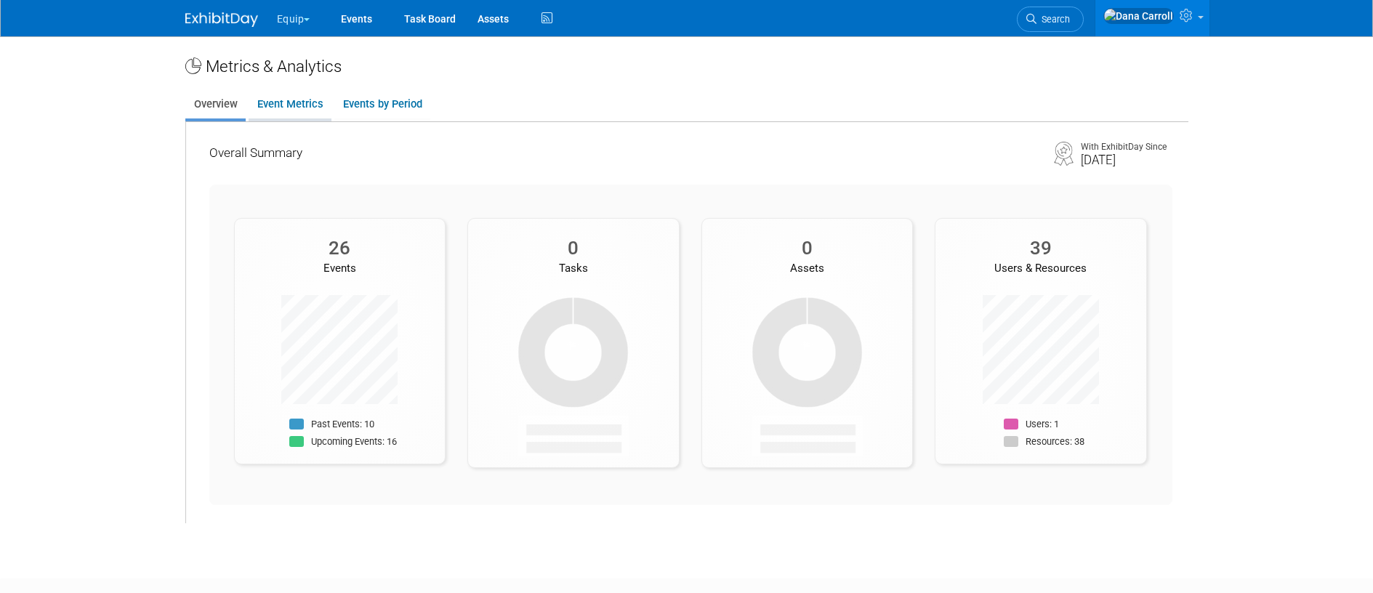
click at [296, 100] on link "Event Metrics" at bounding box center [289, 104] width 83 height 28
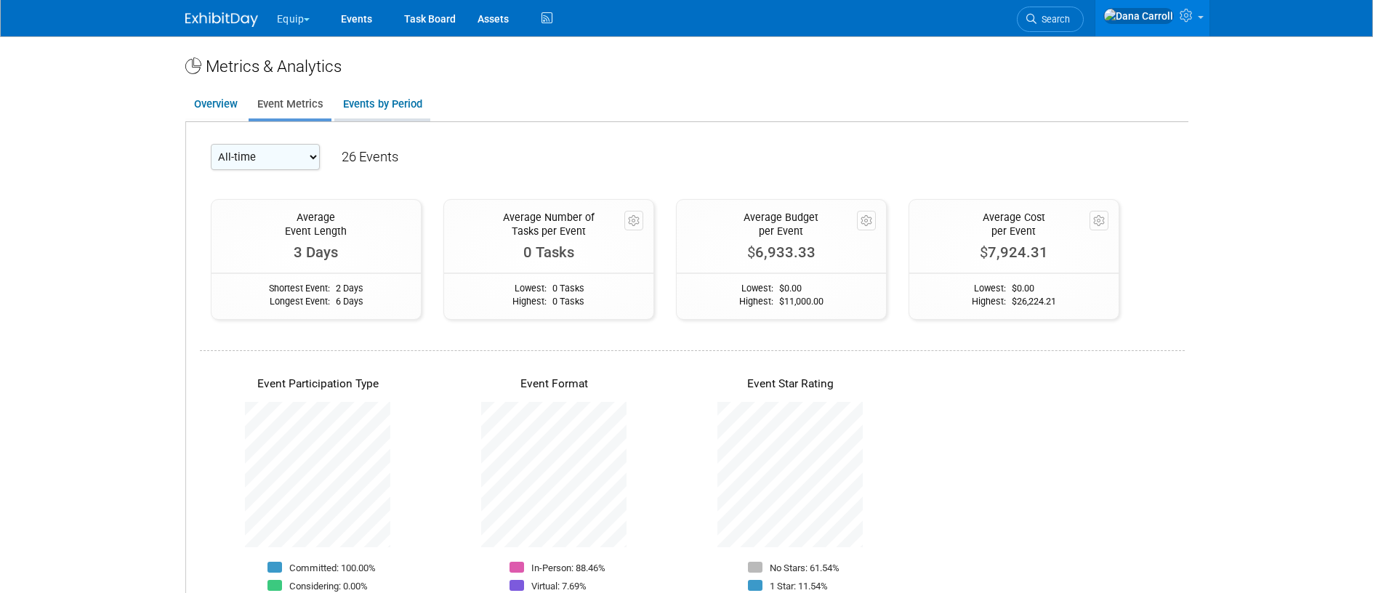
click at [374, 101] on link "Events by Period" at bounding box center [382, 104] width 96 height 28
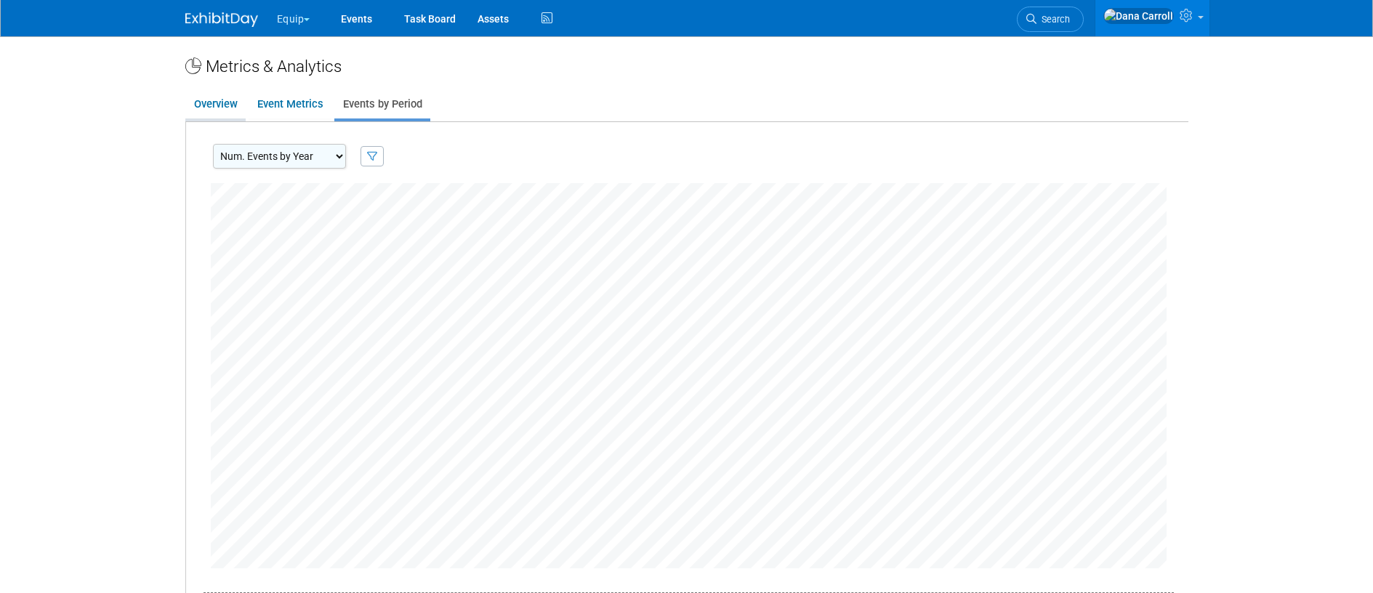
click at [199, 105] on link "Overview" at bounding box center [215, 104] width 60 height 28
